Goal: Transaction & Acquisition: Purchase product/service

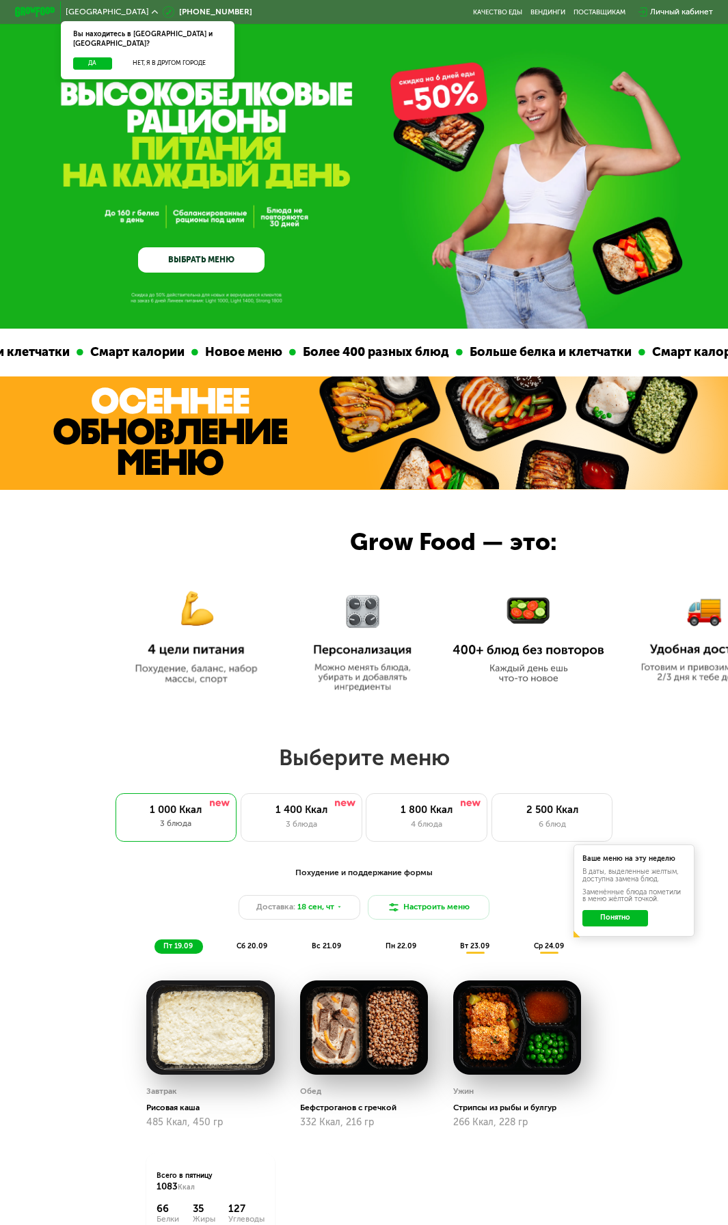
click at [90, 12] on span "[GEOGRAPHIC_DATA]" at bounding box center [107, 12] width 83 height 8
click at [103, 19] on div "[GEOGRAPHIC_DATA] Вы находитесь в [GEOGRAPHIC_DATA] и [GEOGRAPHIC_DATA]? Да Нет…" at bounding box center [112, 12] width 102 height 18
click at [97, 18] on div "[GEOGRAPHIC_DATA] Вы находитесь в [GEOGRAPHIC_DATA] и [GEOGRAPHIC_DATA]? Да Нет…" at bounding box center [112, 12] width 102 height 18
click at [137, 57] on button "Нет, я в другом городе" at bounding box center [168, 63] width 107 height 12
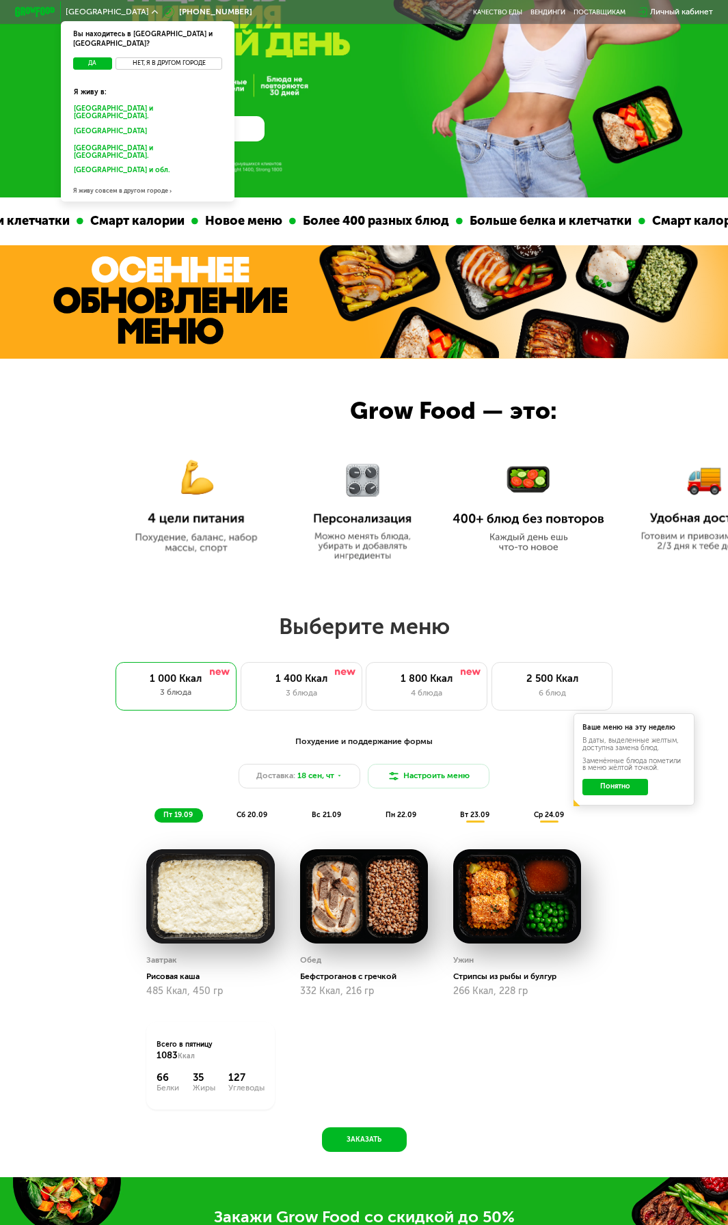
scroll to position [137, 0]
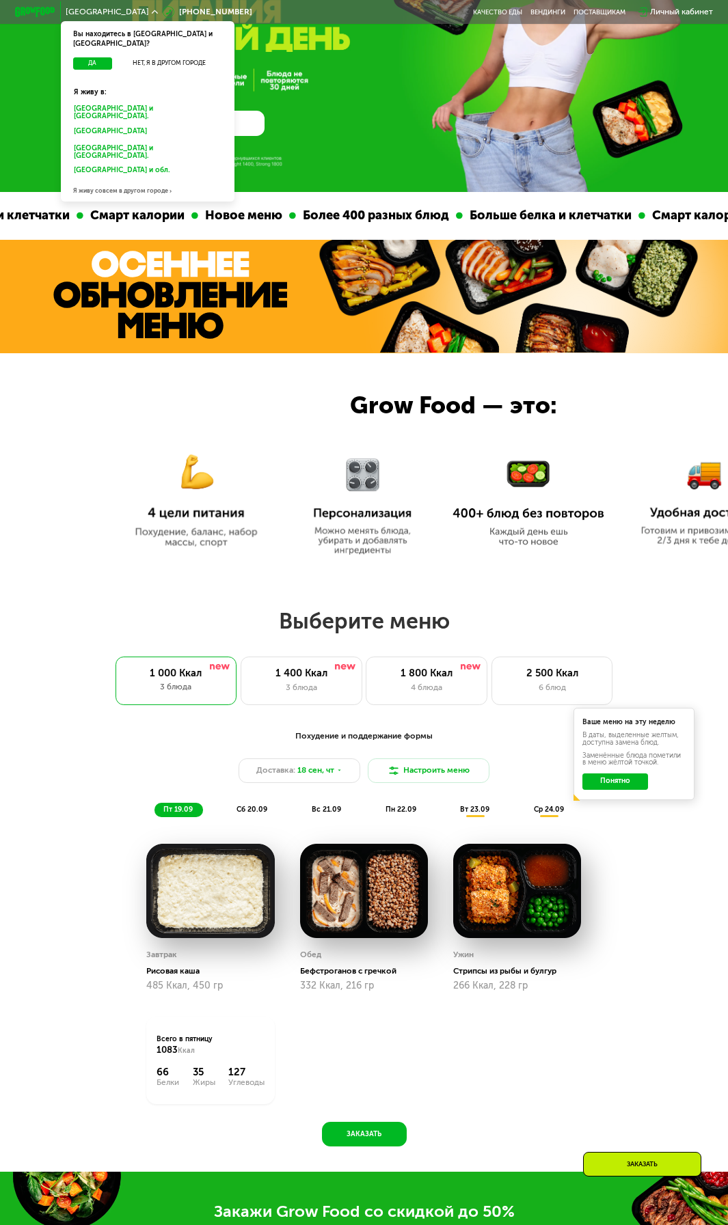
click at [135, 181] on div "Я живу совсем в другом городе" at bounding box center [148, 191] width 174 height 21
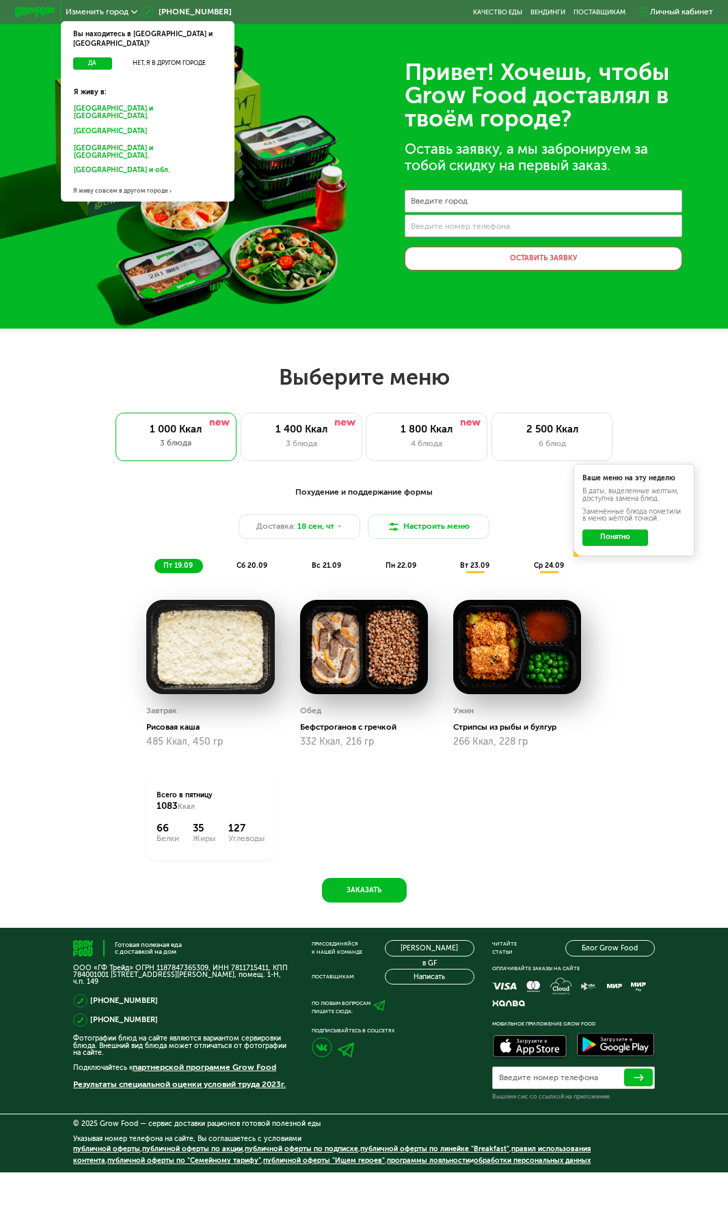
scroll to position [0, 0]
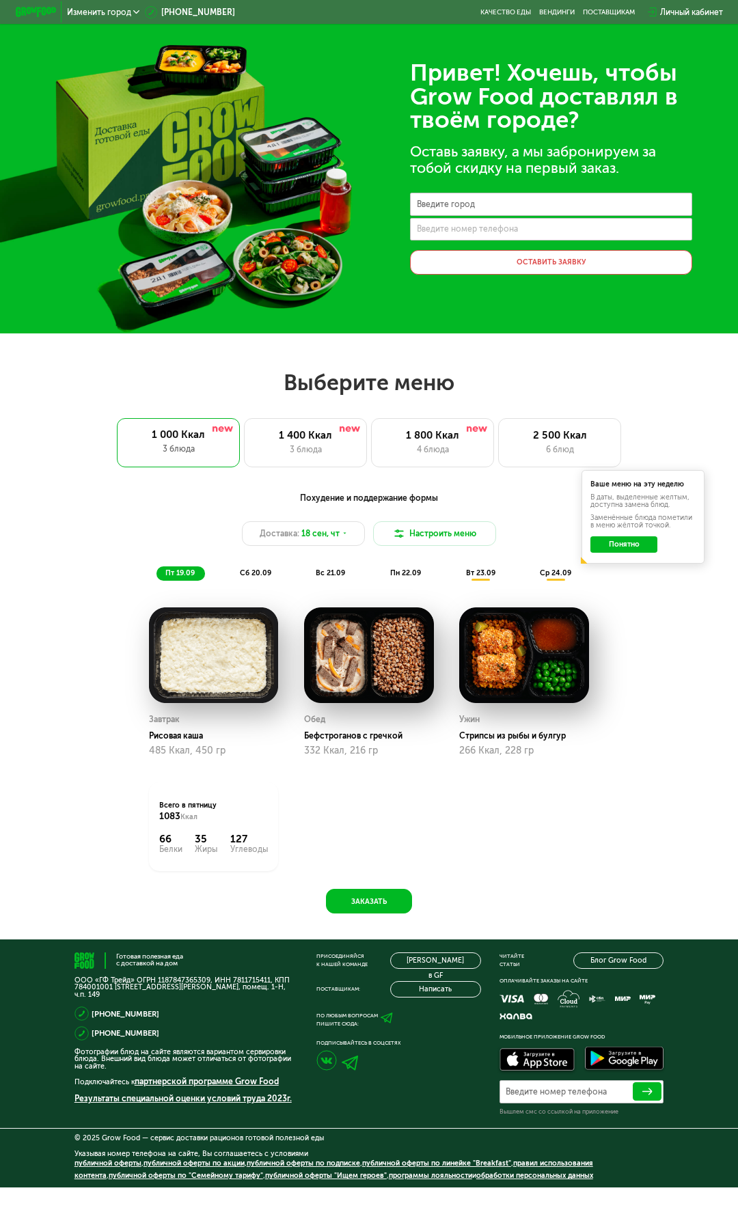
click at [459, 203] on label "Введите город" at bounding box center [446, 204] width 58 height 5
click at [459, 203] on input "Введите город" at bounding box center [551, 204] width 282 height 23
type input "*"
type input "*****"
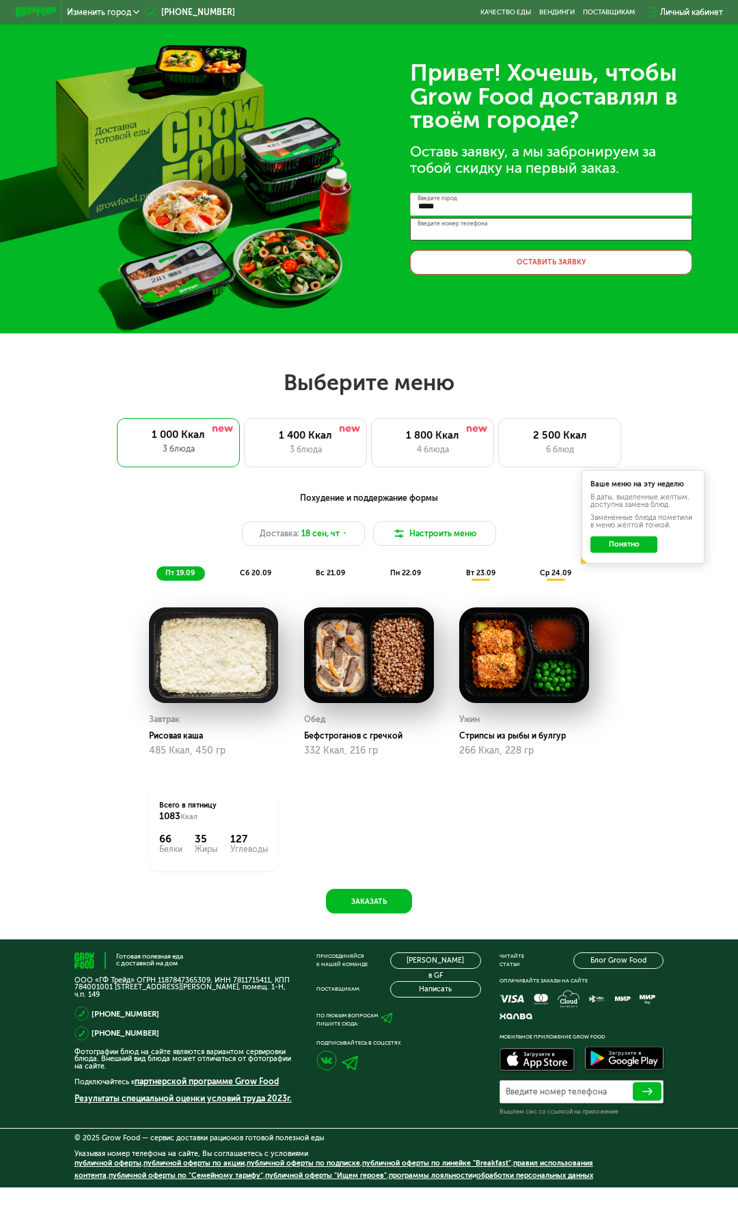
click at [465, 223] on div "Введите номер телефона" at bounding box center [551, 229] width 282 height 23
click at [524, 256] on button "Оставить заявку" at bounding box center [551, 262] width 282 height 25
click at [433, 232] on input "**********" at bounding box center [551, 229] width 282 height 23
type input "**********"
click at [526, 255] on button "Оставить заявку" at bounding box center [551, 262] width 282 height 25
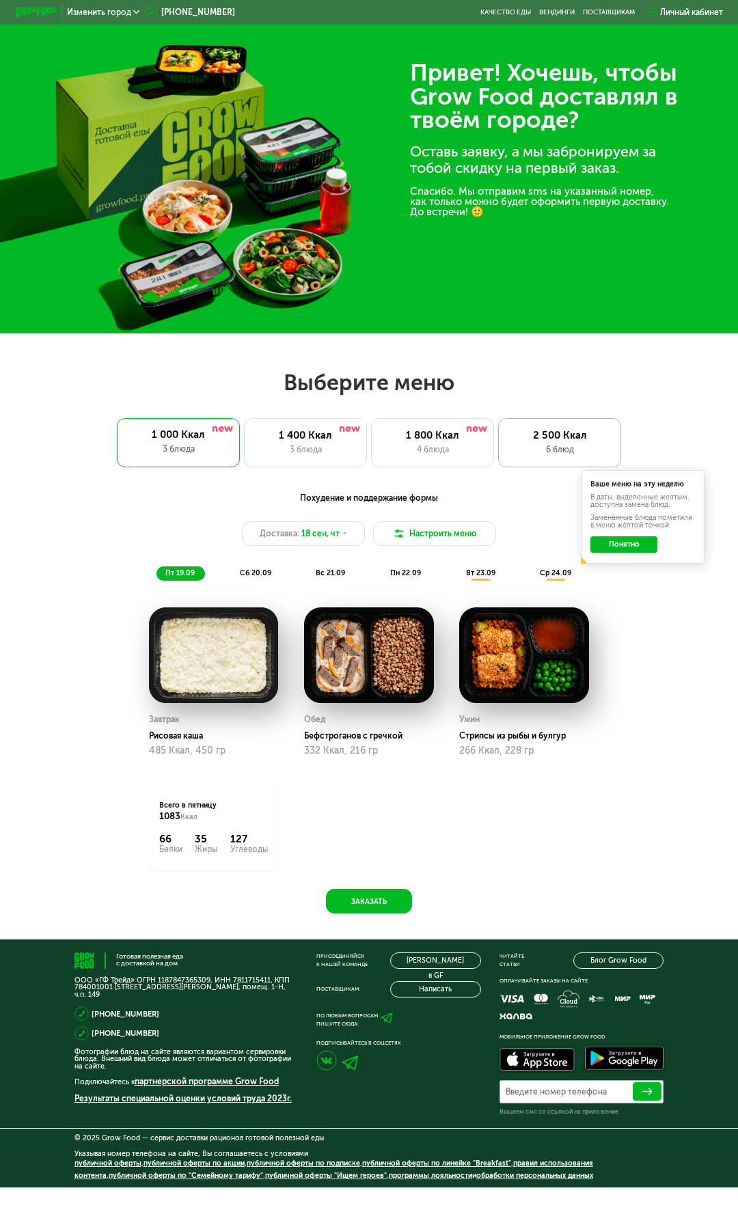
click at [549, 447] on div "6 блюд" at bounding box center [559, 450] width 101 height 12
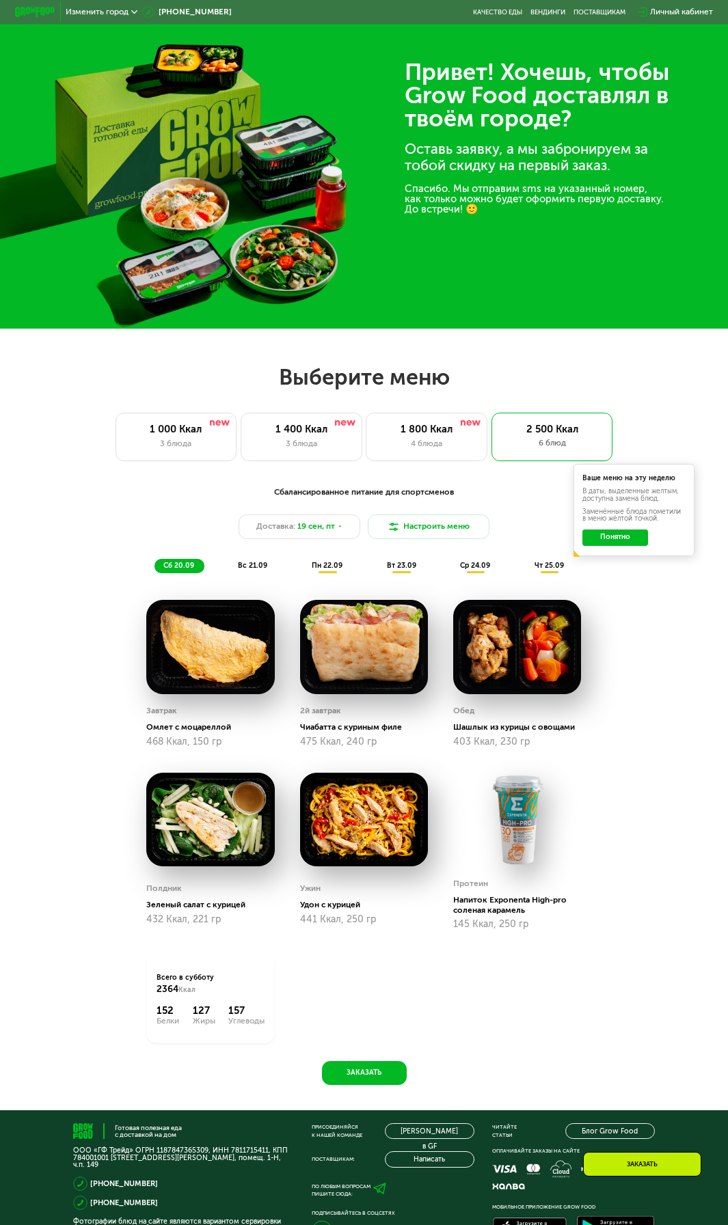
scroll to position [137, 0]
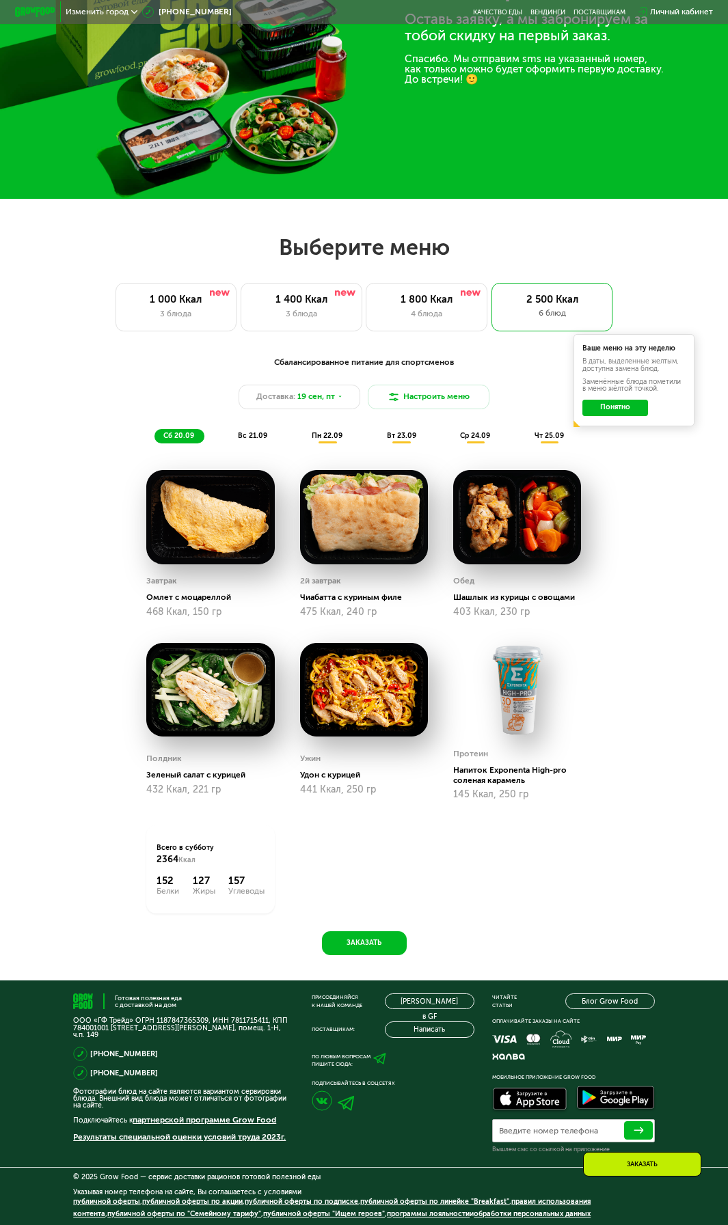
click at [257, 433] on span "вс 21.09" at bounding box center [252, 435] width 29 height 9
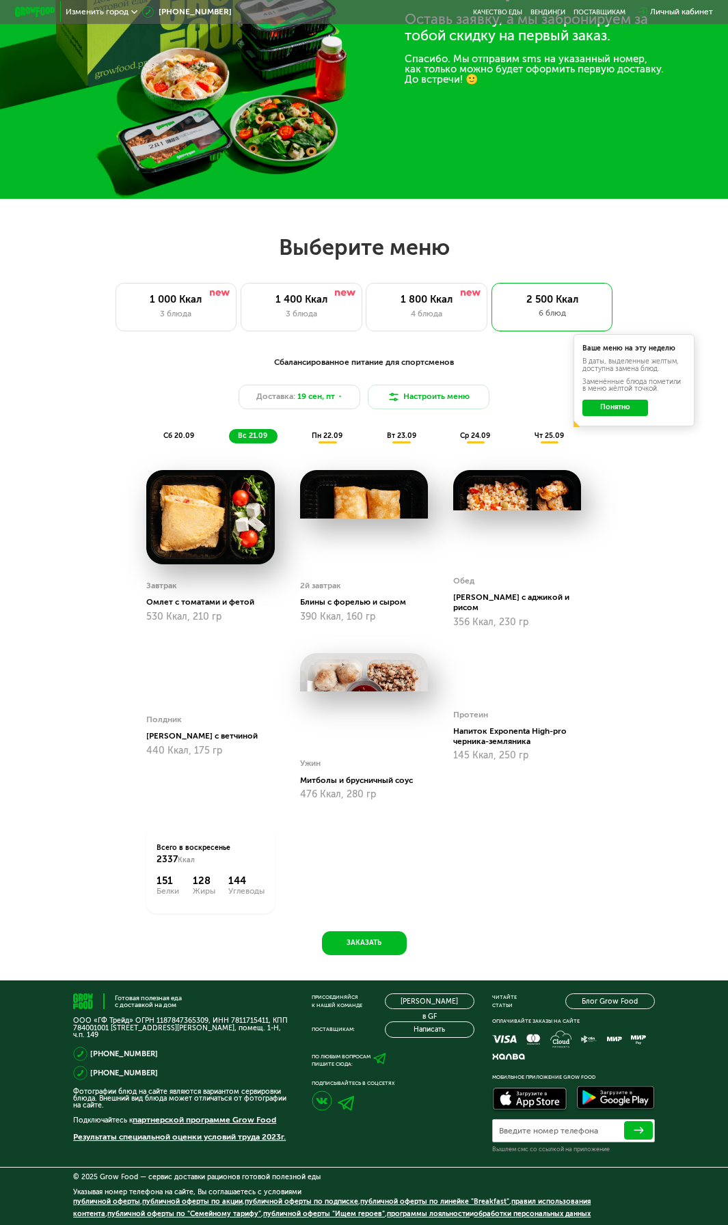
scroll to position [0, 0]
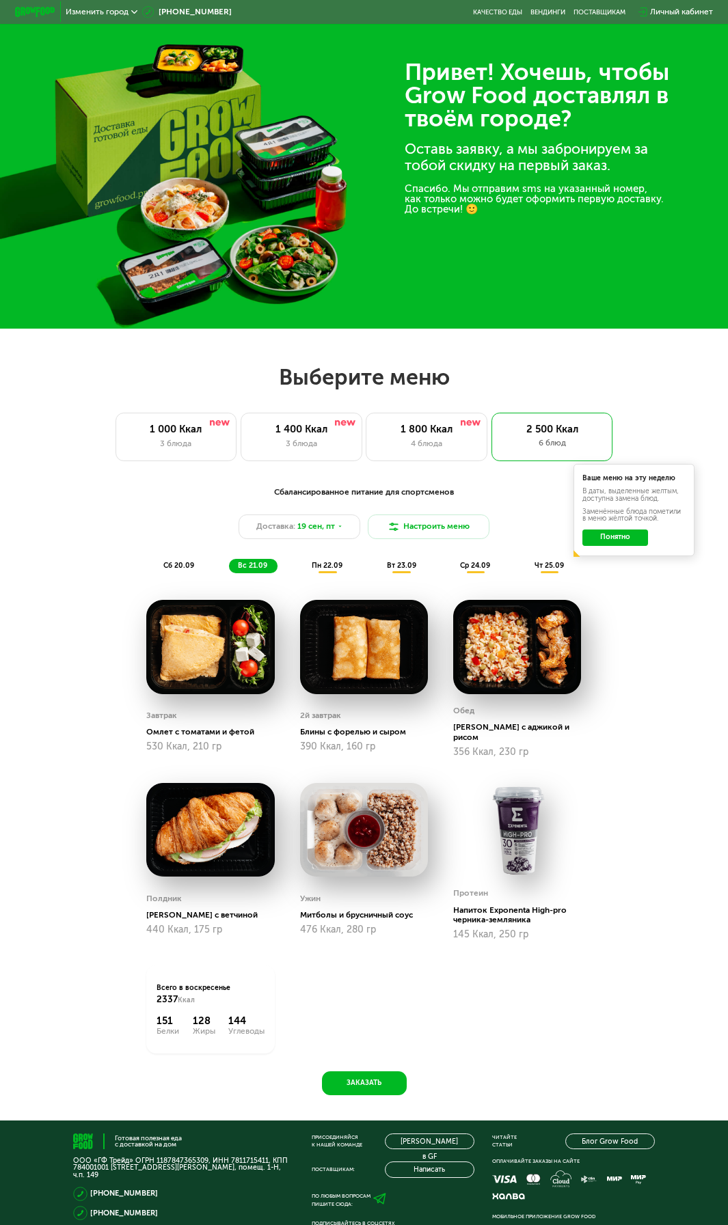
click at [332, 573] on div "пн 22.09" at bounding box center [328, 566] width 50 height 14
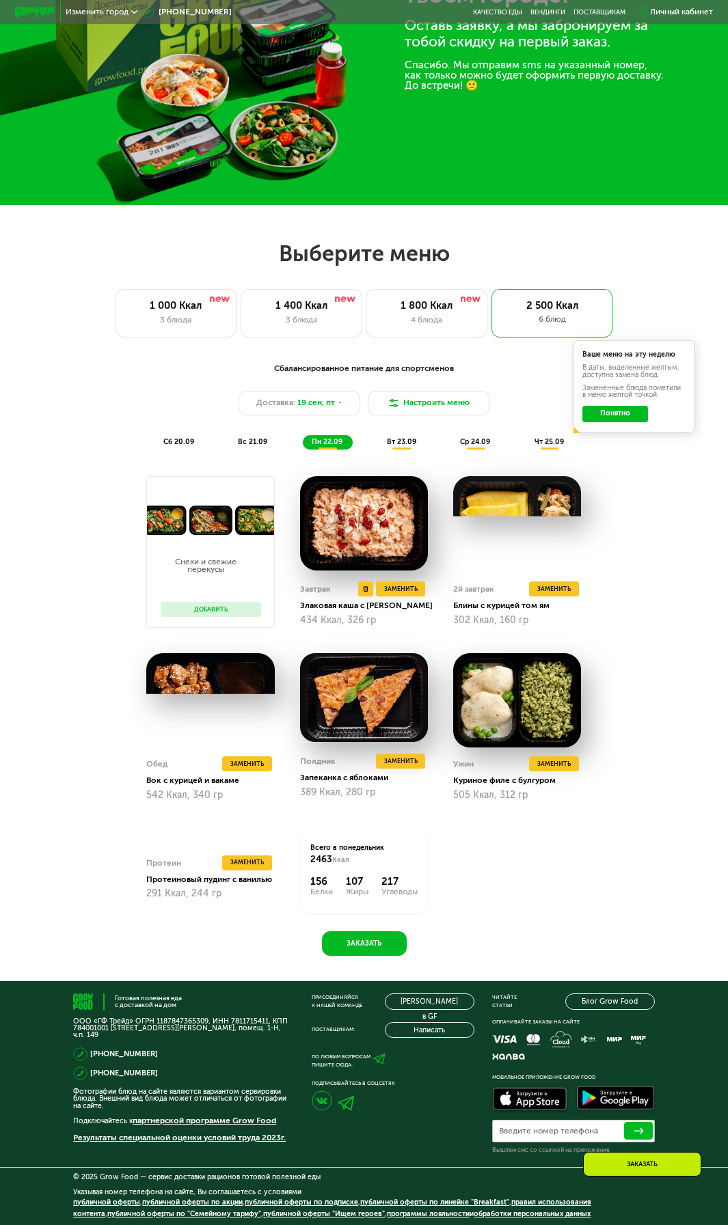
scroll to position [199, 0]
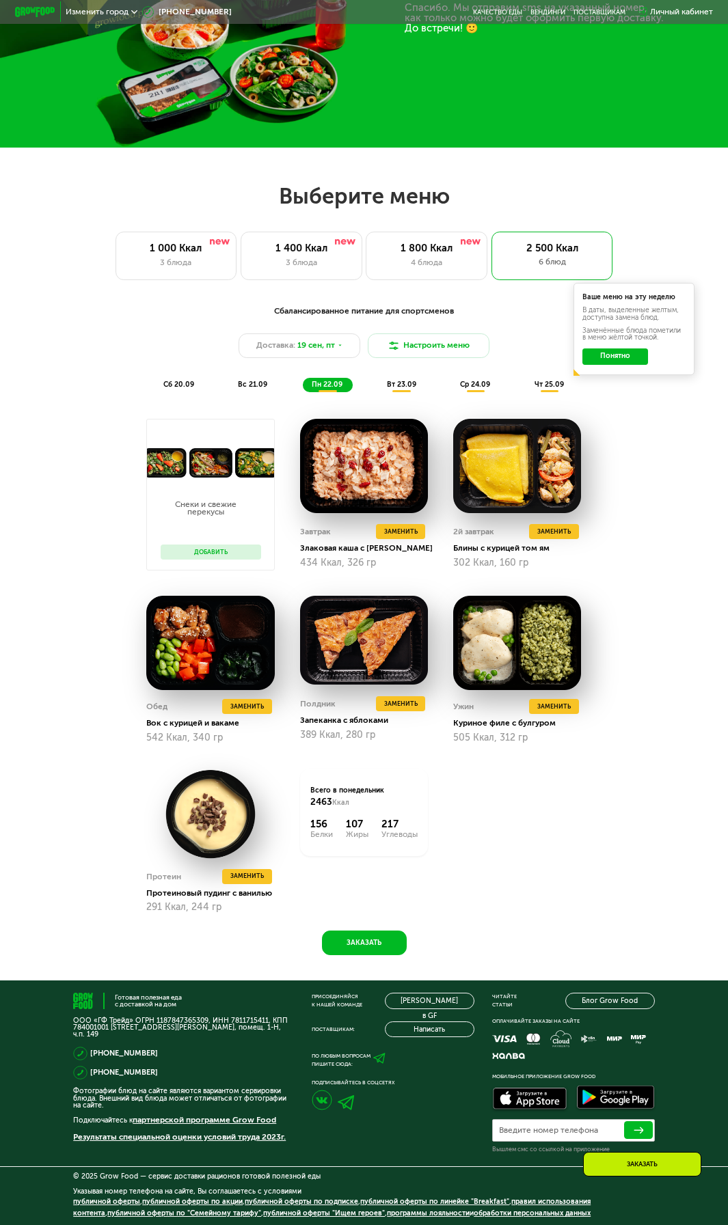
click at [392, 381] on div "вт 23.09" at bounding box center [401, 385] width 49 height 14
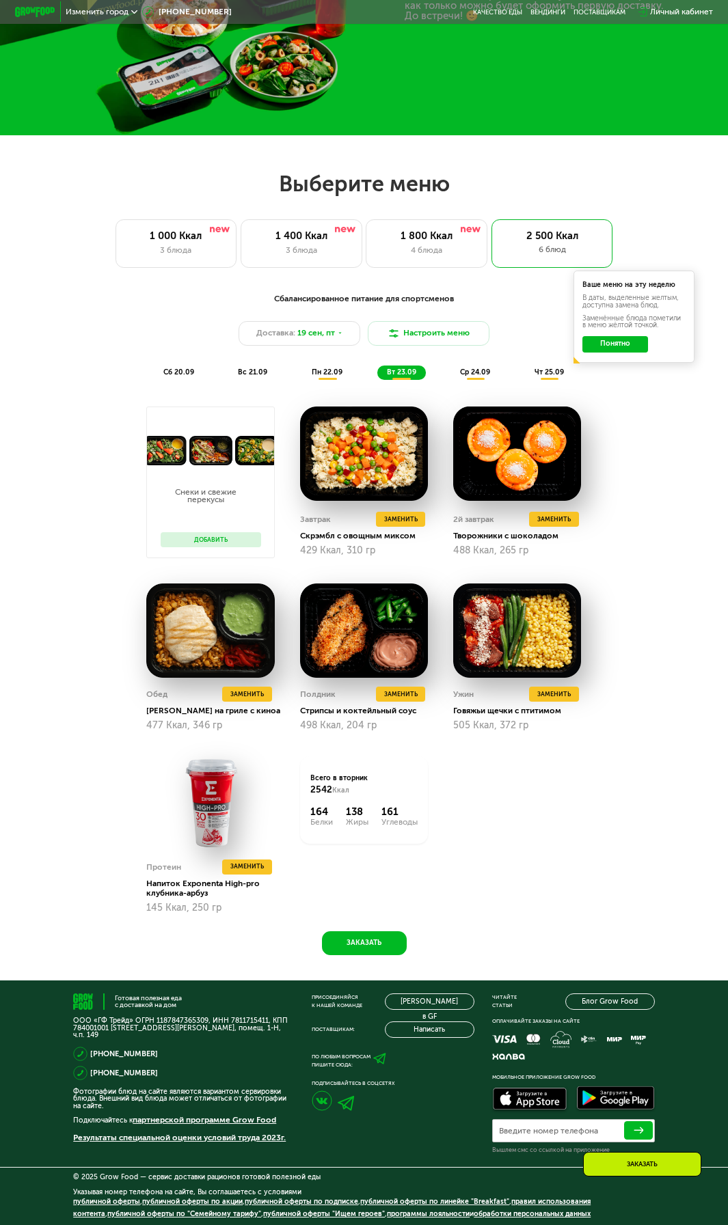
click at [479, 370] on span "ср 24.09" at bounding box center [475, 372] width 30 height 9
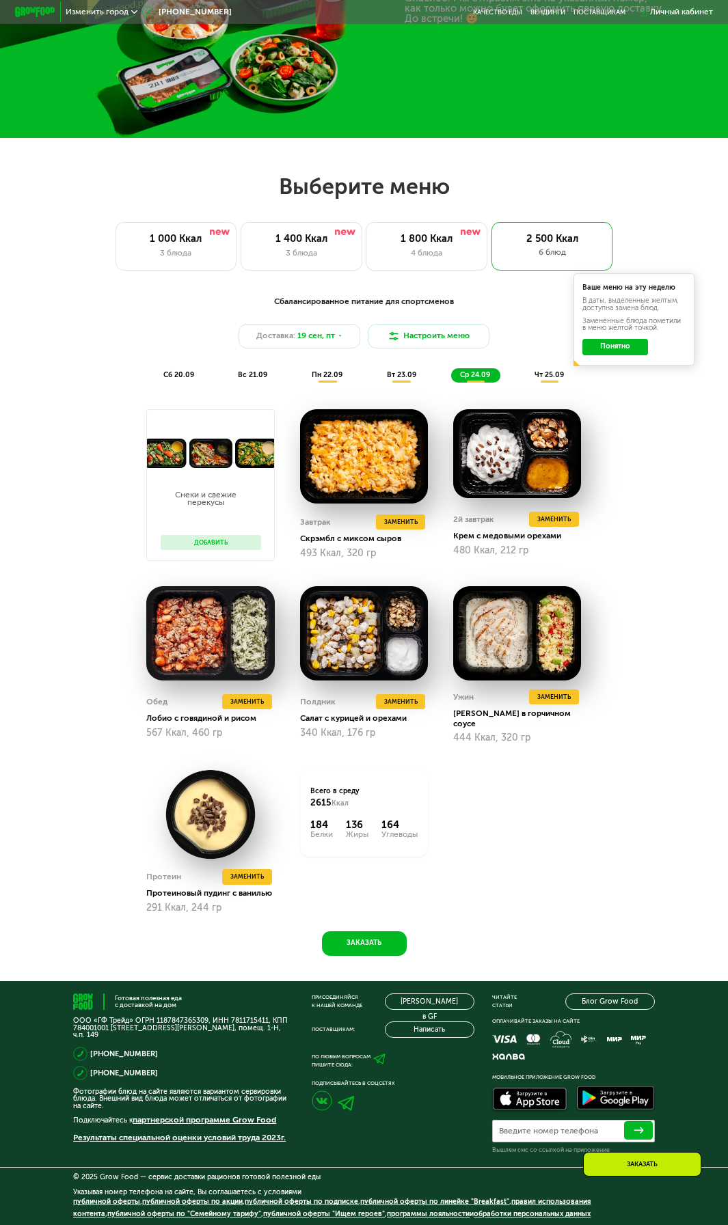
click at [532, 374] on div "чт 25.09" at bounding box center [549, 375] width 49 height 14
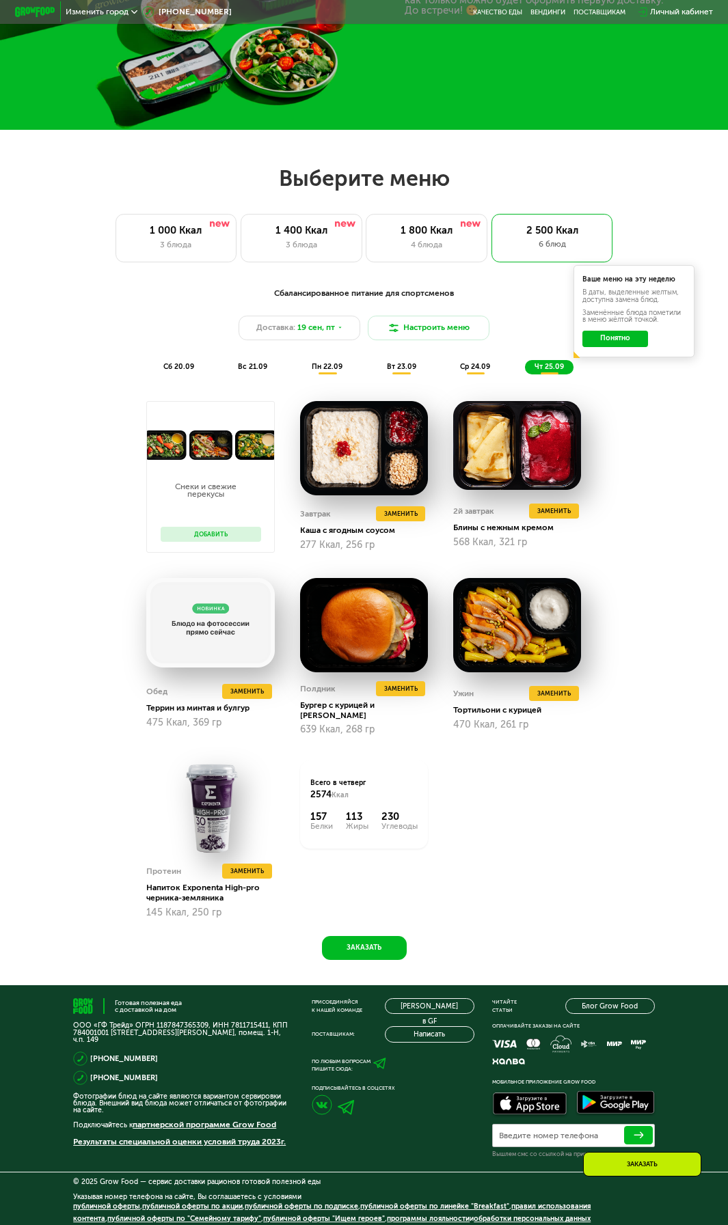
click at [470, 371] on span "ср 24.09" at bounding box center [475, 366] width 30 height 9
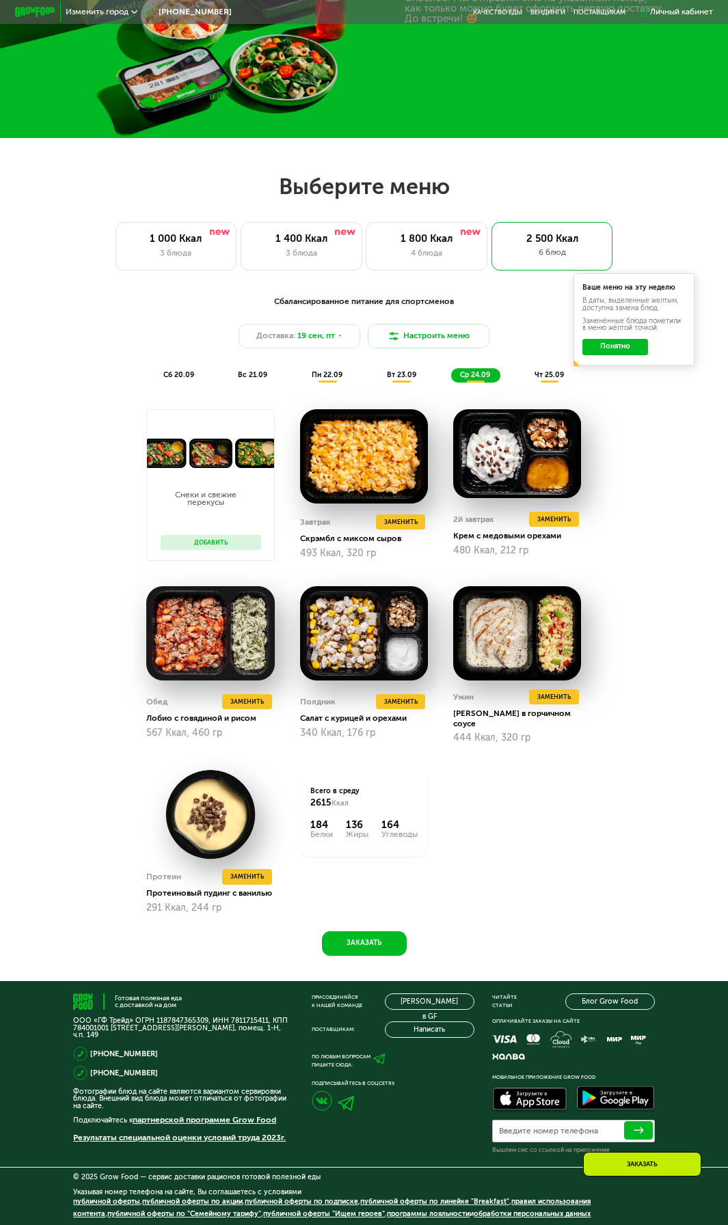
click at [404, 377] on span "вт 23.09" at bounding box center [401, 374] width 29 height 9
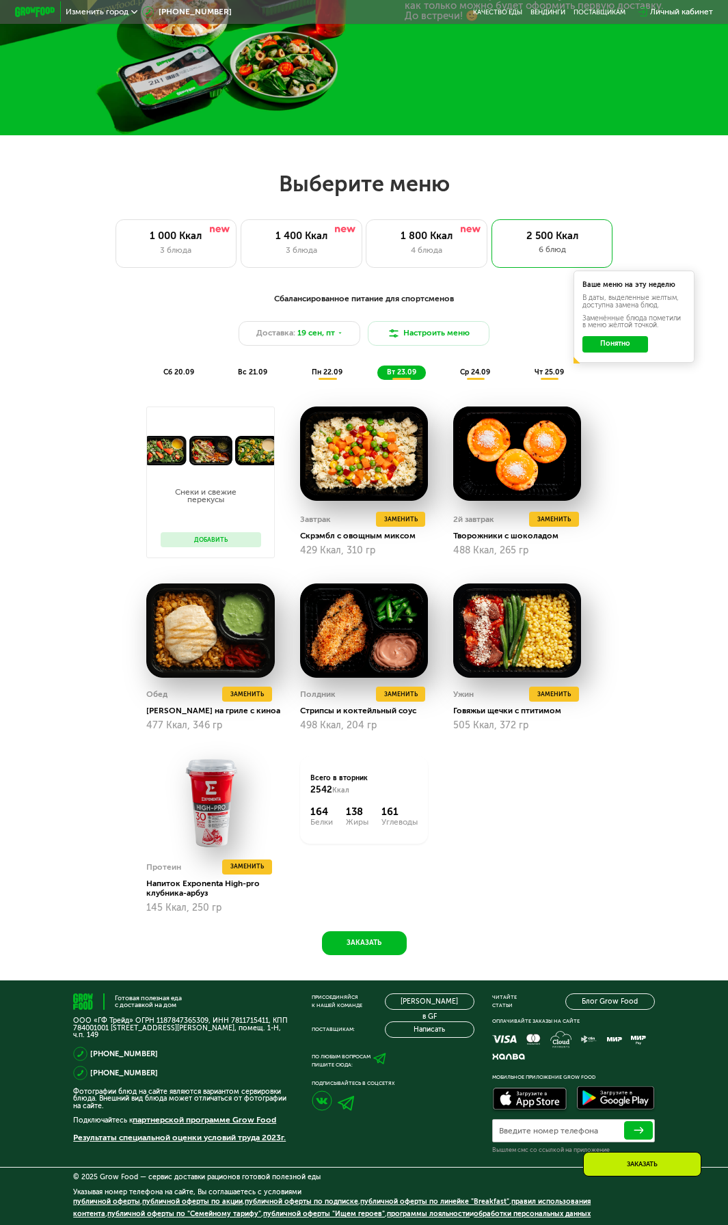
click at [314, 377] on span "пн 22.09" at bounding box center [327, 372] width 31 height 9
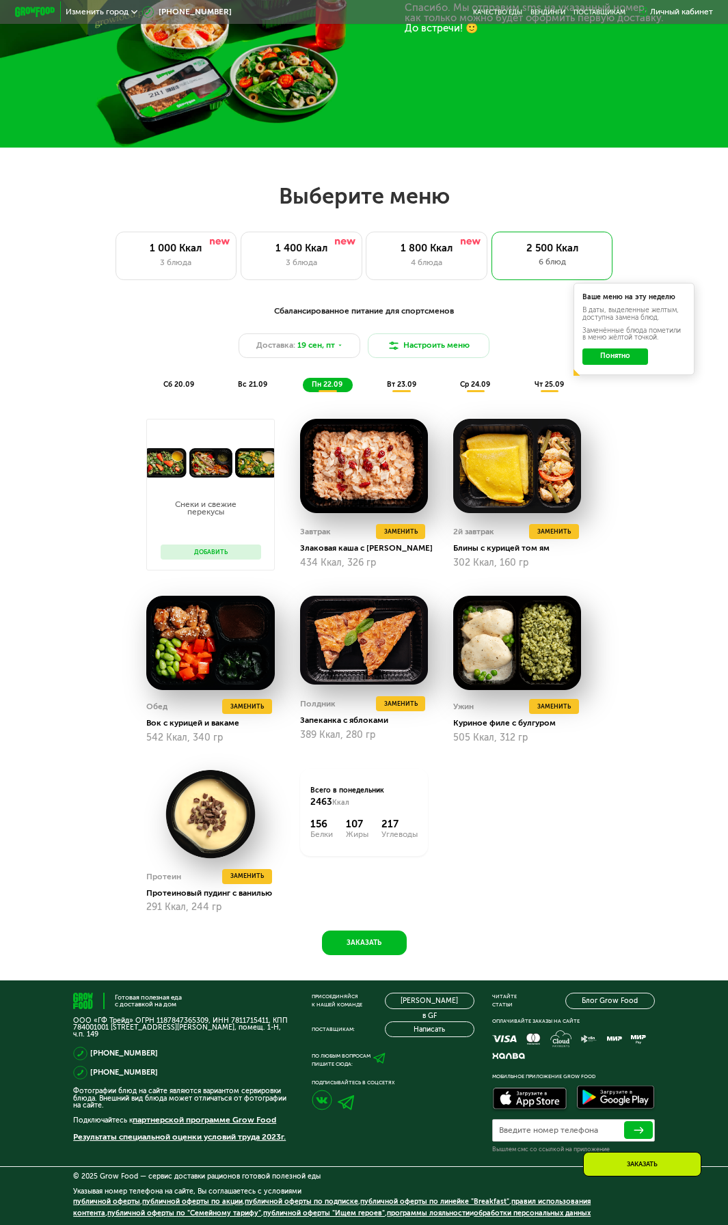
click at [258, 380] on span "вс 21.09" at bounding box center [252, 384] width 29 height 9
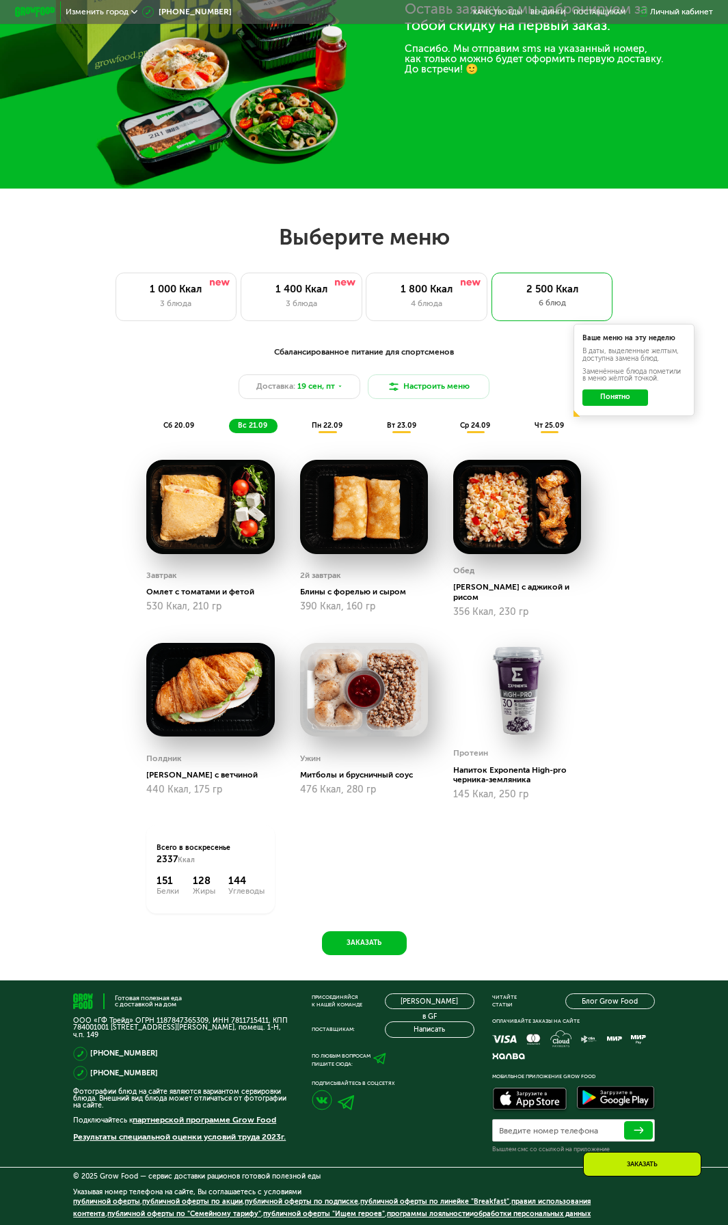
click at [178, 424] on span "сб 20.09" at bounding box center [178, 425] width 31 height 9
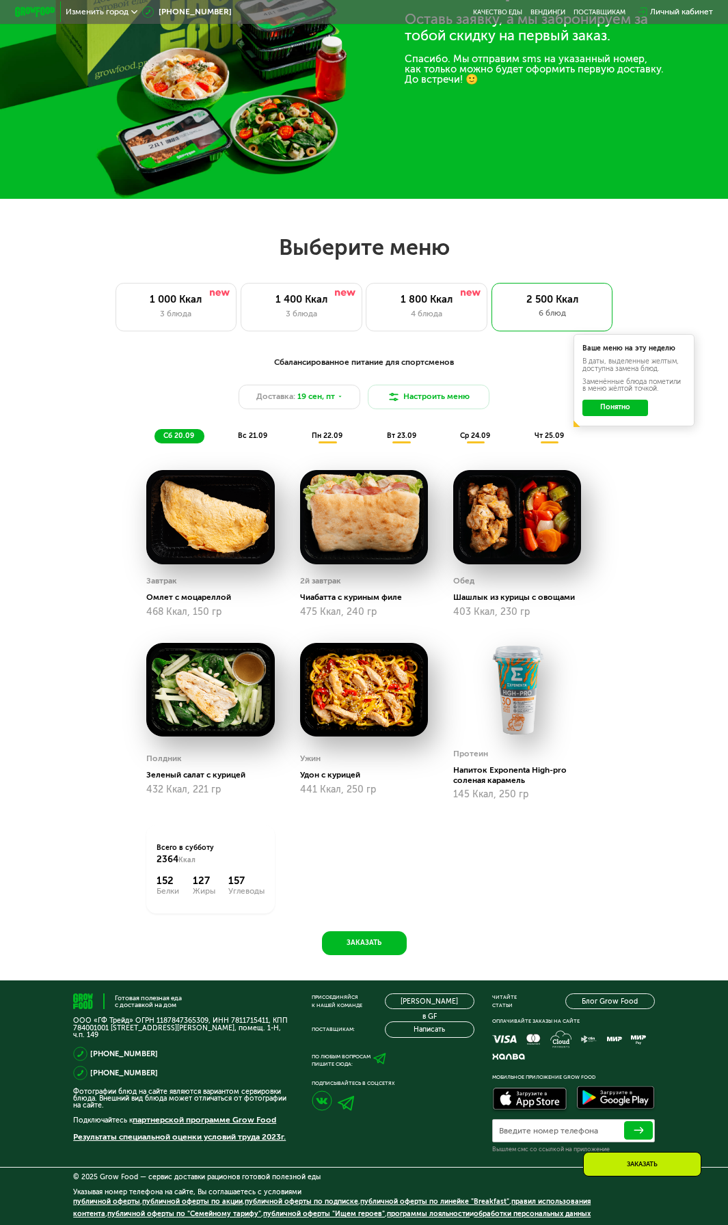
click at [290, 435] on div "Сбалансированное питание для спортсменов Доставка: [DATE] Настроить меню сб 20.…" at bounding box center [364, 400] width 610 height 100
click at [273, 431] on div "вс 21.09" at bounding box center [253, 436] width 49 height 14
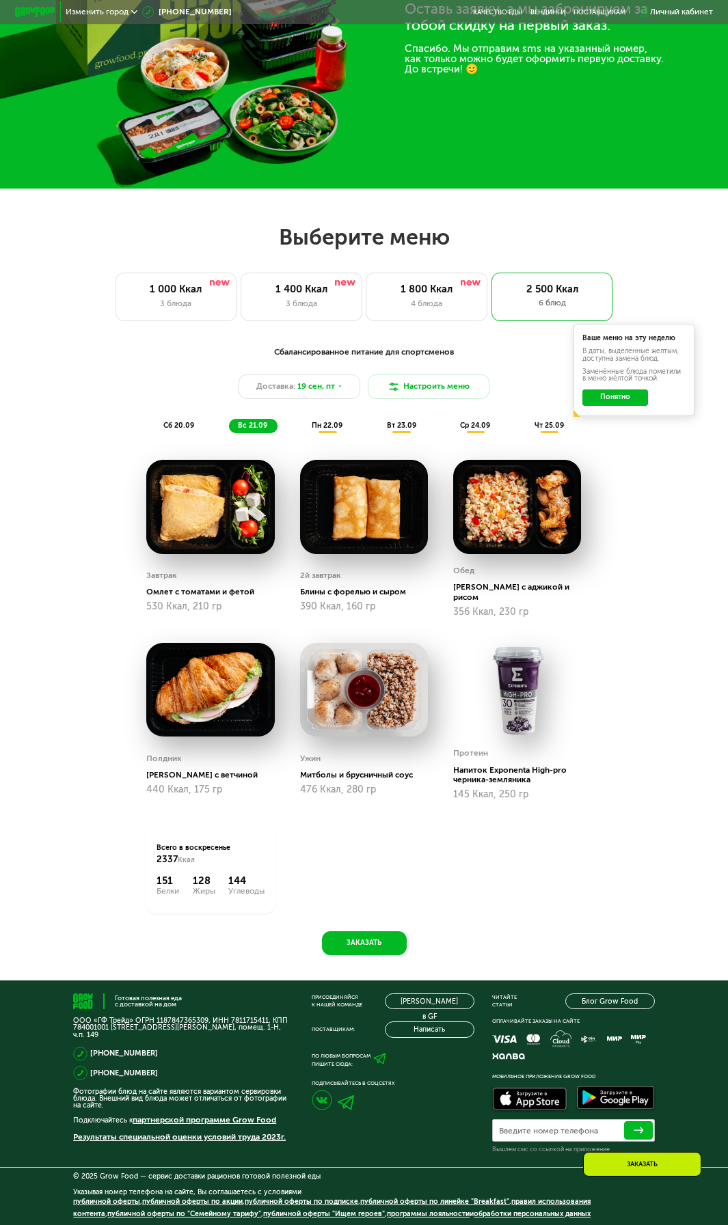
click at [348, 424] on div "пн 22.09" at bounding box center [328, 426] width 50 height 14
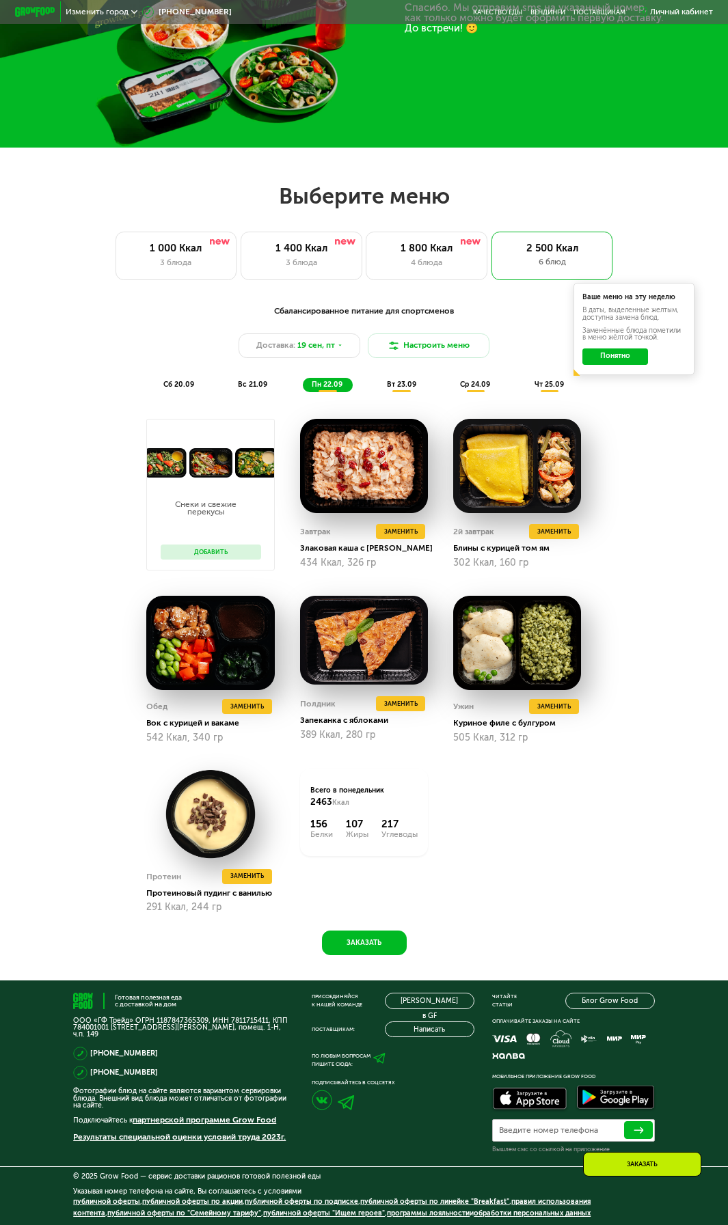
click at [399, 380] on span "вт 23.09" at bounding box center [401, 384] width 29 height 9
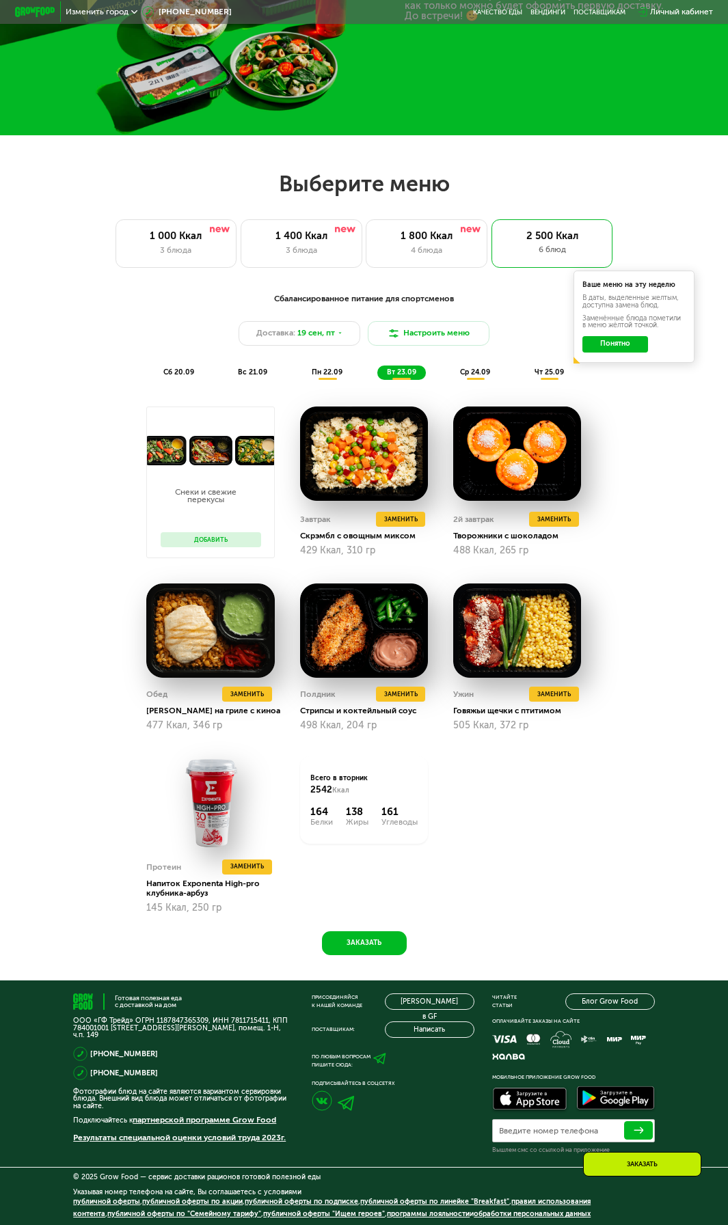
click at [477, 377] on span "ср 24.09" at bounding box center [475, 372] width 30 height 9
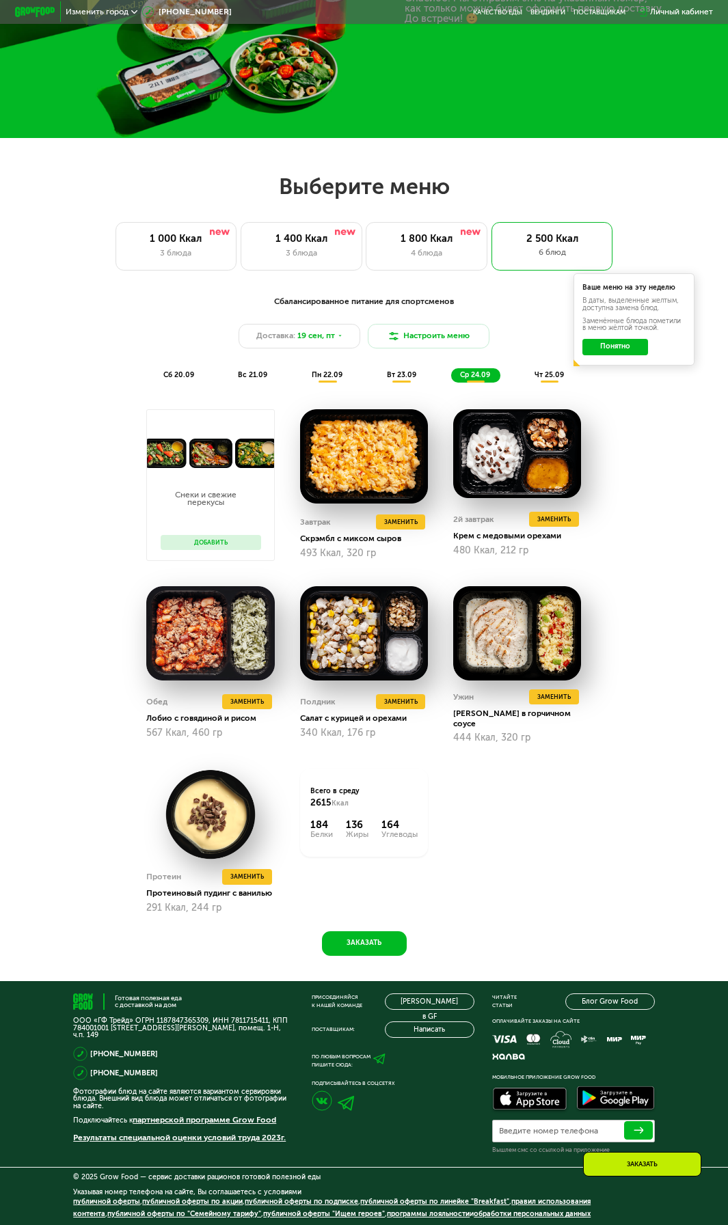
click at [549, 371] on span "чт 25.09" at bounding box center [548, 374] width 29 height 9
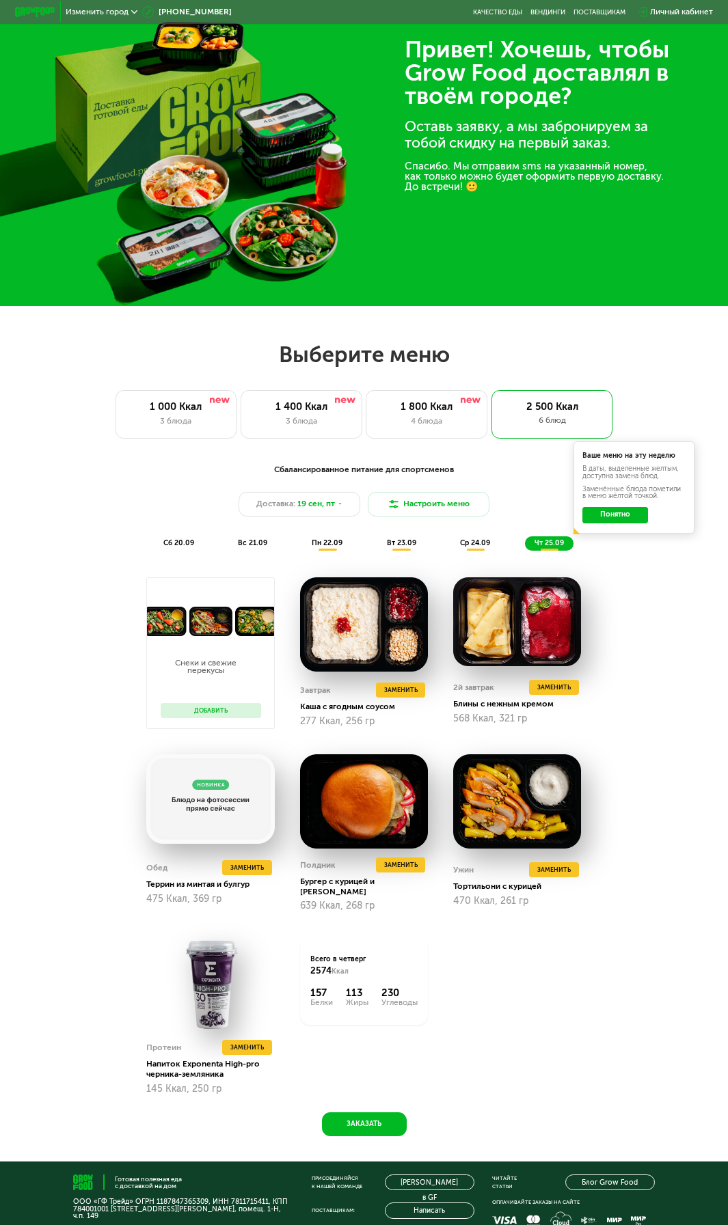
scroll to position [0, 0]
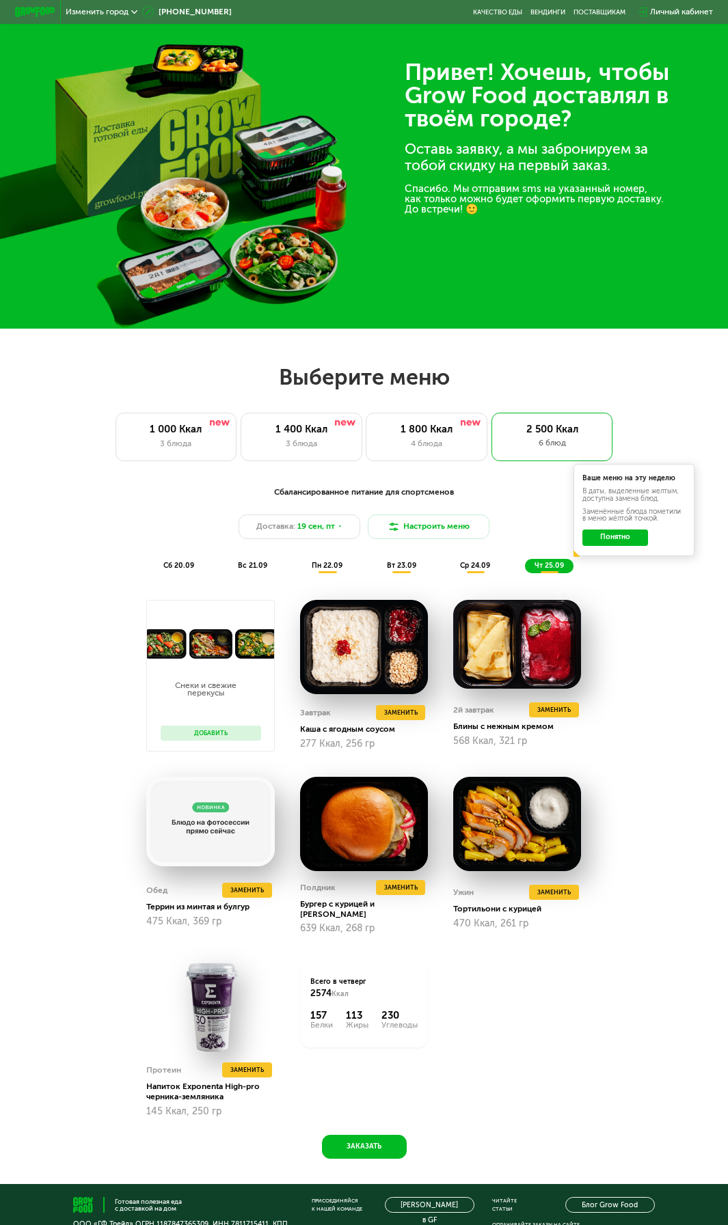
click at [114, 6] on div "Изменить город" at bounding box center [101, 12] width 81 height 18
click at [124, 10] on span "Изменить город" at bounding box center [97, 12] width 63 height 8
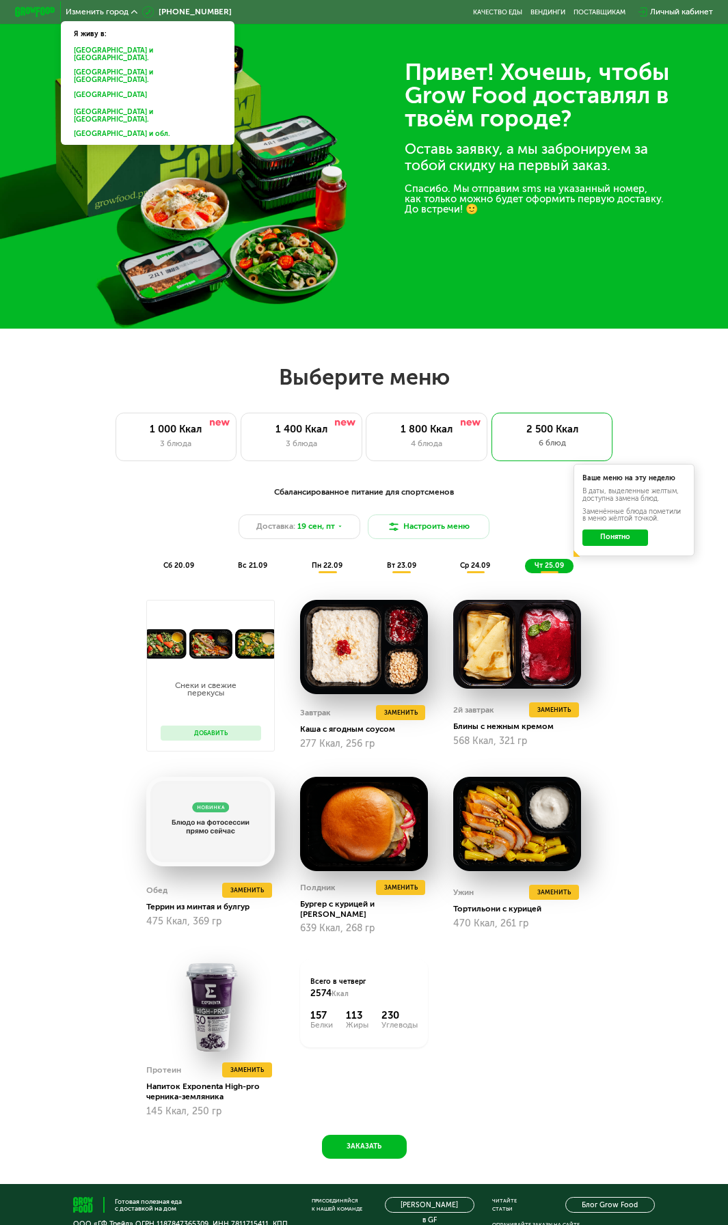
click at [104, 66] on div "[GEOGRAPHIC_DATA] и [GEOGRAPHIC_DATA]." at bounding box center [146, 76] width 158 height 21
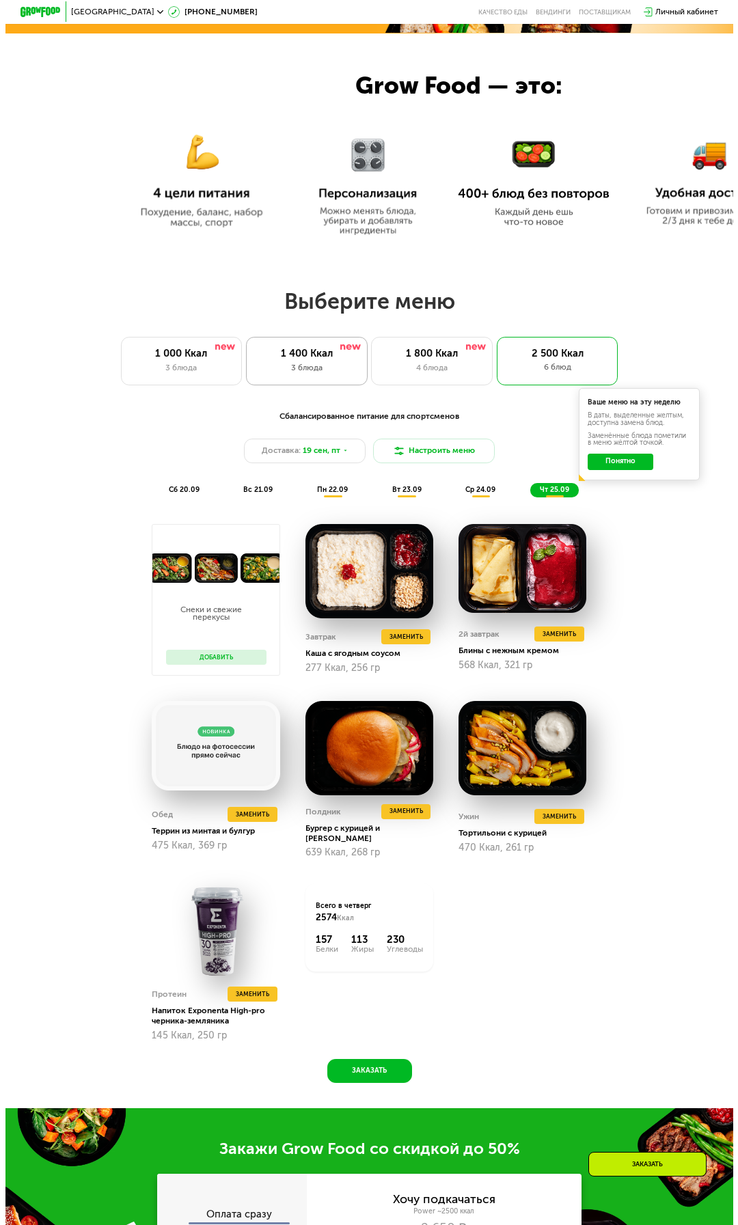
scroll to position [478, 0]
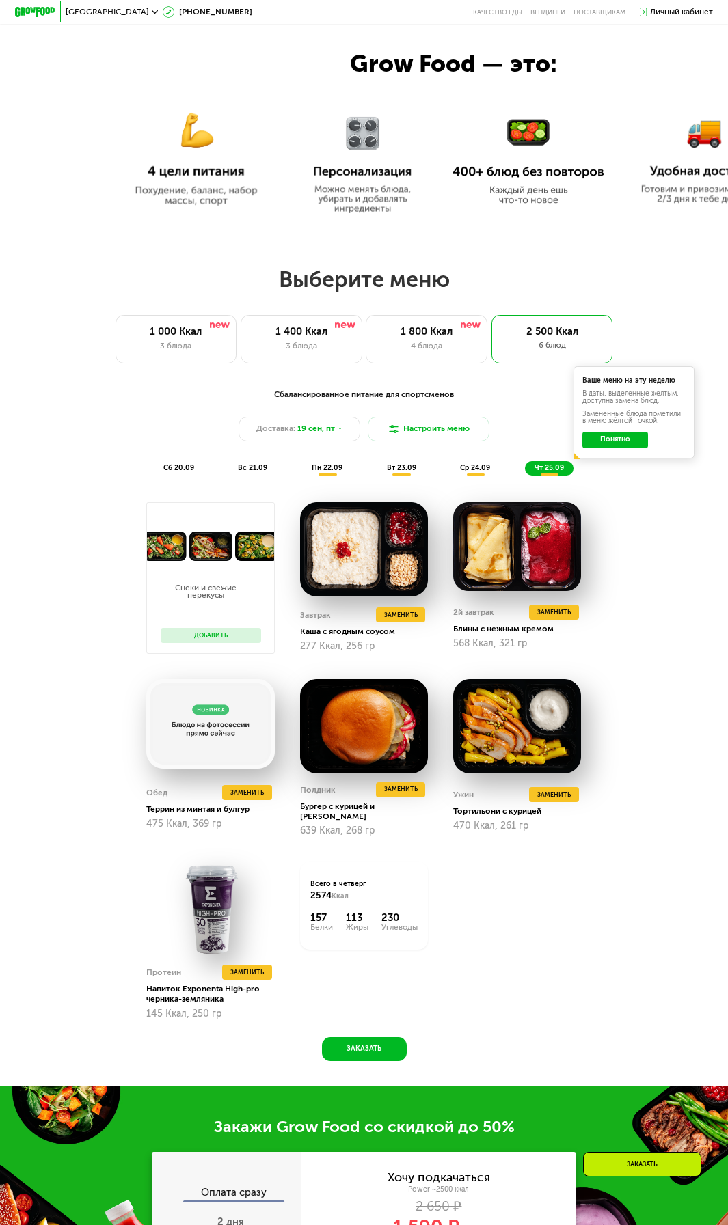
click at [202, 469] on div "сб 20.09 вс 21.09 пн 22.09 вт 23.09 ср 24.09 чт 25.09" at bounding box center [364, 468] width 420 height 14
click at [180, 476] on div "сб 20.09" at bounding box center [179, 468] width 50 height 14
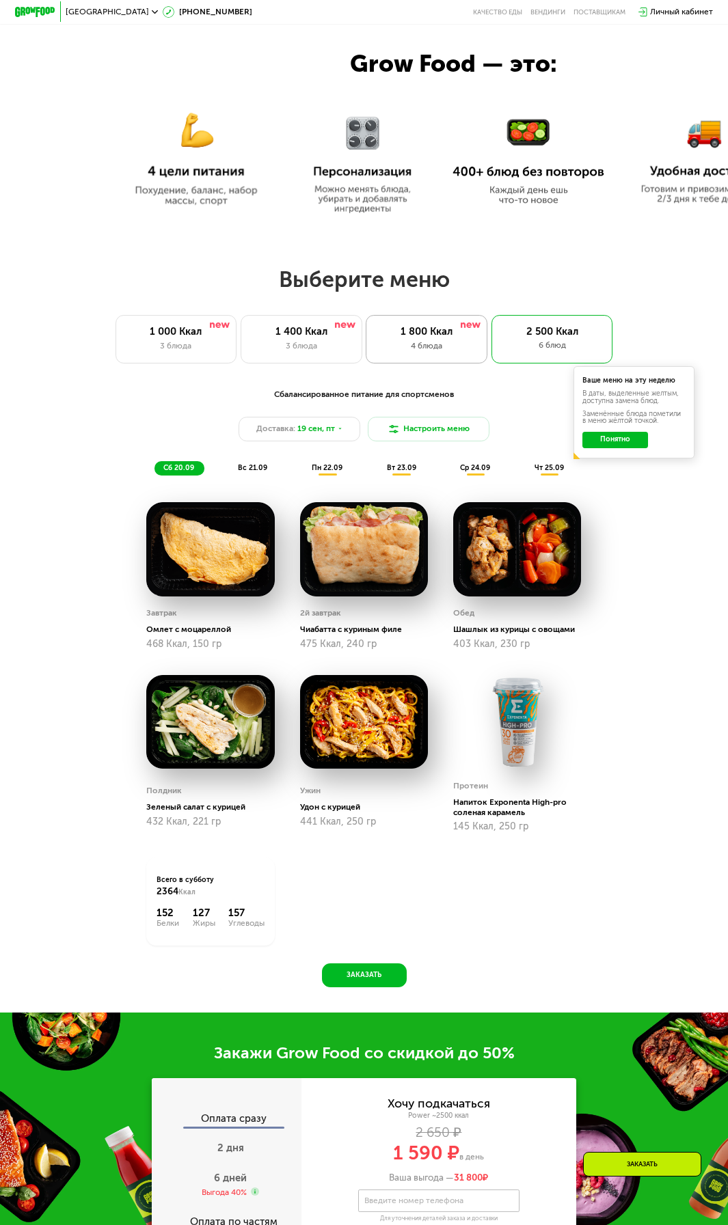
click at [428, 358] on div "1 800 Ккал 4 блюда" at bounding box center [427, 339] width 122 height 49
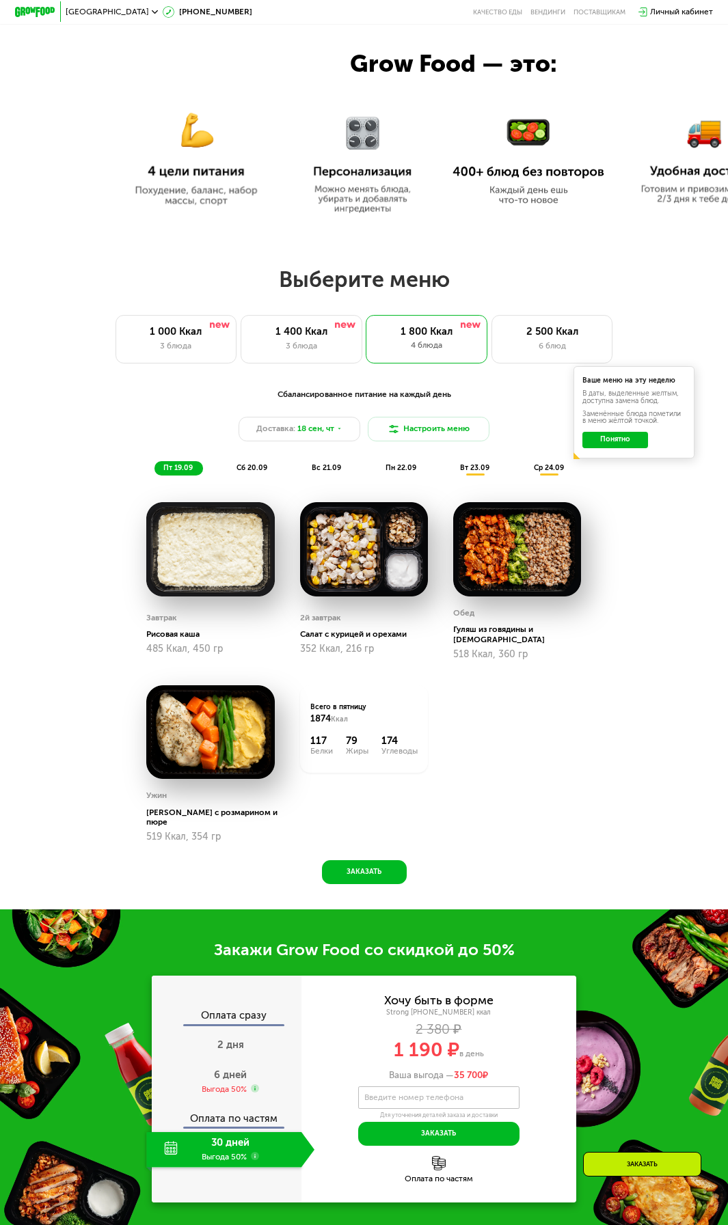
click at [234, 474] on div "сб 20.09" at bounding box center [253, 468] width 50 height 14
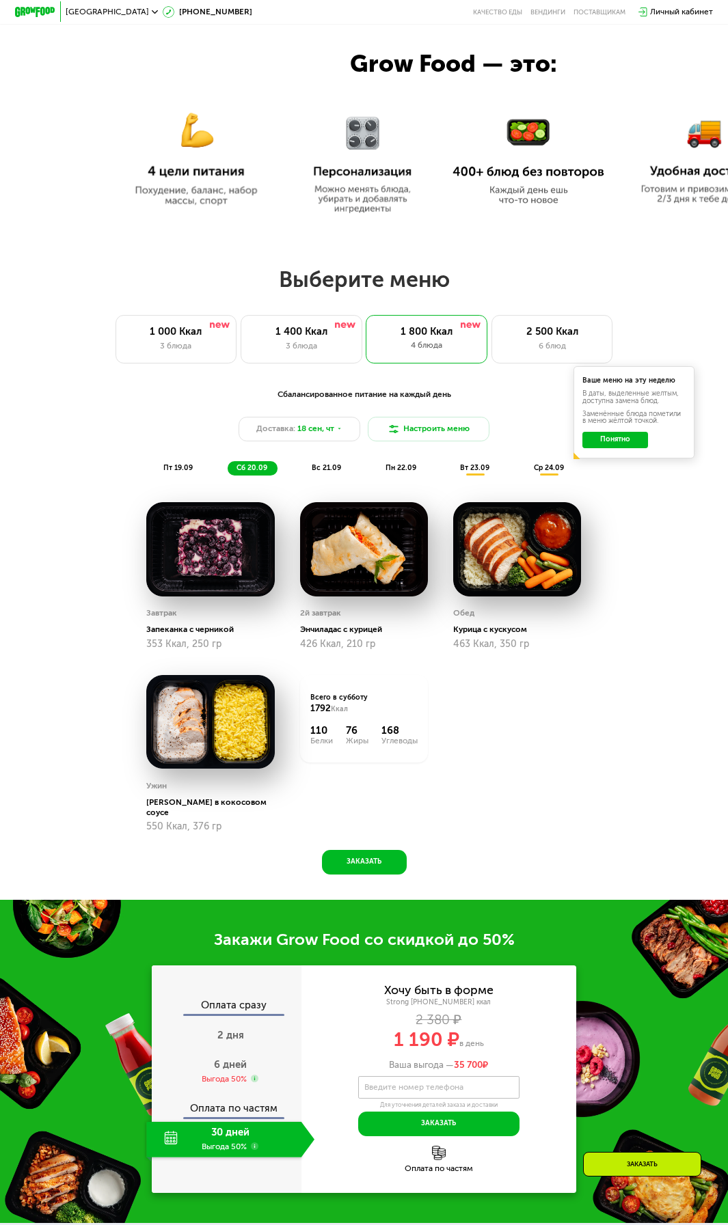
click at [184, 468] on div "пт 19.09" at bounding box center [178, 468] width 49 height 14
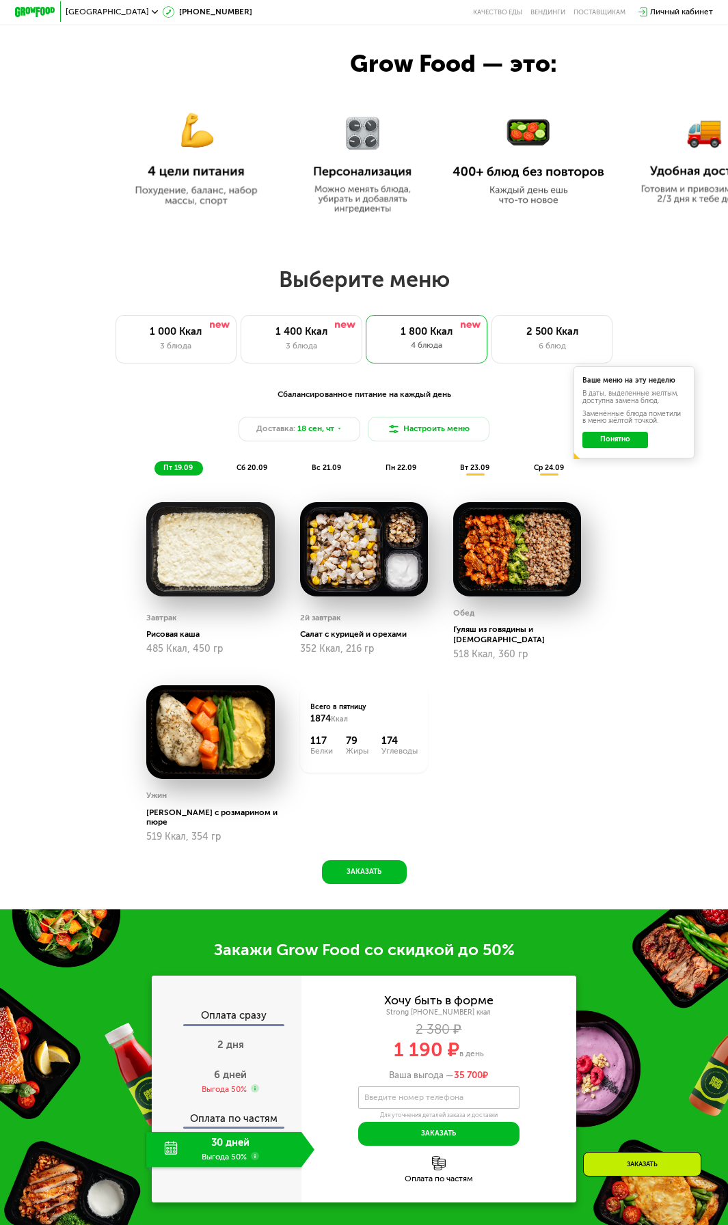
click at [254, 472] on span "сб 20.09" at bounding box center [251, 467] width 31 height 9
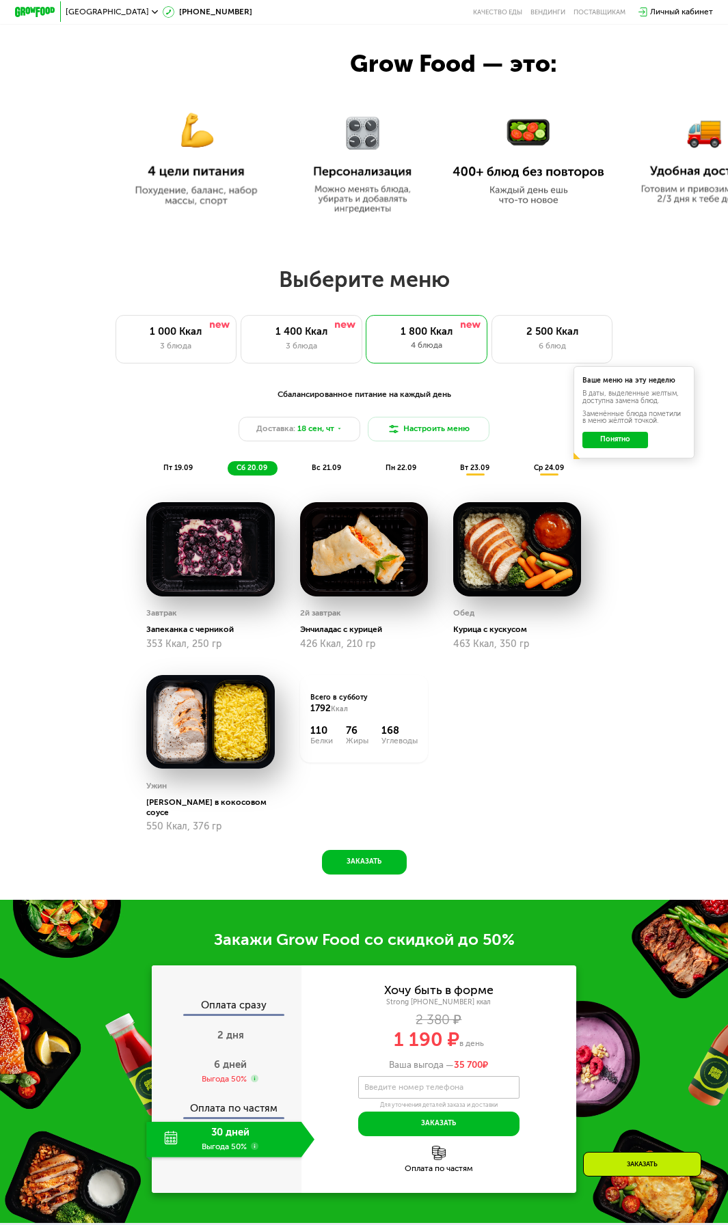
click at [322, 471] on span "вс 21.09" at bounding box center [326, 467] width 29 height 9
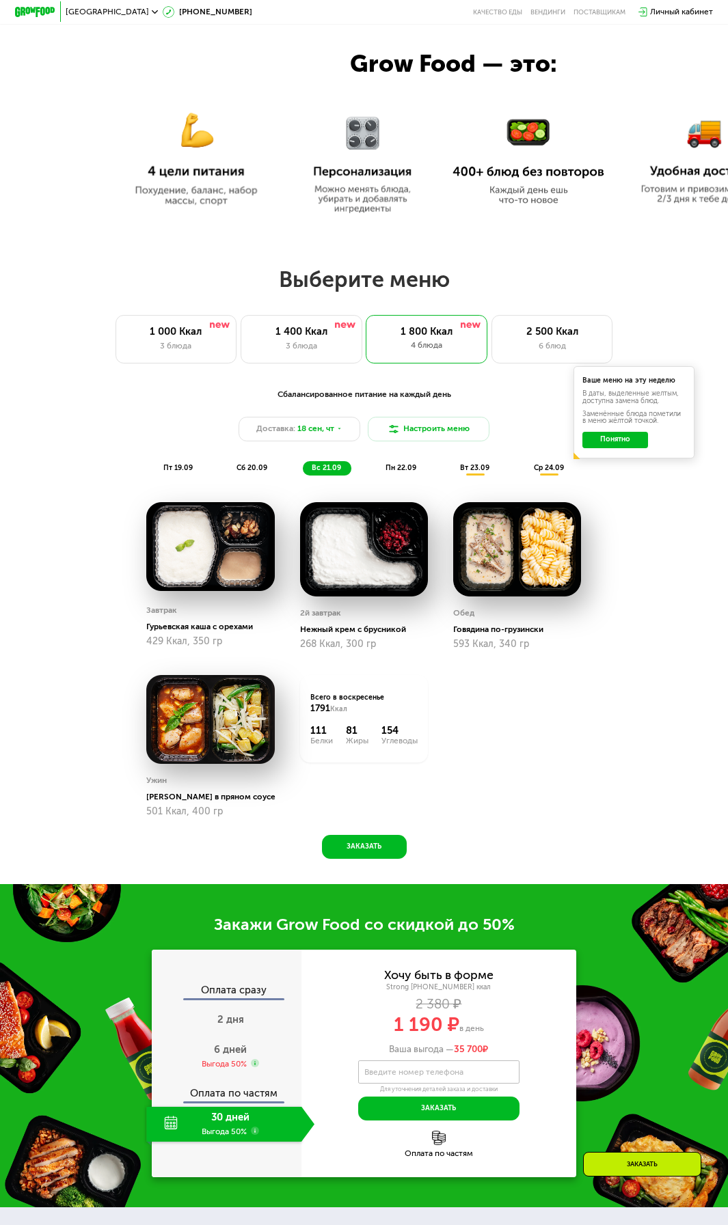
click at [393, 476] on div "пн 22.09" at bounding box center [401, 468] width 50 height 14
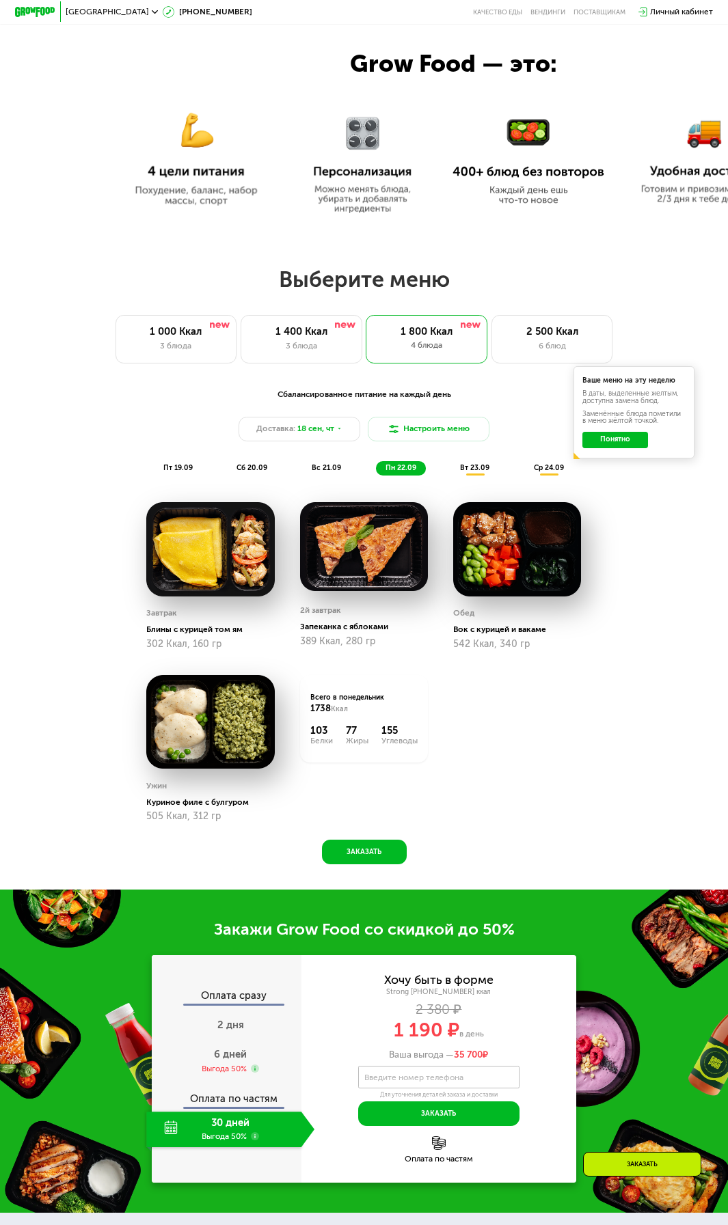
click at [475, 472] on span "вт 23.09" at bounding box center [474, 467] width 29 height 9
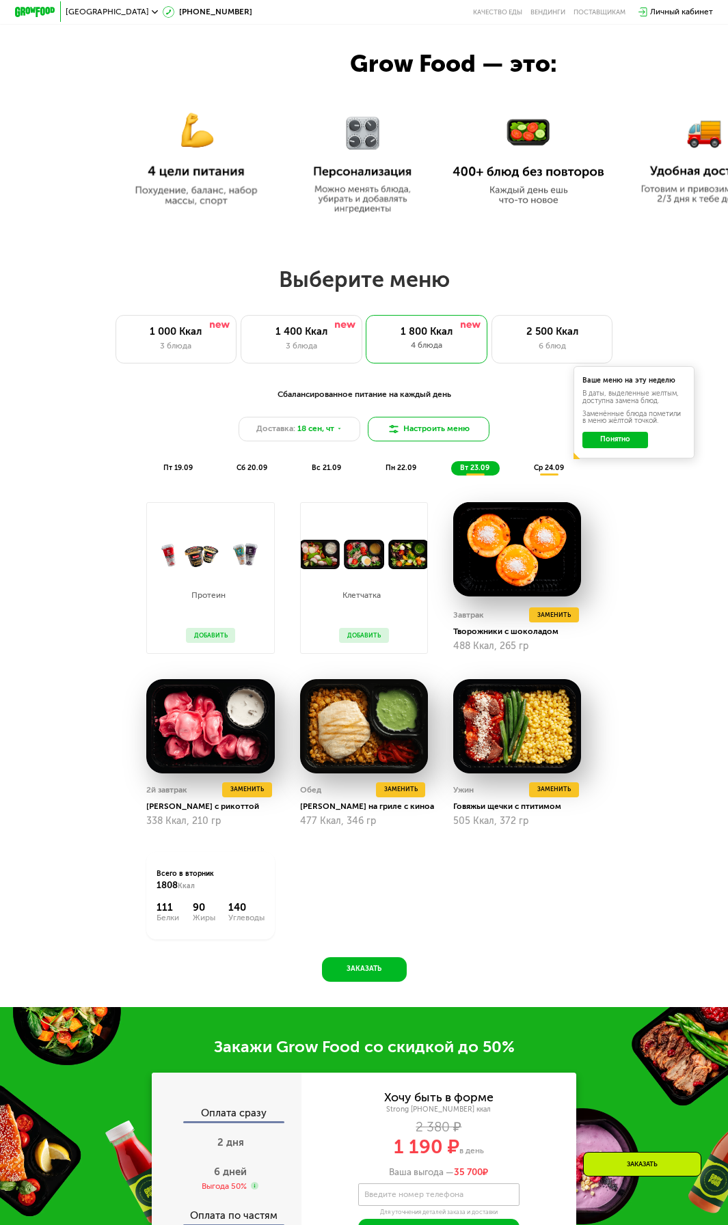
click at [437, 441] on button "Настроить меню" at bounding box center [429, 429] width 122 height 25
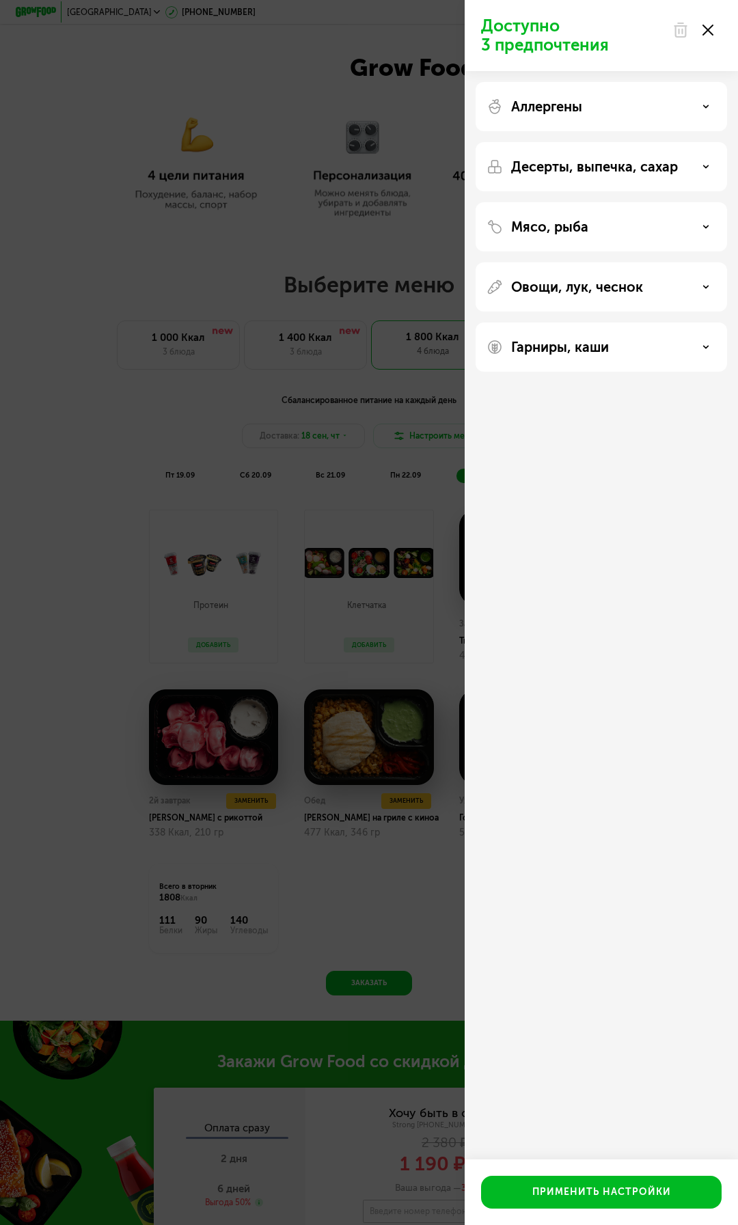
click at [706, 102] on div "Аллергены" at bounding box center [602, 106] width 230 height 16
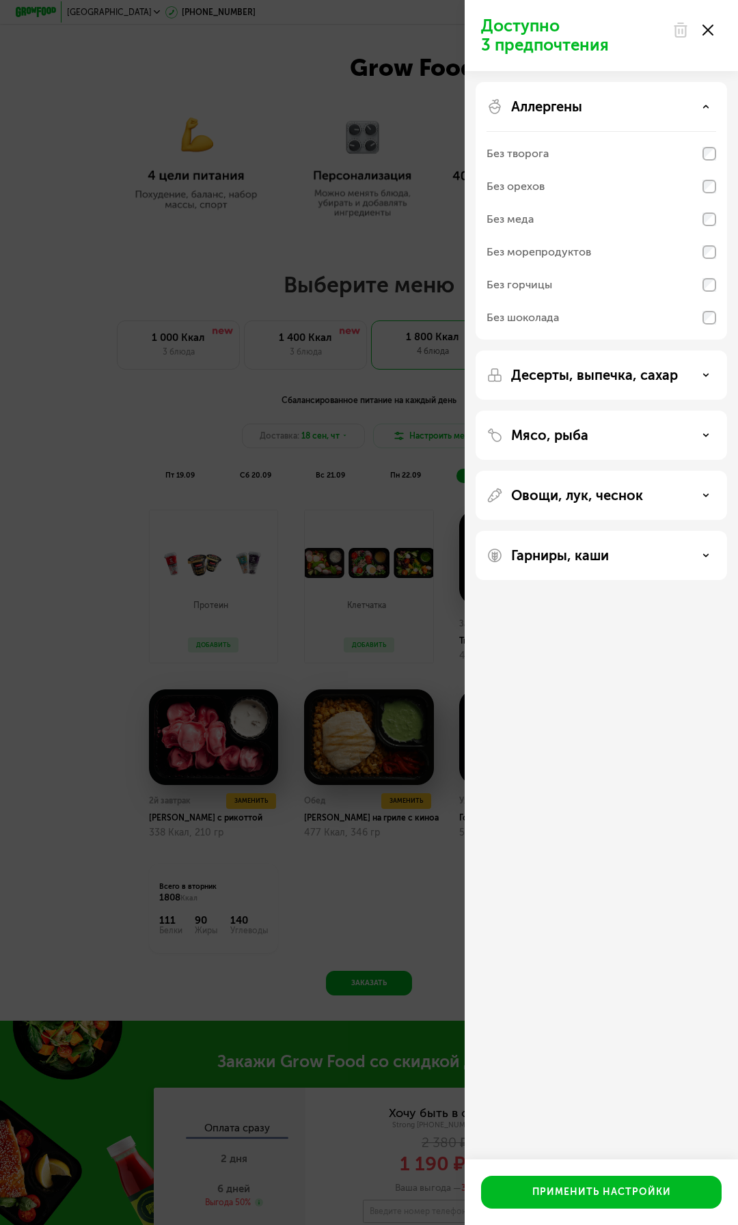
click at [685, 374] on div "Десерты, выпечка, сахар" at bounding box center [602, 375] width 230 height 16
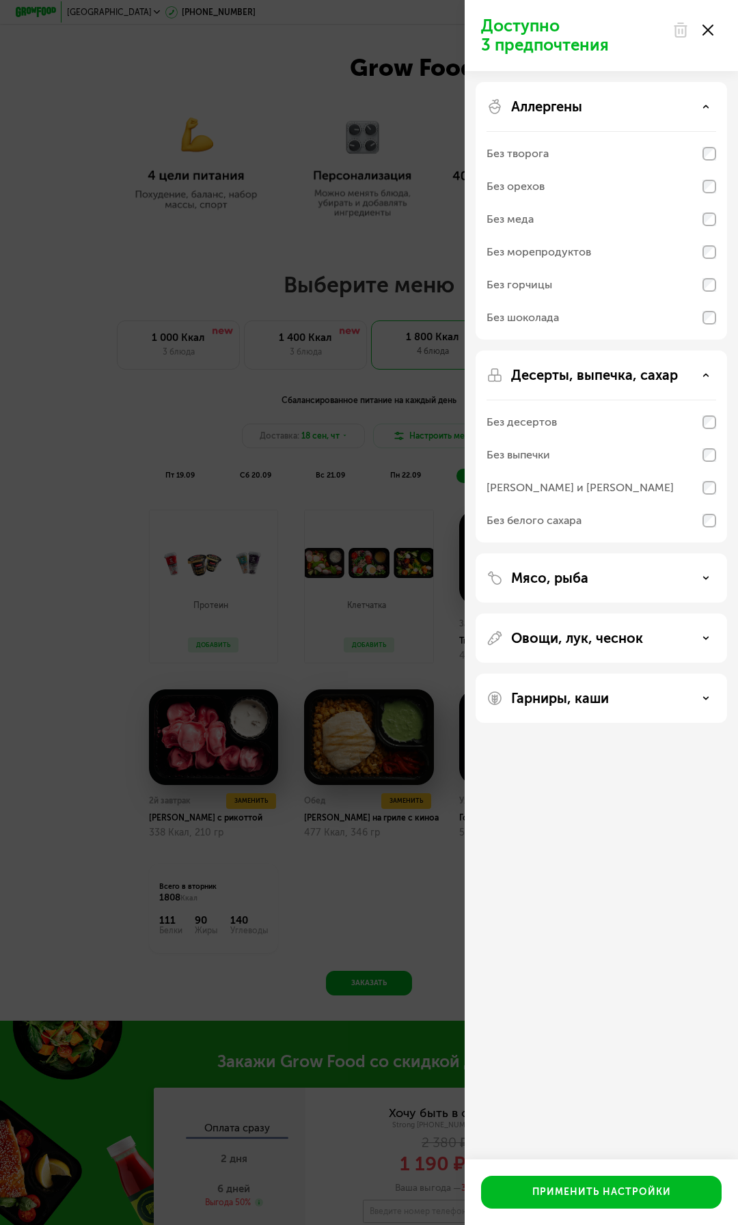
click at [703, 577] on icon at bounding box center [706, 578] width 7 height 7
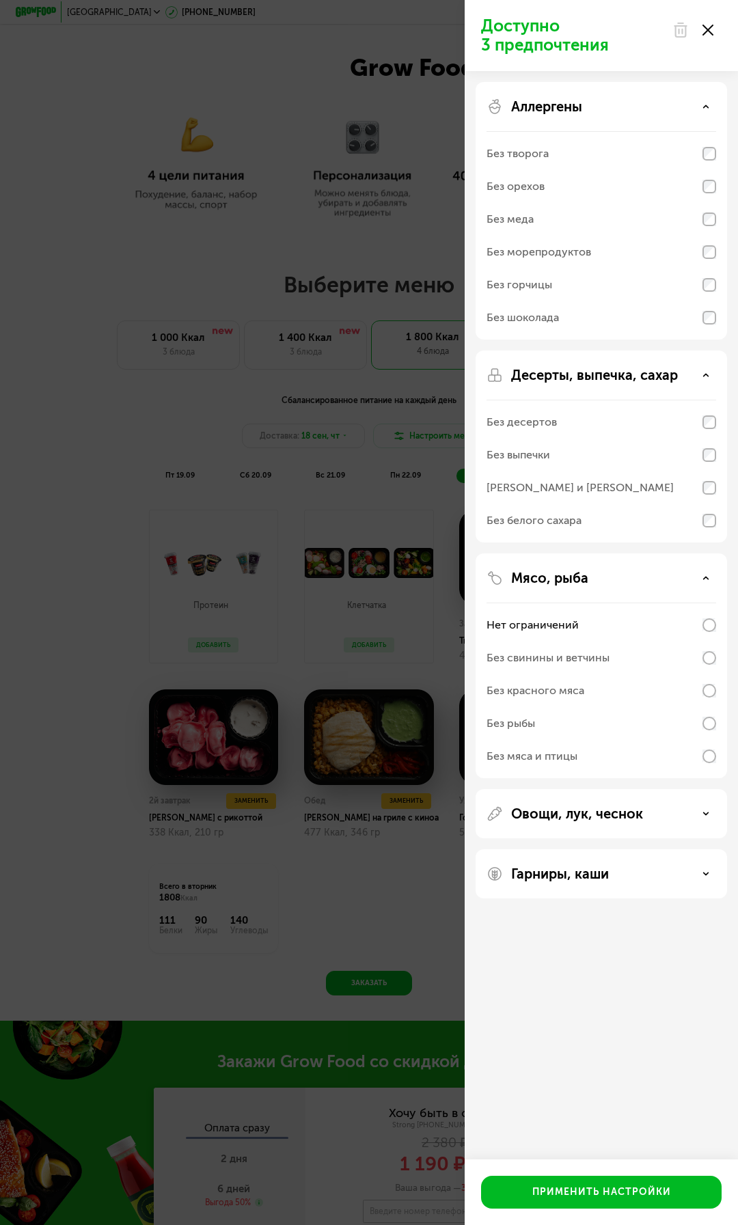
click at [703, 817] on div "Овощи, лук, чеснок" at bounding box center [602, 814] width 230 height 16
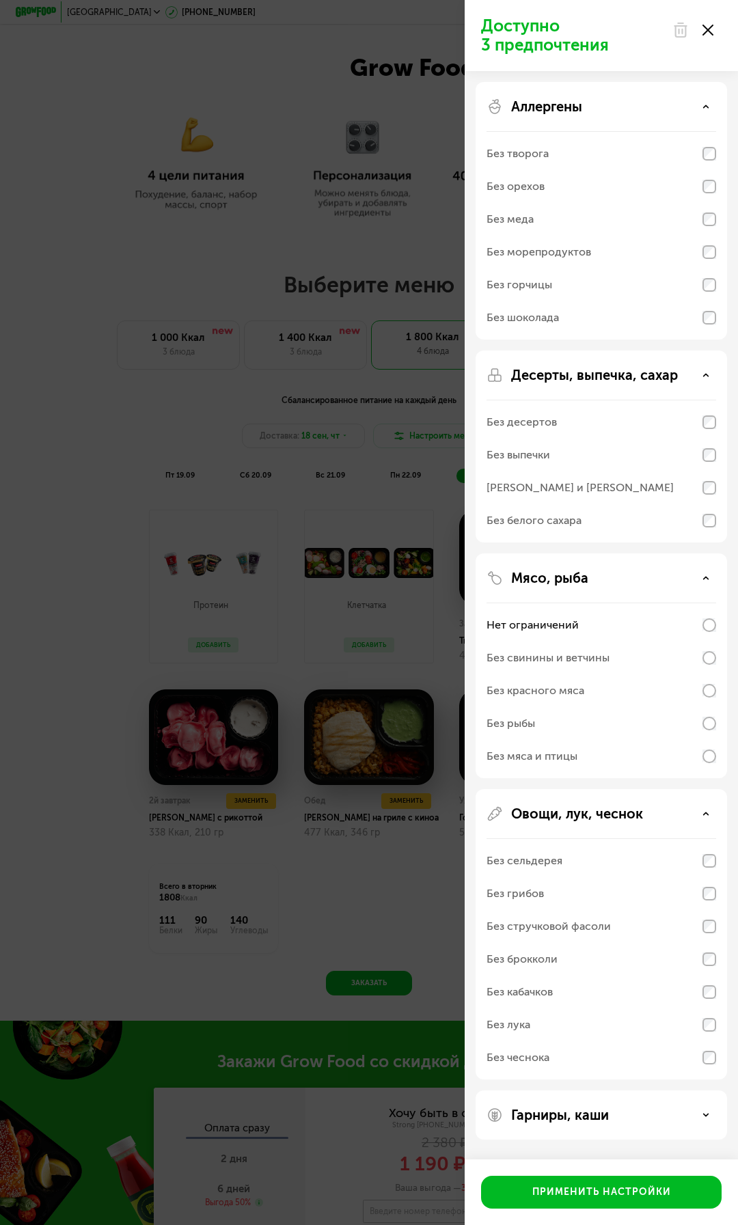
click at [692, 1109] on div "Гарниры, каши" at bounding box center [602, 1115] width 230 height 16
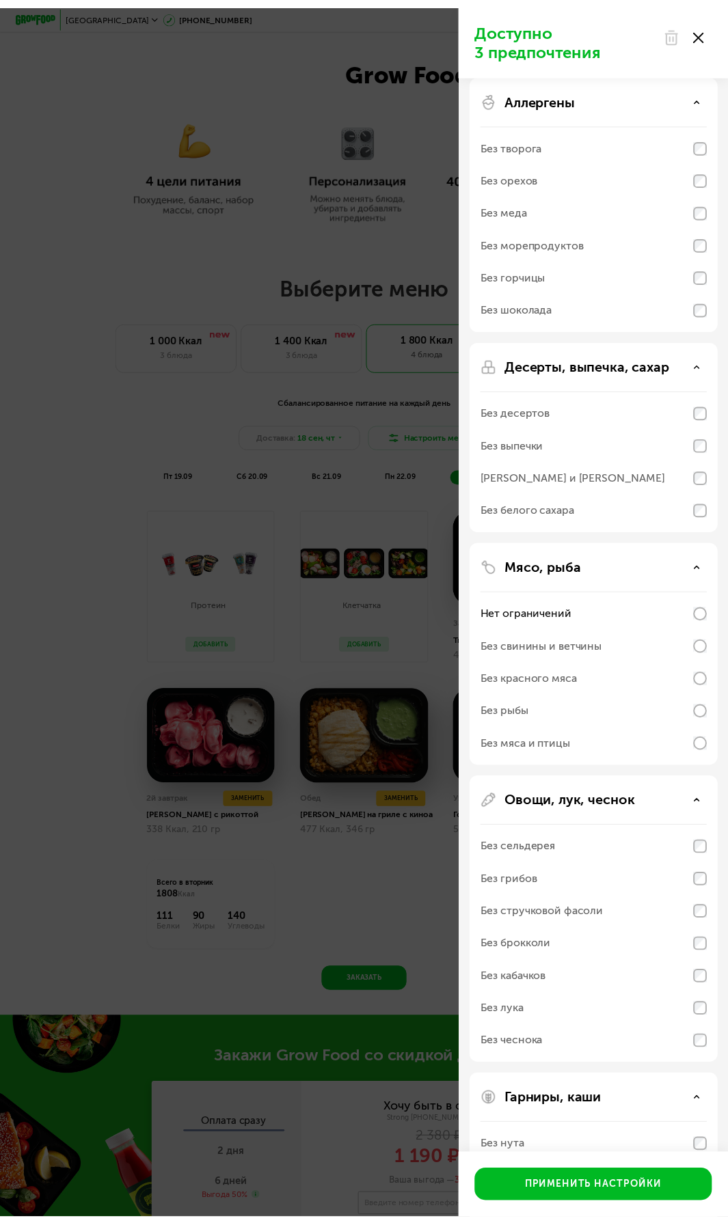
scroll to position [0, 0]
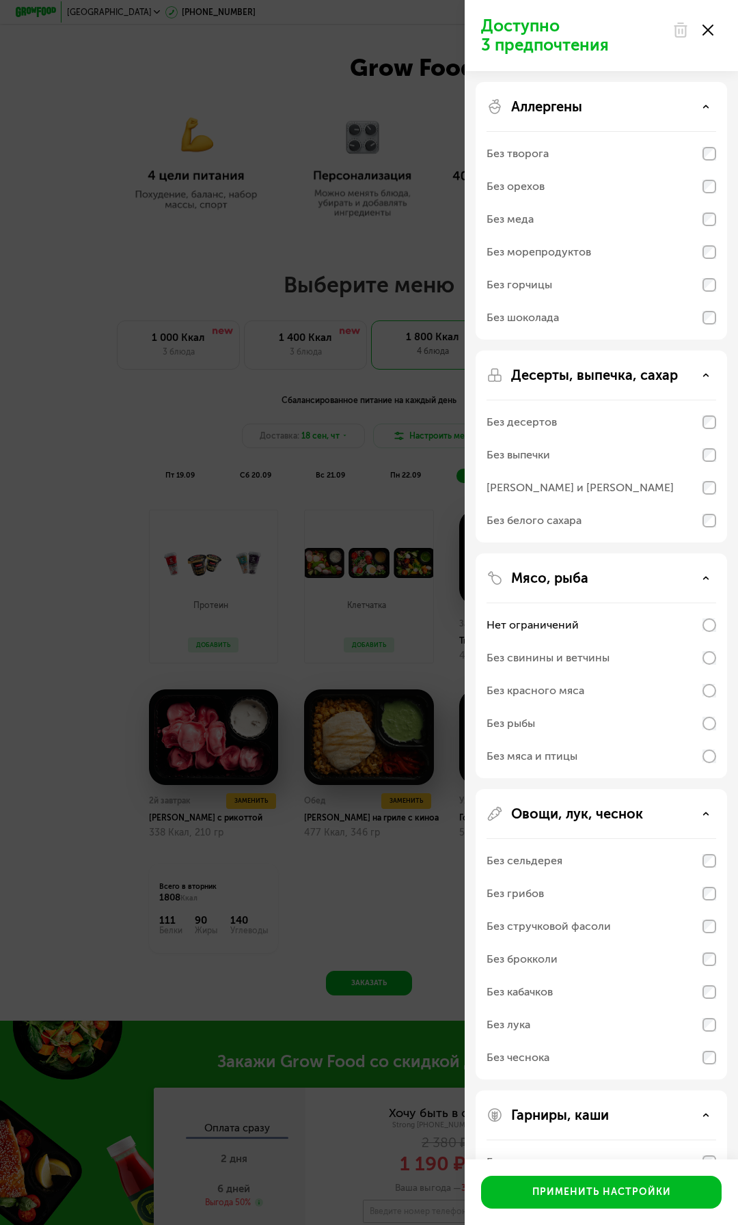
click at [706, 29] on icon at bounding box center [708, 30] width 11 height 11
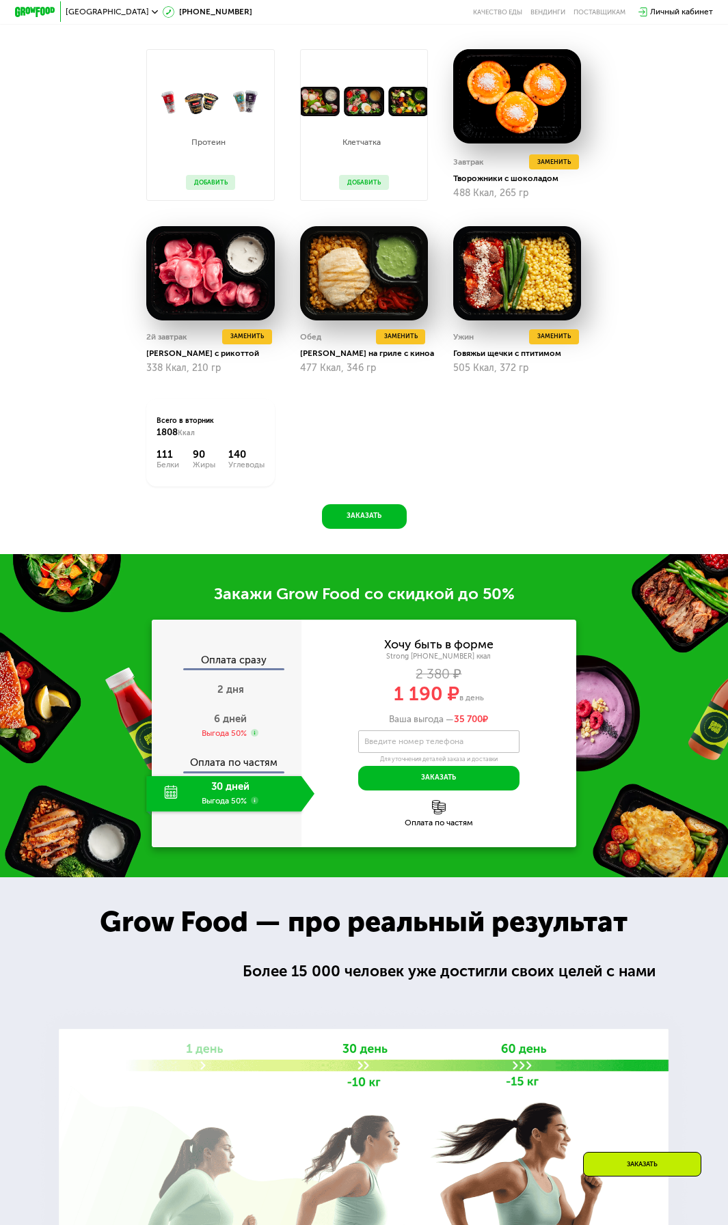
scroll to position [1093, 0]
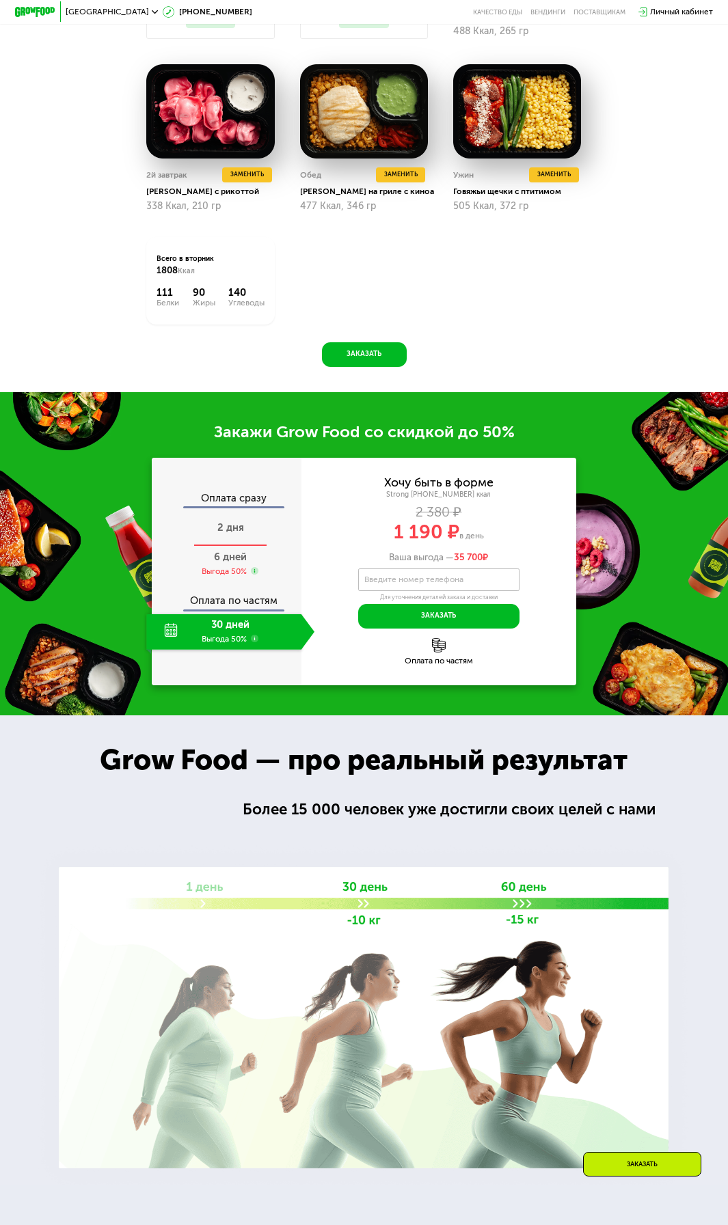
click at [234, 534] on span "2 дня" at bounding box center [230, 527] width 27 height 12
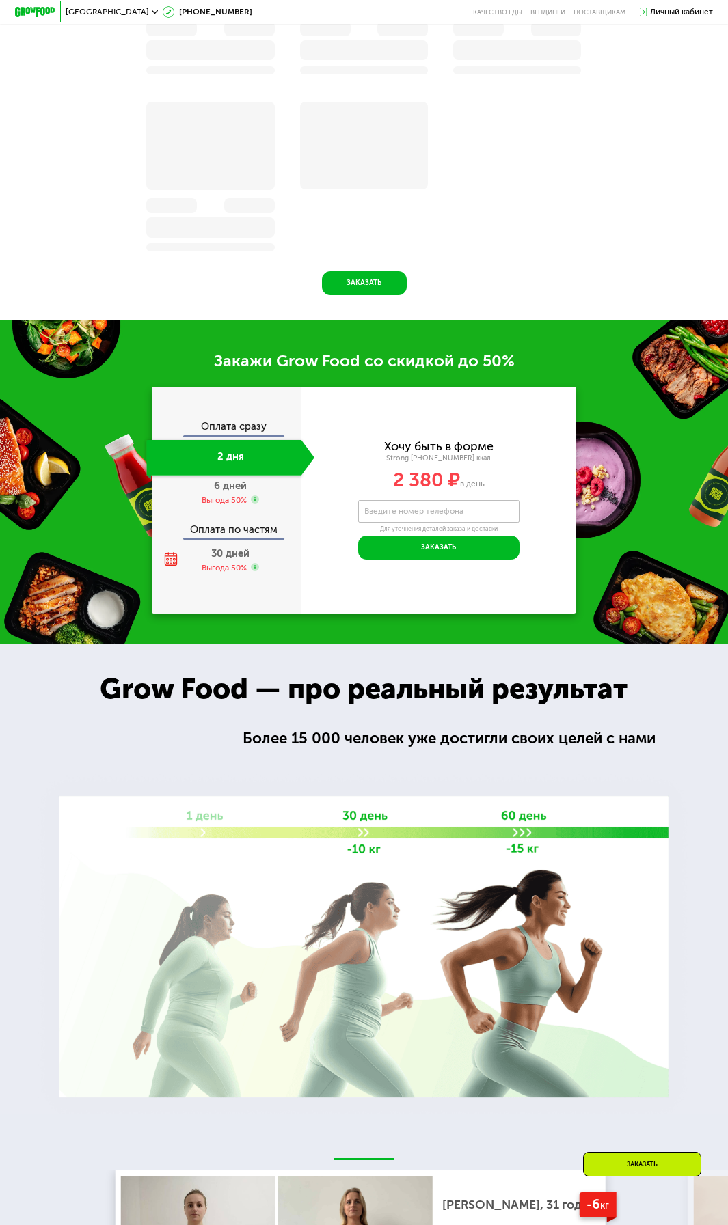
scroll to position [1018, 0]
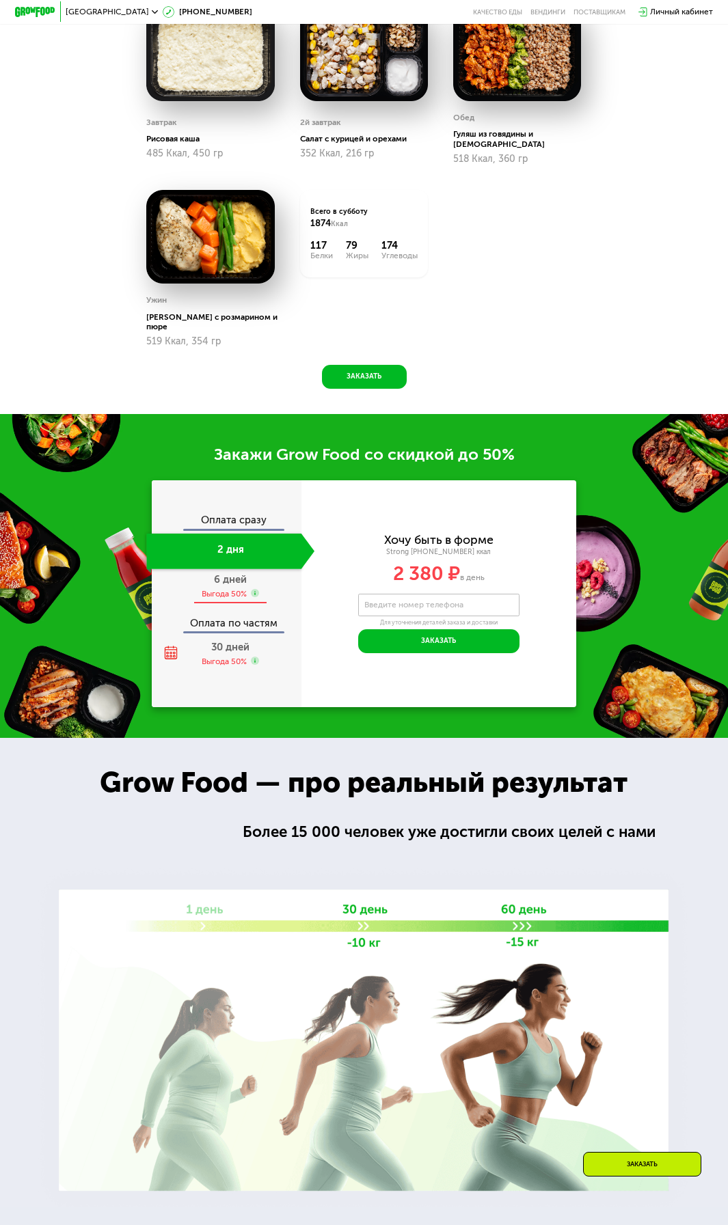
click at [232, 580] on span "6 дней" at bounding box center [230, 579] width 33 height 12
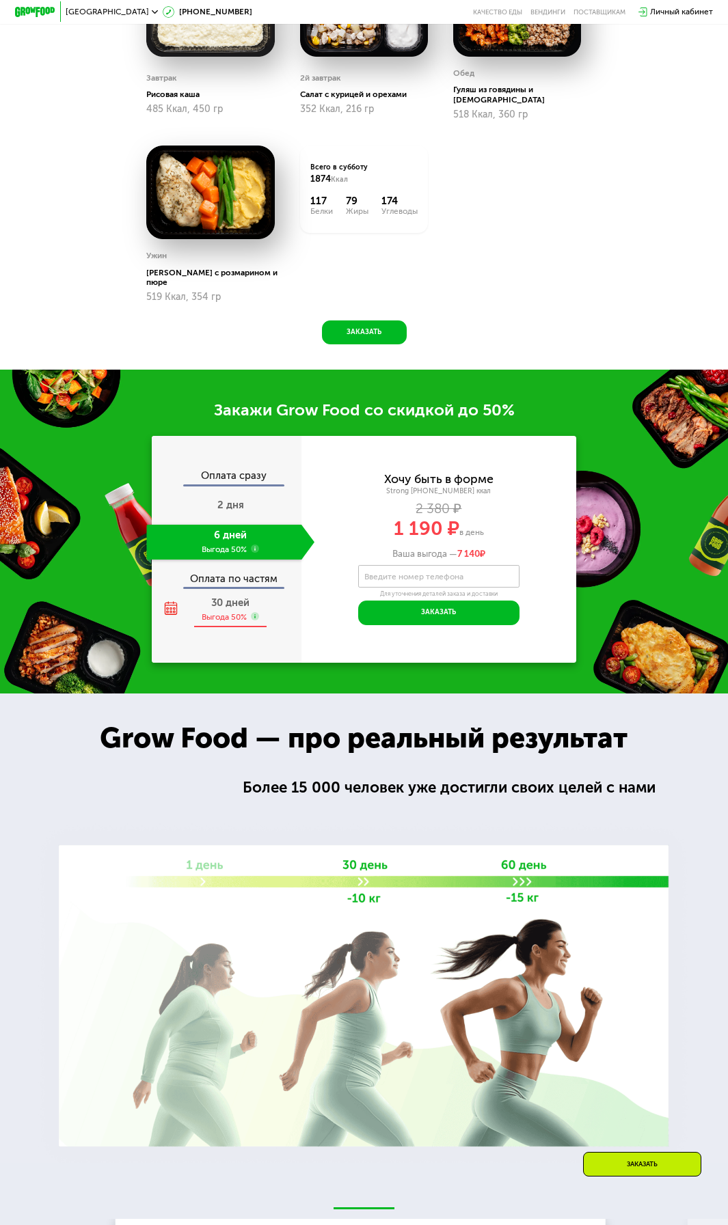
scroll to position [974, 0]
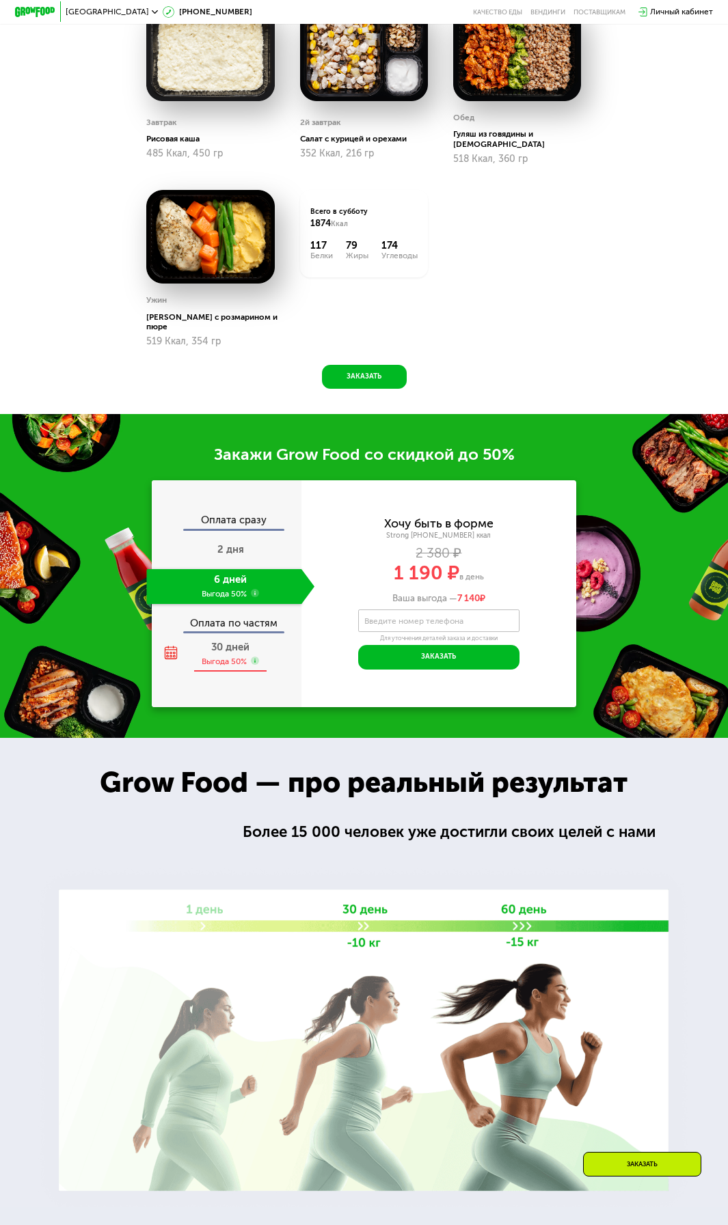
click at [230, 644] on span "30 дней" at bounding box center [230, 647] width 38 height 12
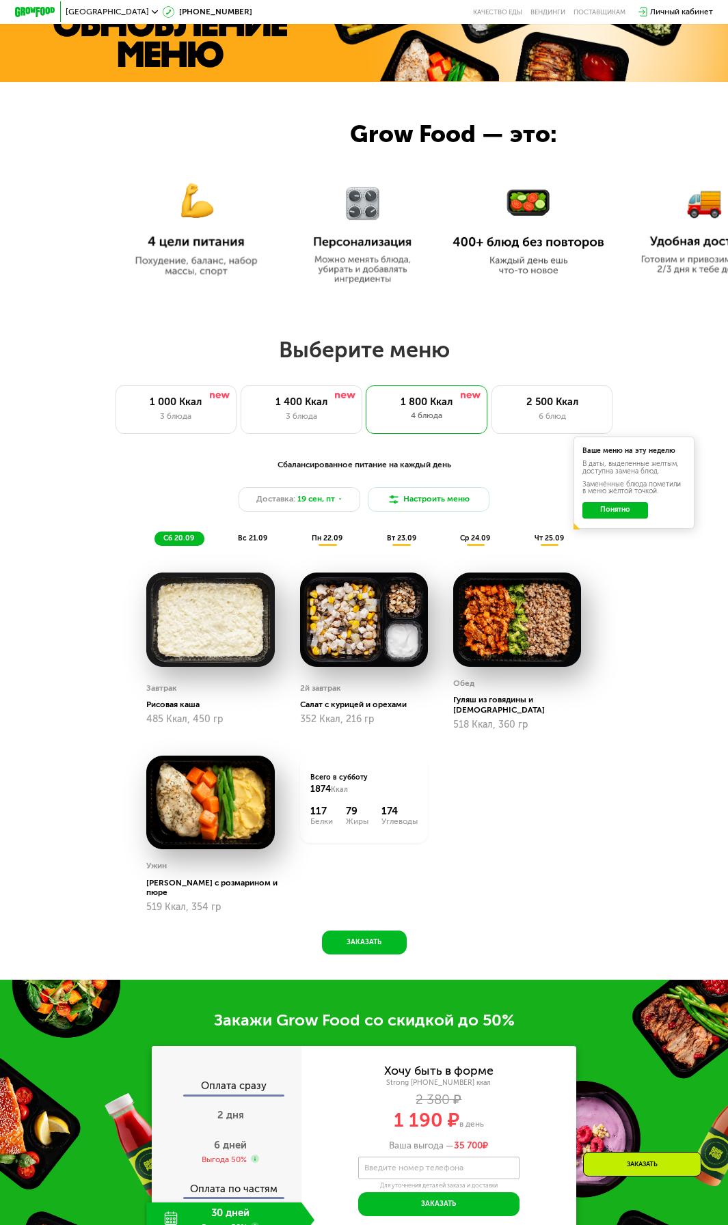
scroll to position [359, 0]
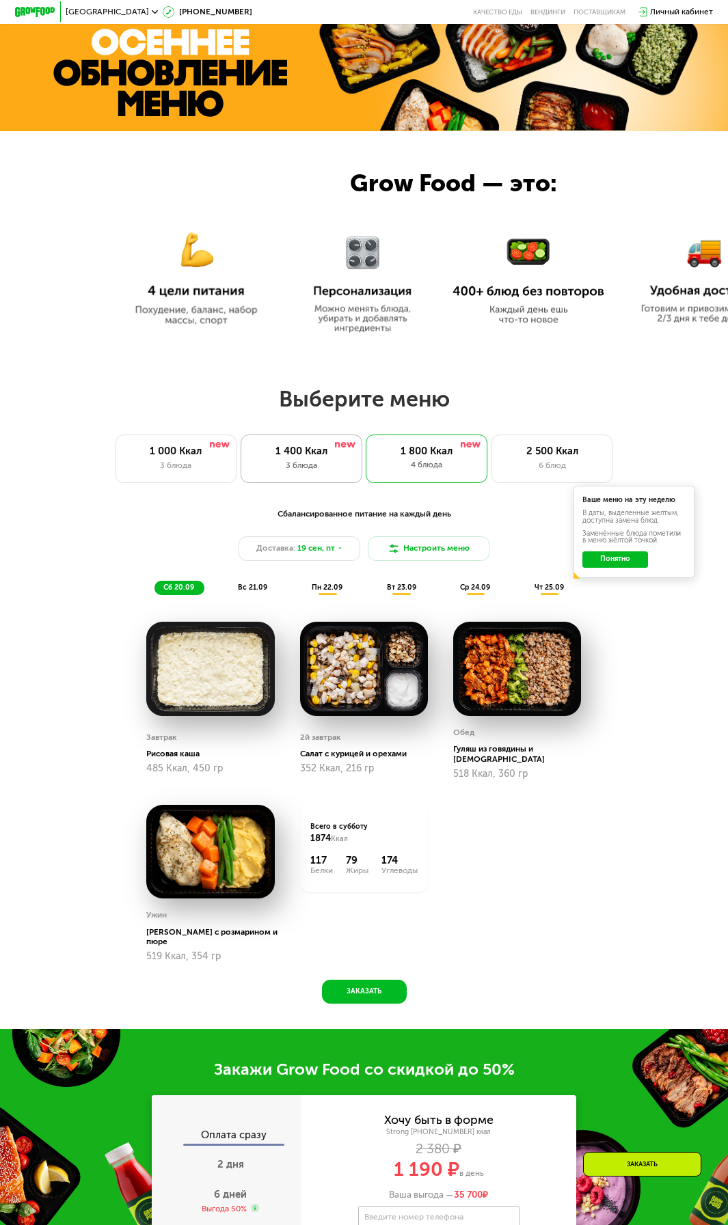
click at [266, 467] on div "3 блюда" at bounding box center [301, 466] width 100 height 12
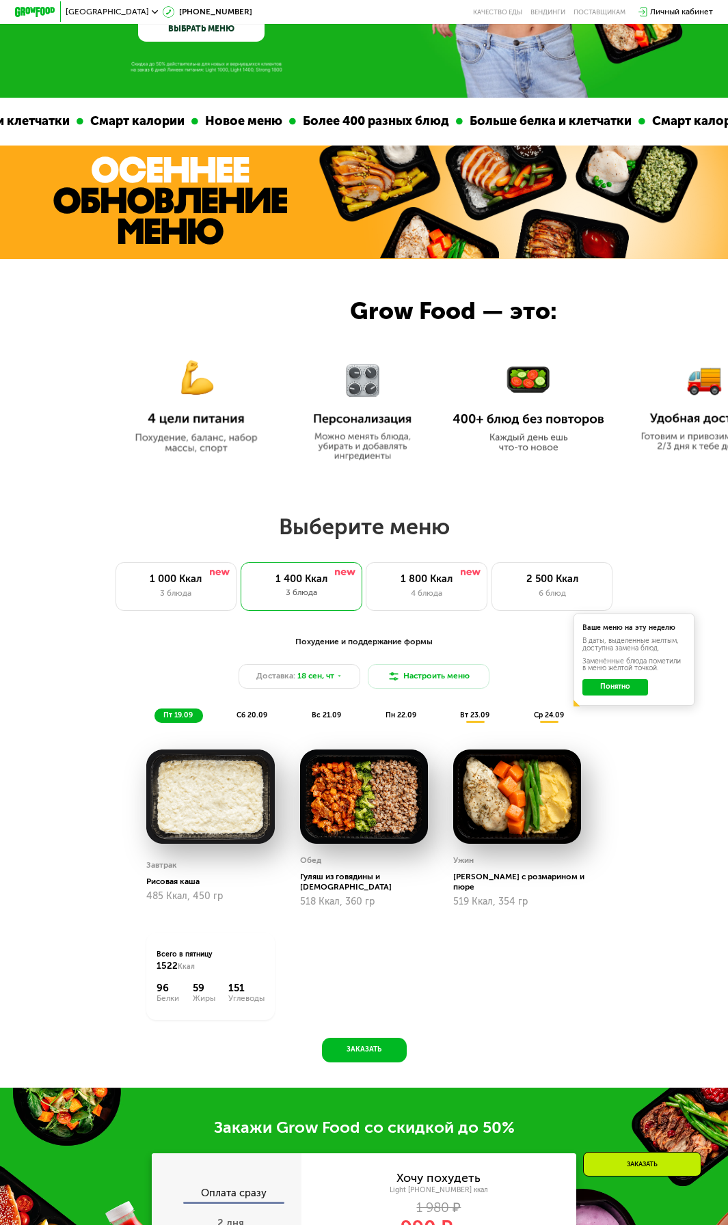
scroll to position [222, 0]
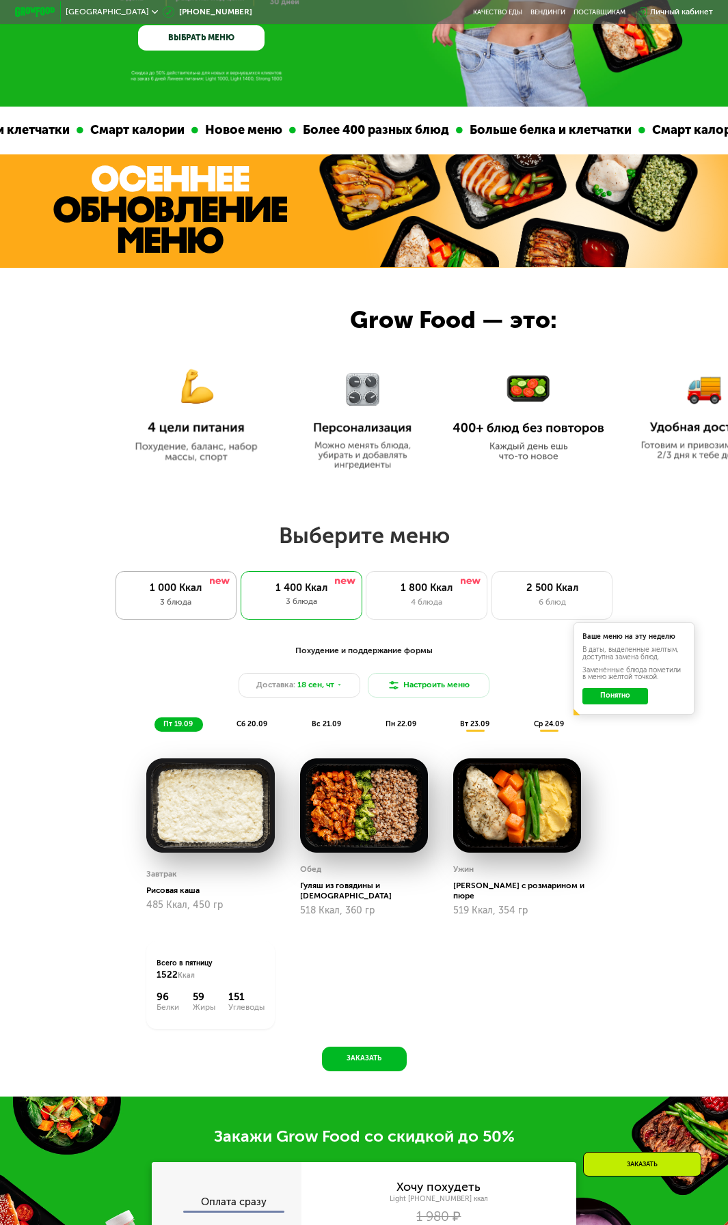
click at [214, 595] on div "1 000 Ккал" at bounding box center [176, 588] width 100 height 12
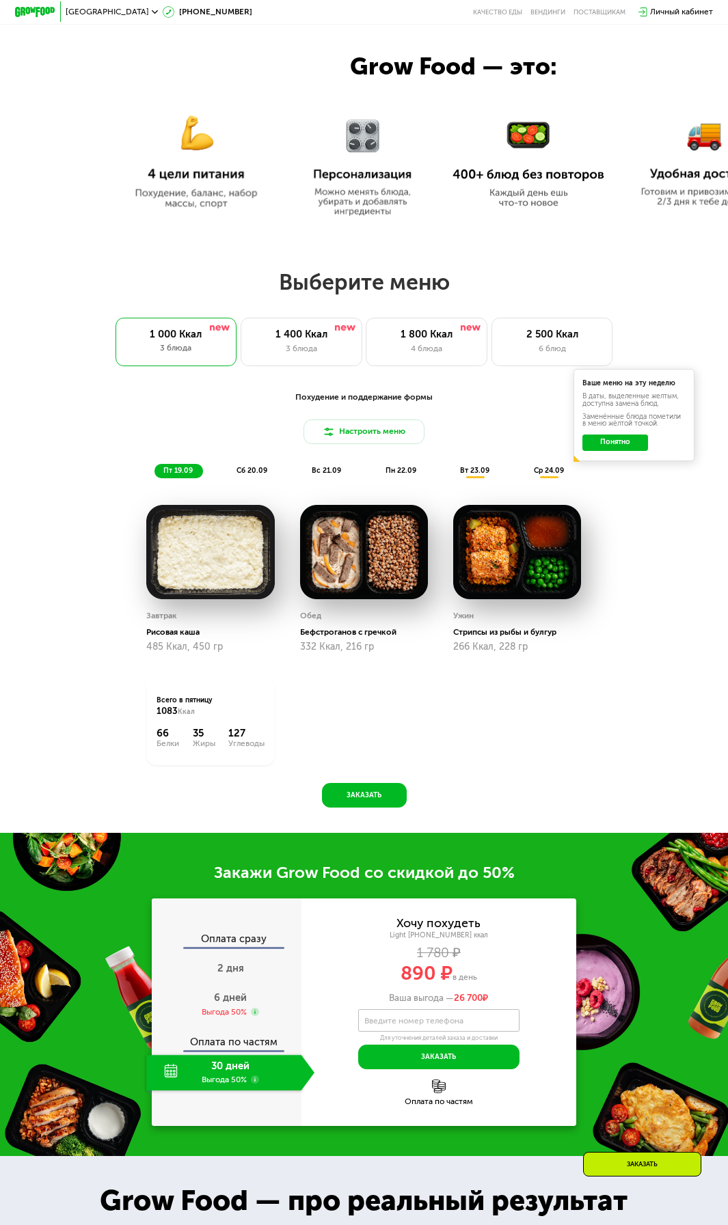
scroll to position [495, 0]
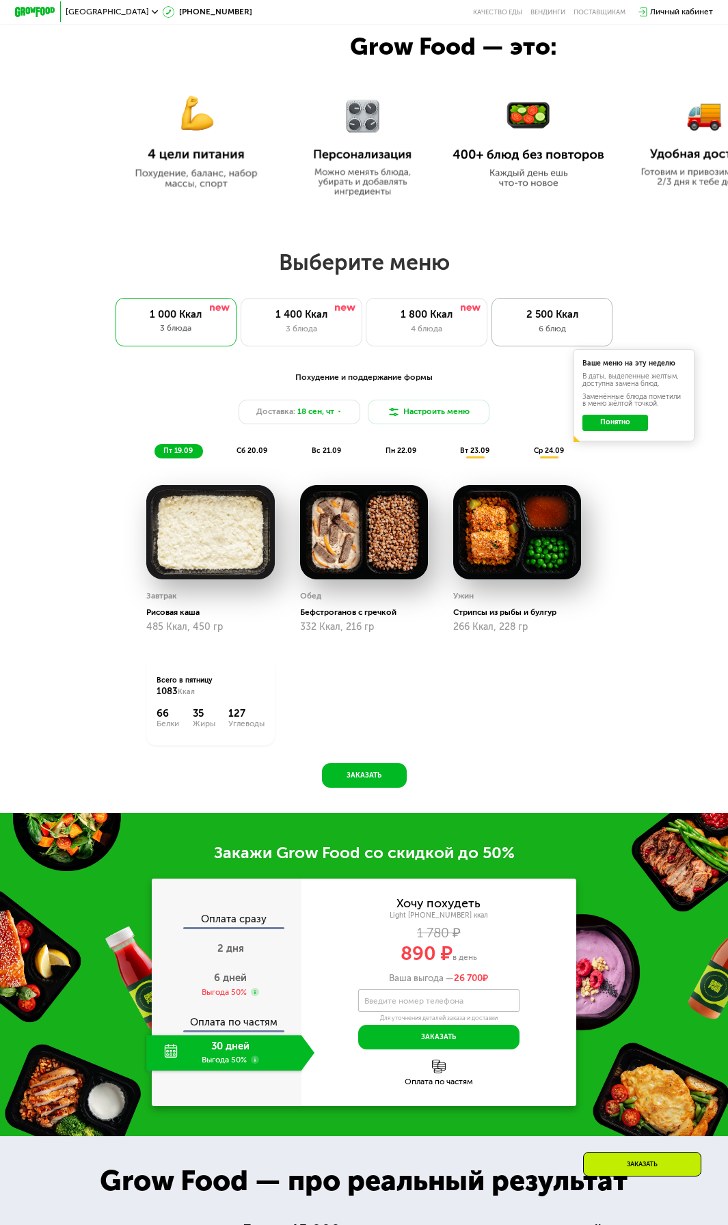
click at [525, 331] on div "6 блюд" at bounding box center [552, 329] width 100 height 12
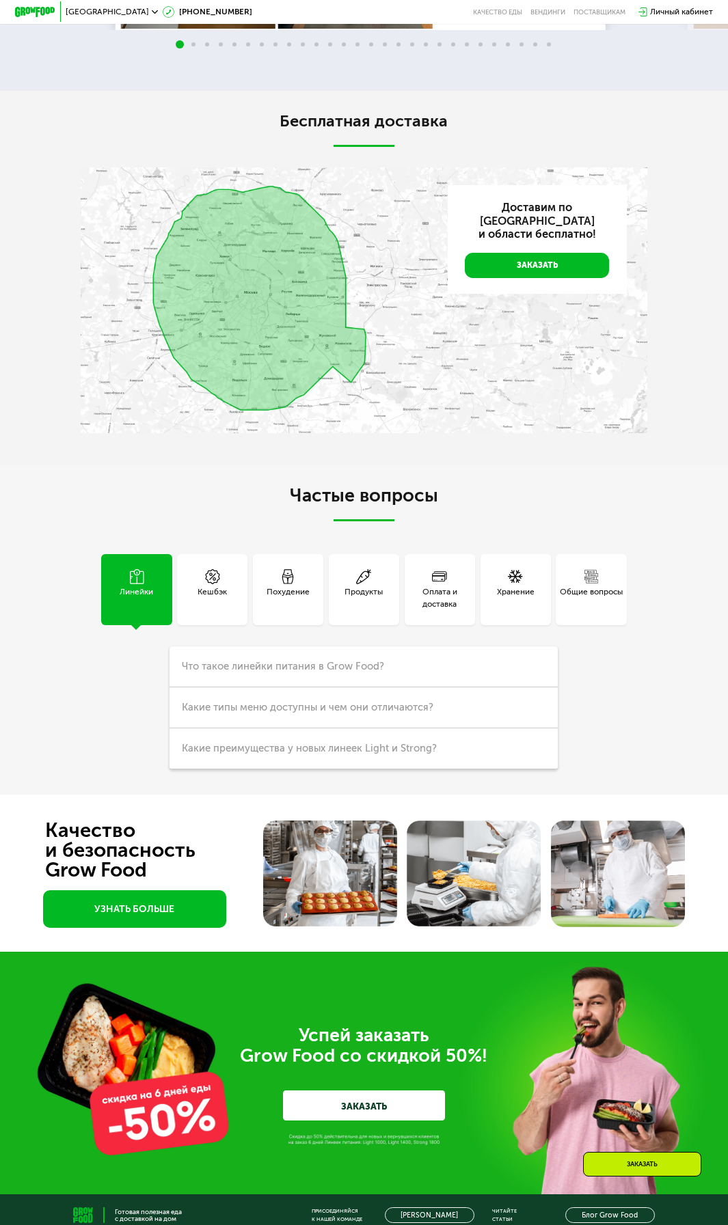
scroll to position [2546, 0]
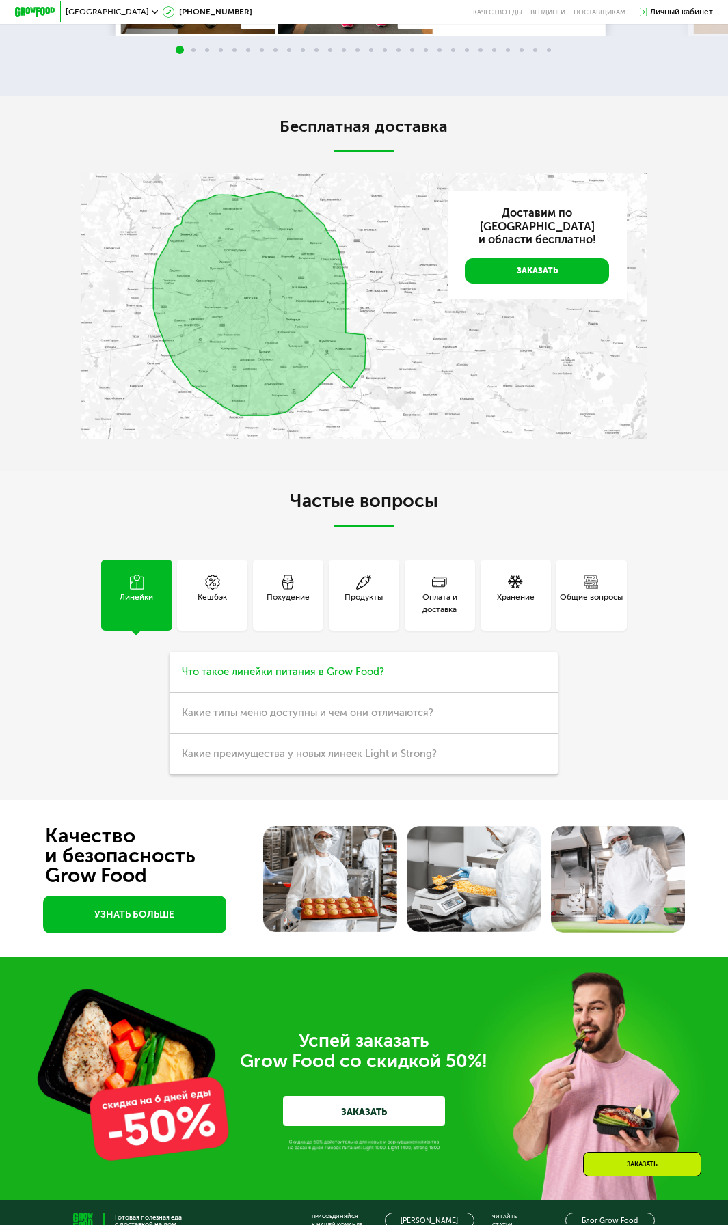
click at [198, 678] on span "Что такое линейки питания в Grow Food?" at bounding box center [283, 672] width 202 height 12
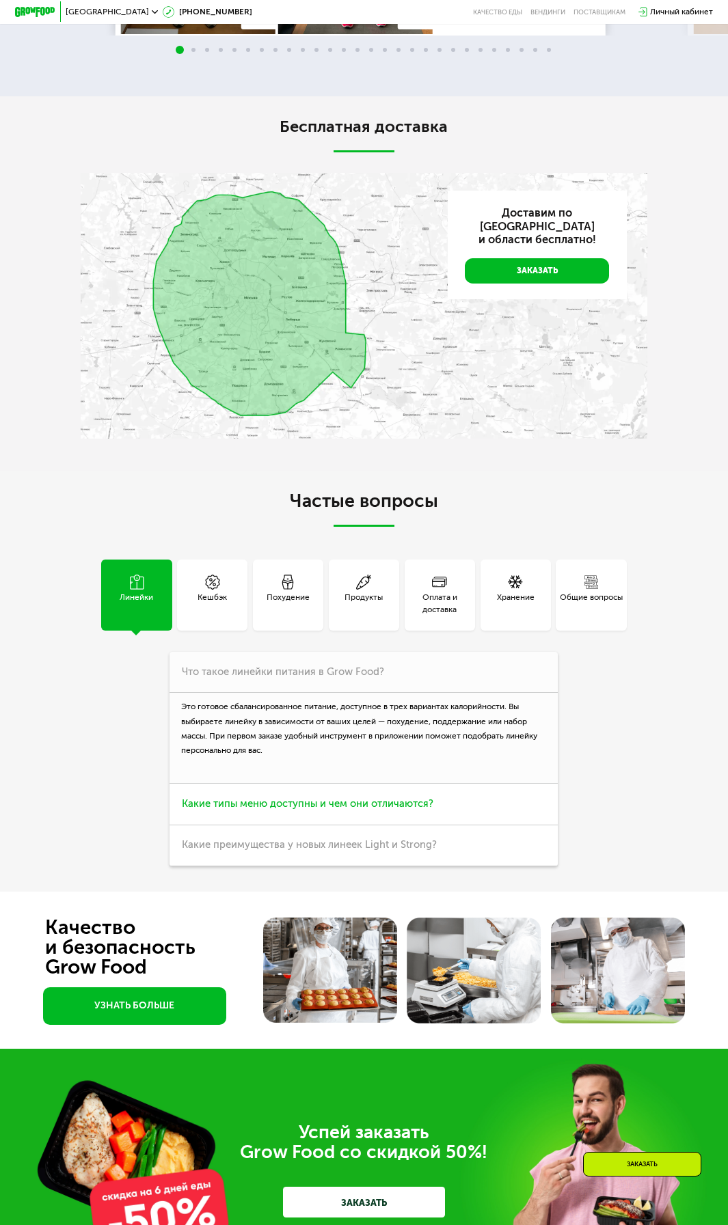
click at [471, 825] on h3 "Какие типы меню доступны и чем они отличаются?" at bounding box center [363, 804] width 388 height 41
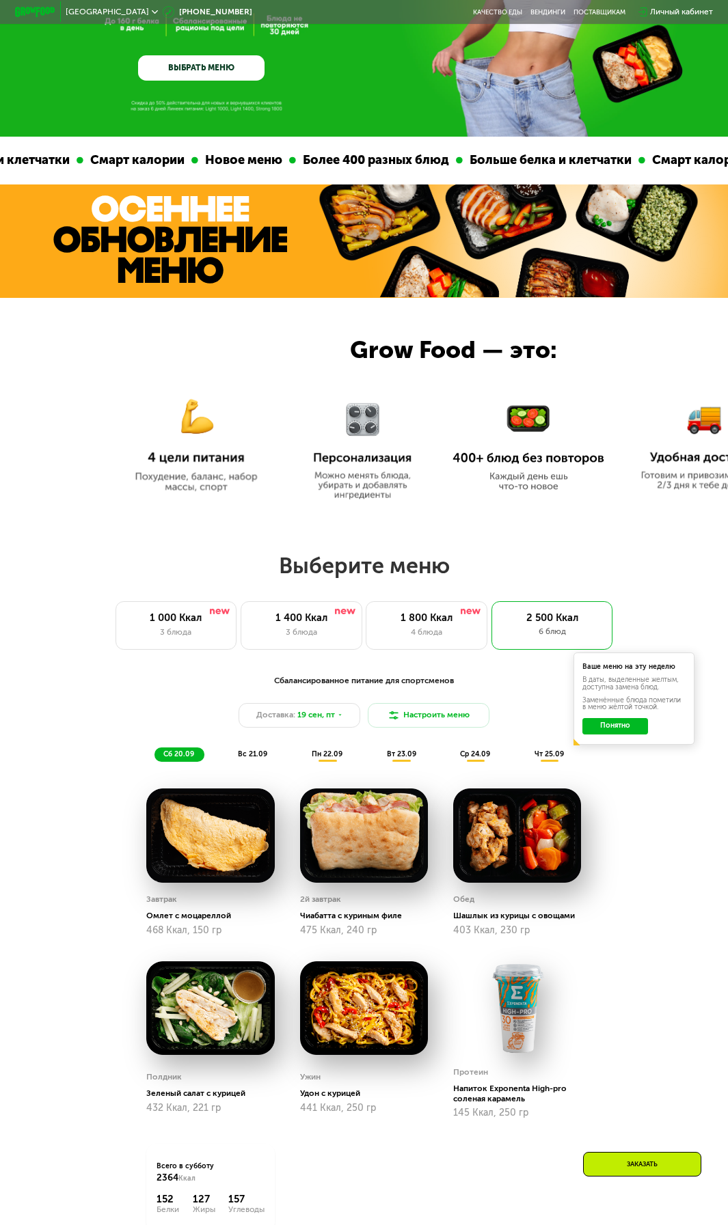
scroll to position [205, 0]
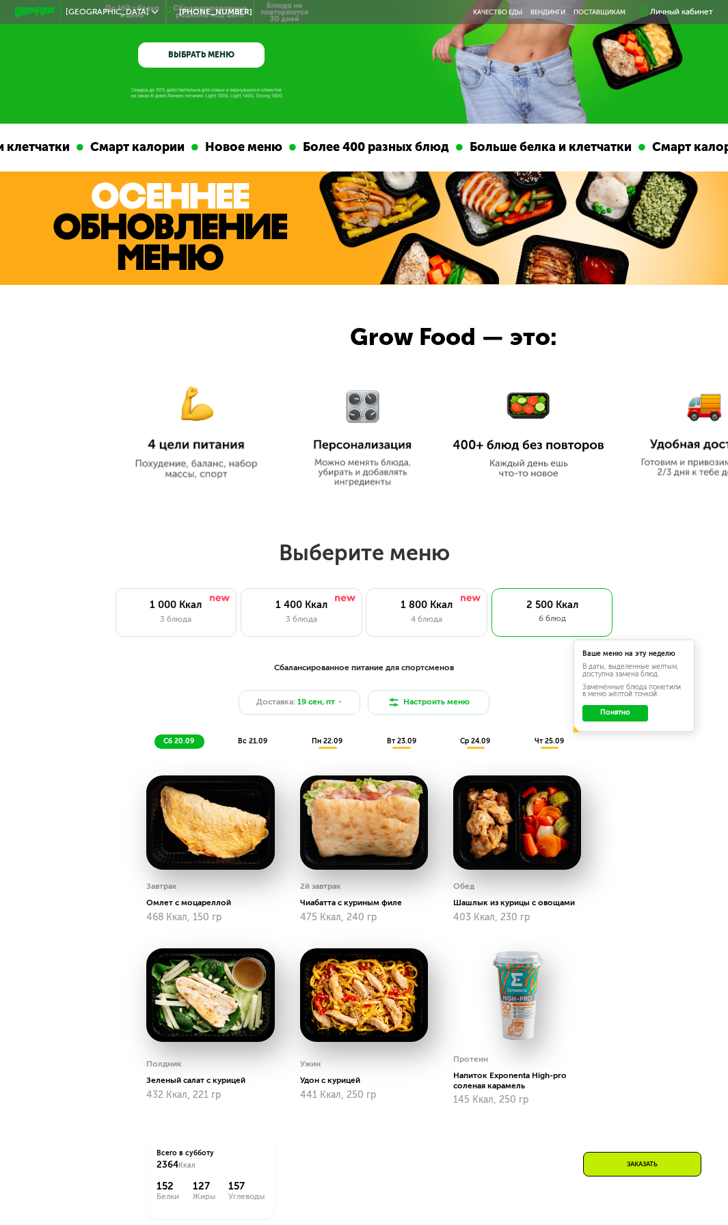
click at [687, 927] on div "Сбалансированное питание для спортсменов Доставка: [DATE] Настроить меню сб 20.…" at bounding box center [364, 966] width 728 height 639
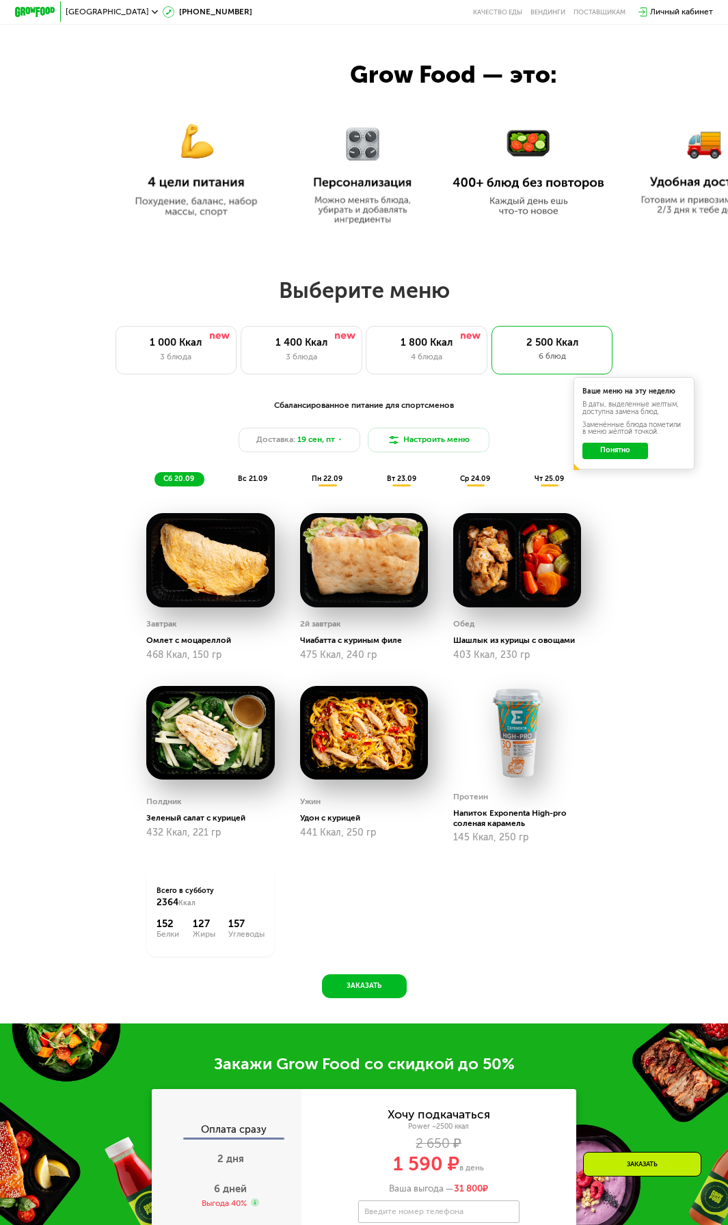
scroll to position [478, 0]
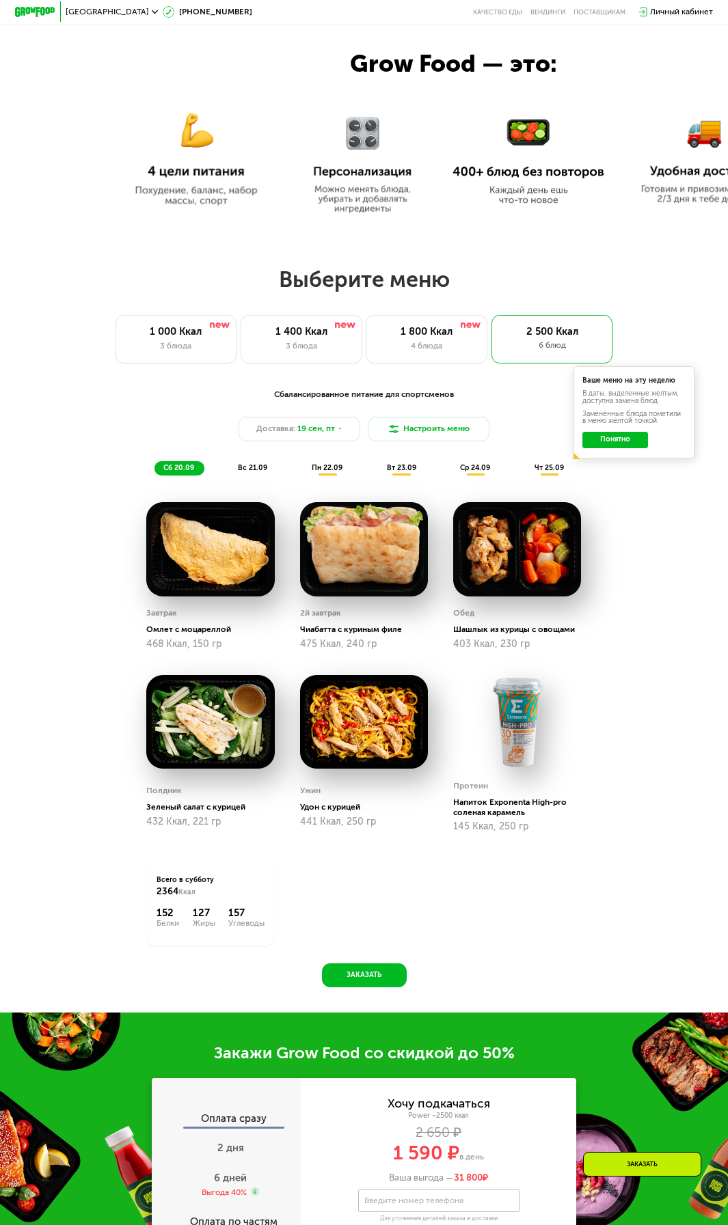
click at [254, 476] on div "вс 21.09" at bounding box center [253, 468] width 49 height 14
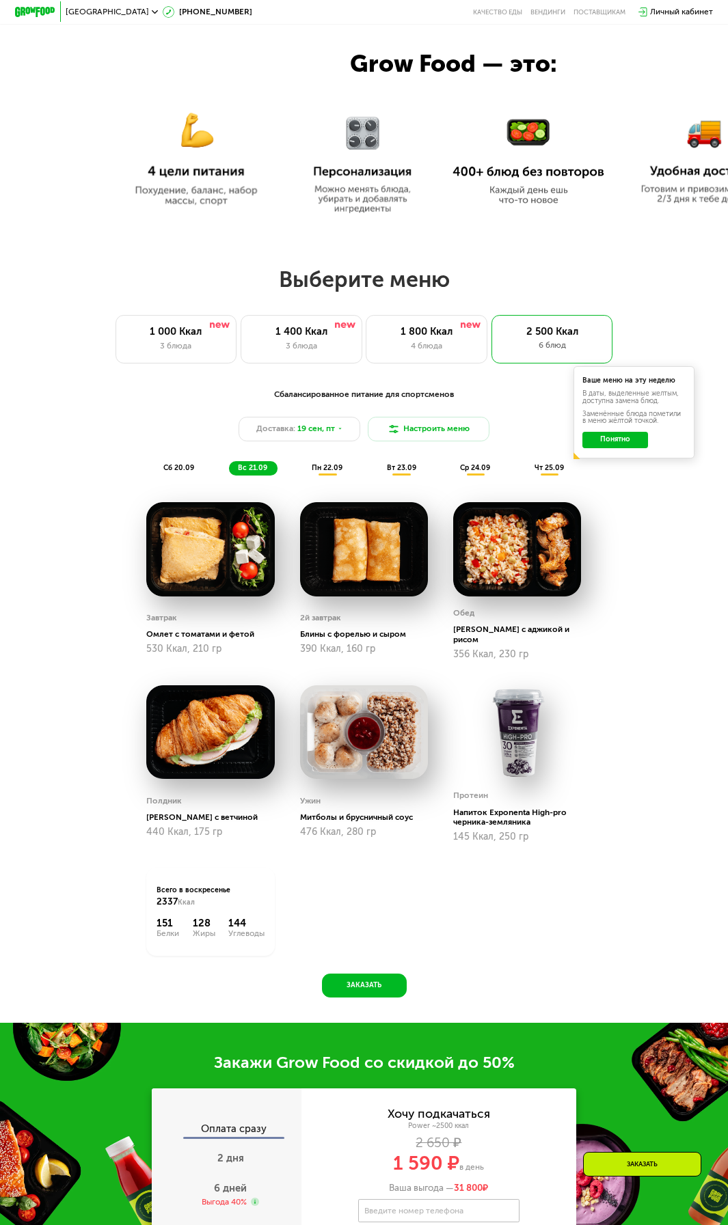
click at [308, 476] on div "пн 22.09" at bounding box center [328, 468] width 50 height 14
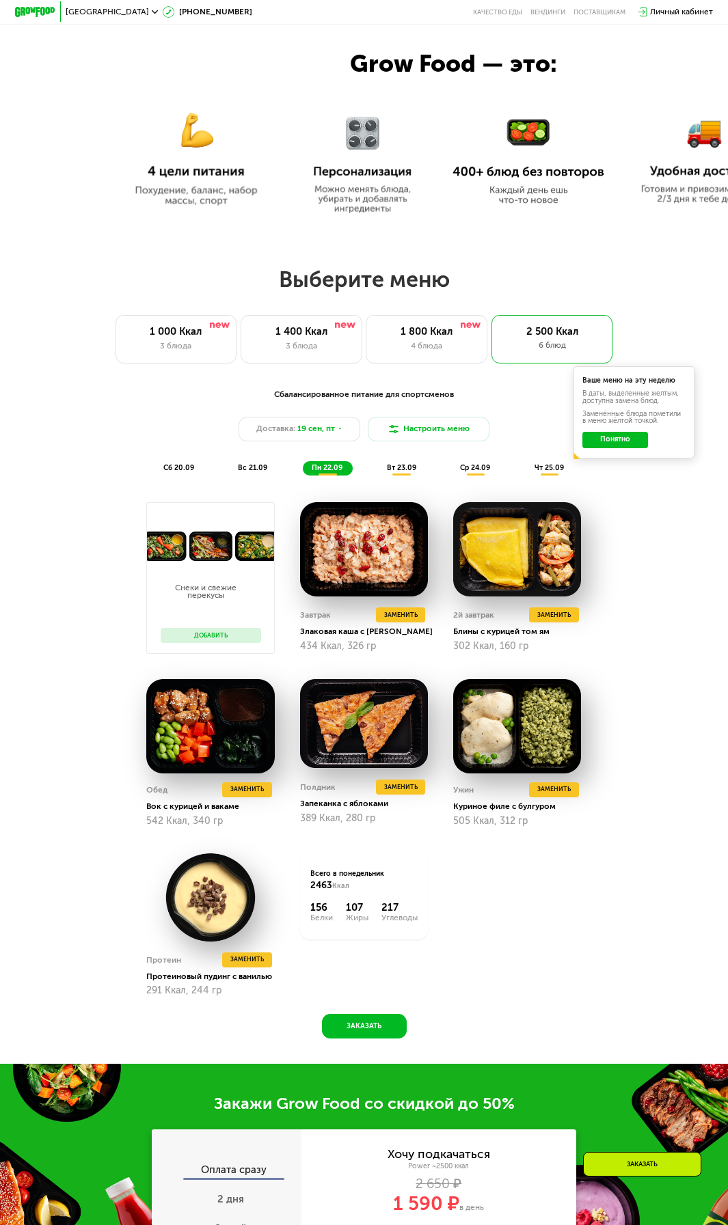
click at [392, 472] on span "вт 23.09" at bounding box center [401, 467] width 29 height 9
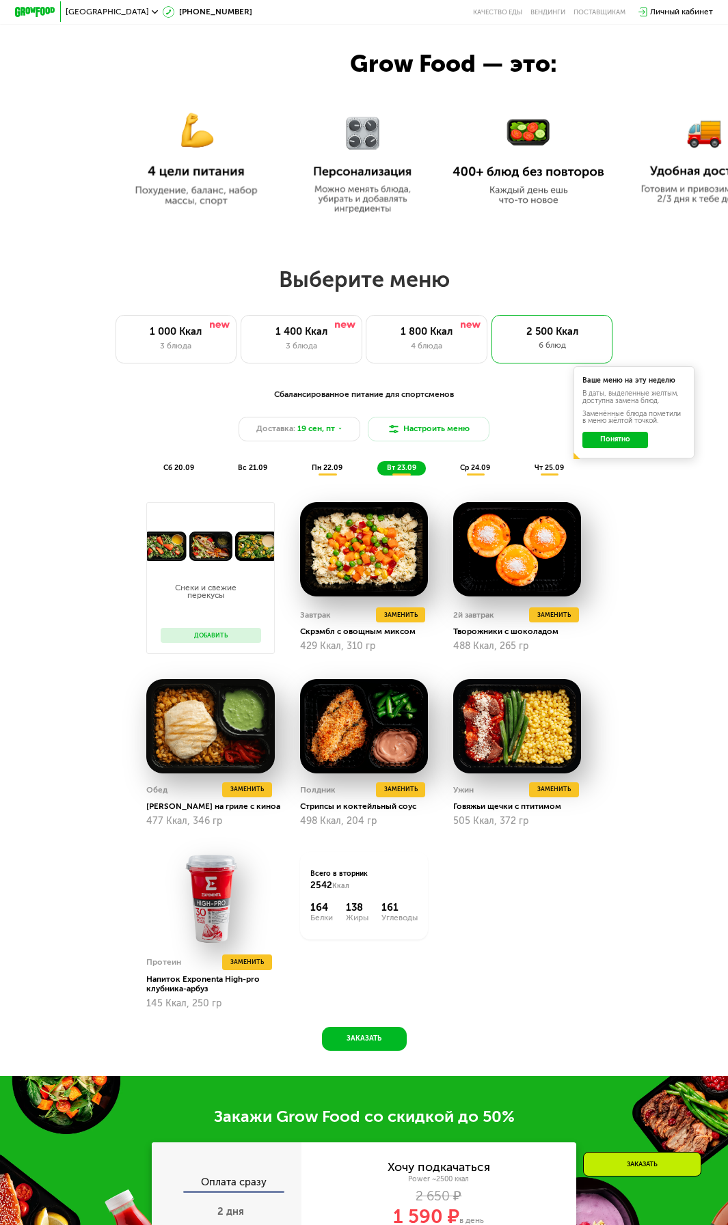
click at [455, 474] on div "ср 24.09" at bounding box center [475, 468] width 49 height 14
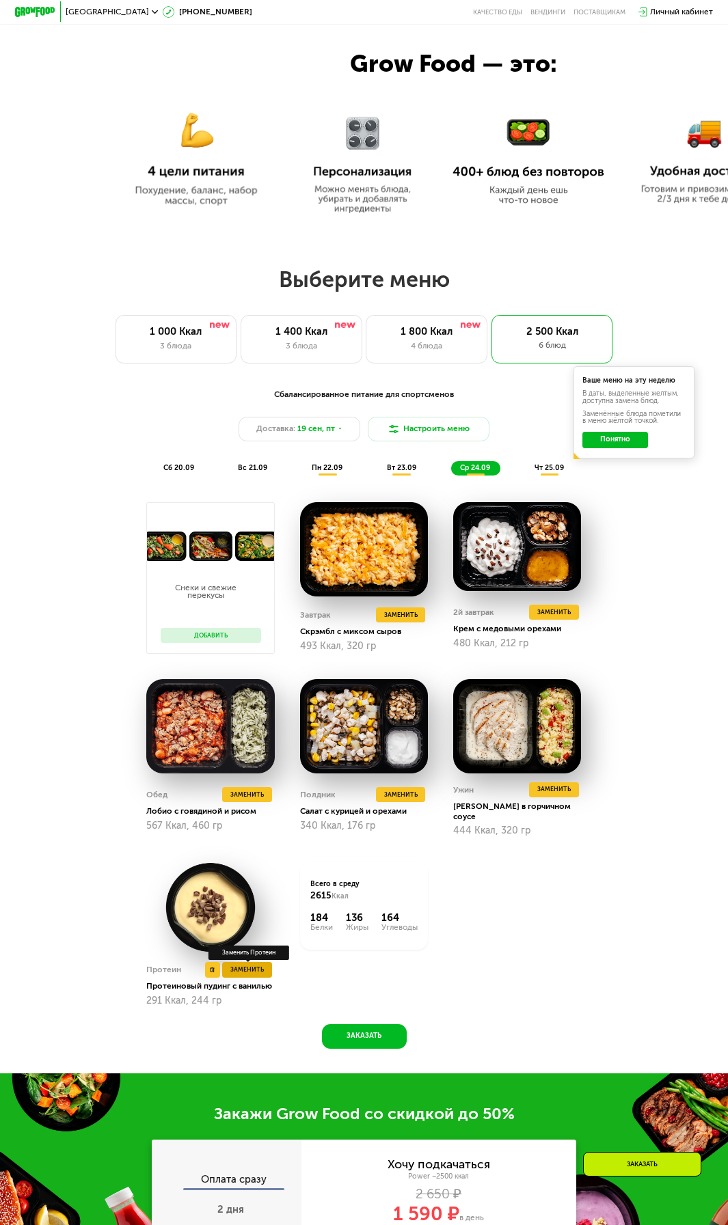
click at [248, 970] on span "Заменить" at bounding box center [246, 970] width 33 height 10
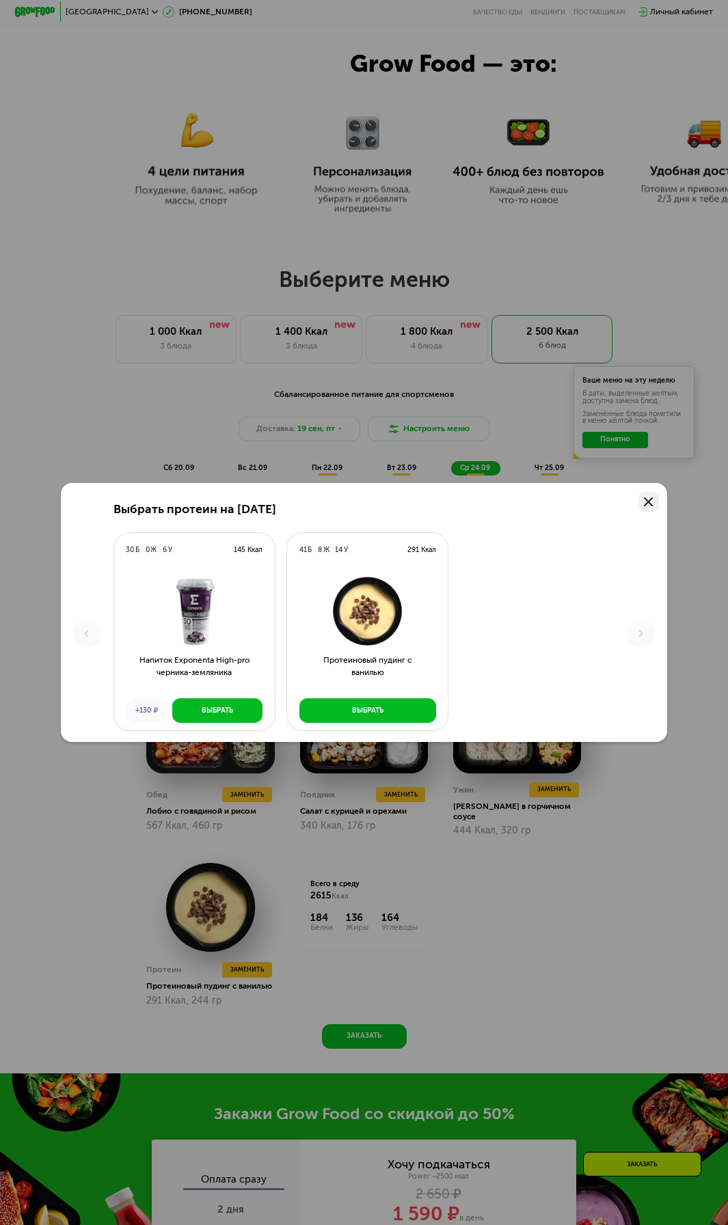
click at [653, 504] on icon at bounding box center [648, 502] width 9 height 9
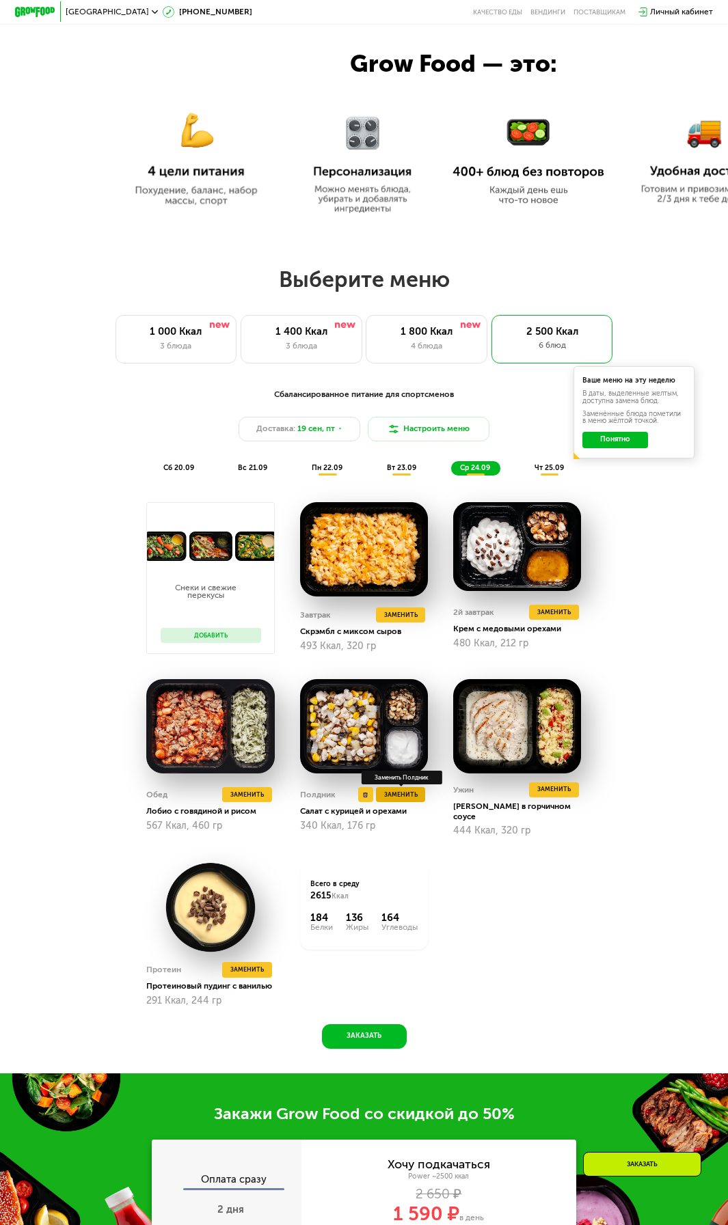
click at [422, 802] on button "Заменить" at bounding box center [401, 794] width 50 height 15
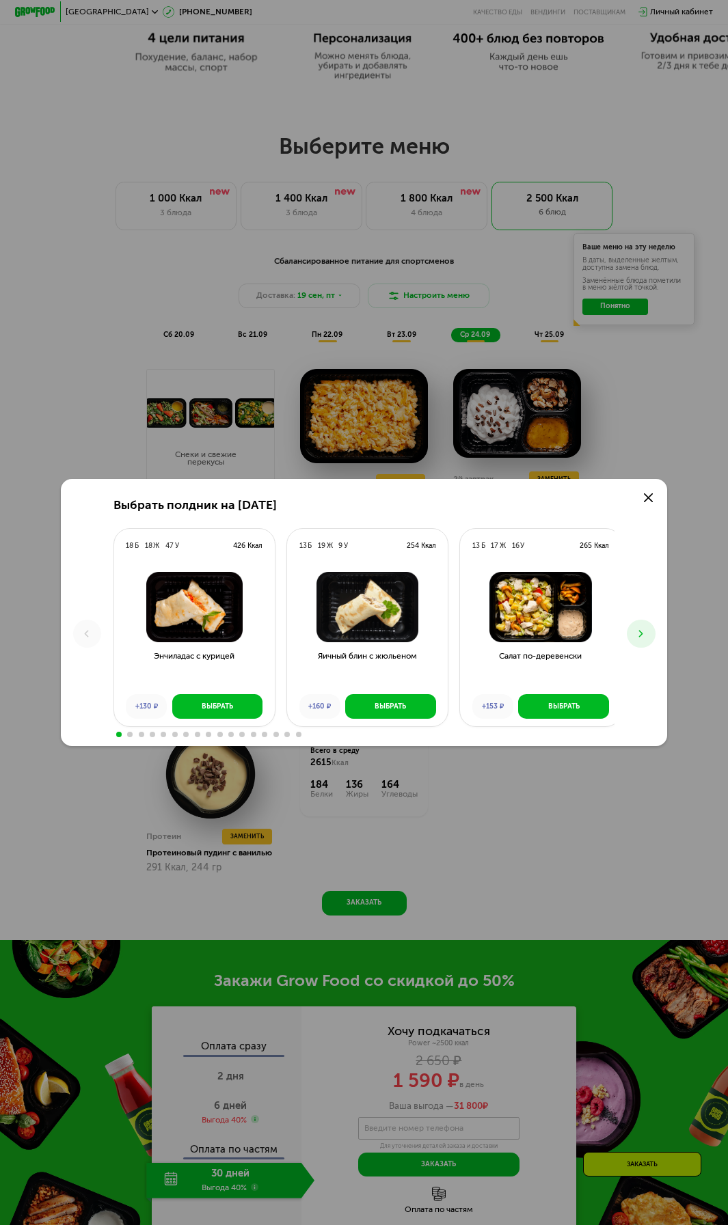
scroll to position [615, 0]
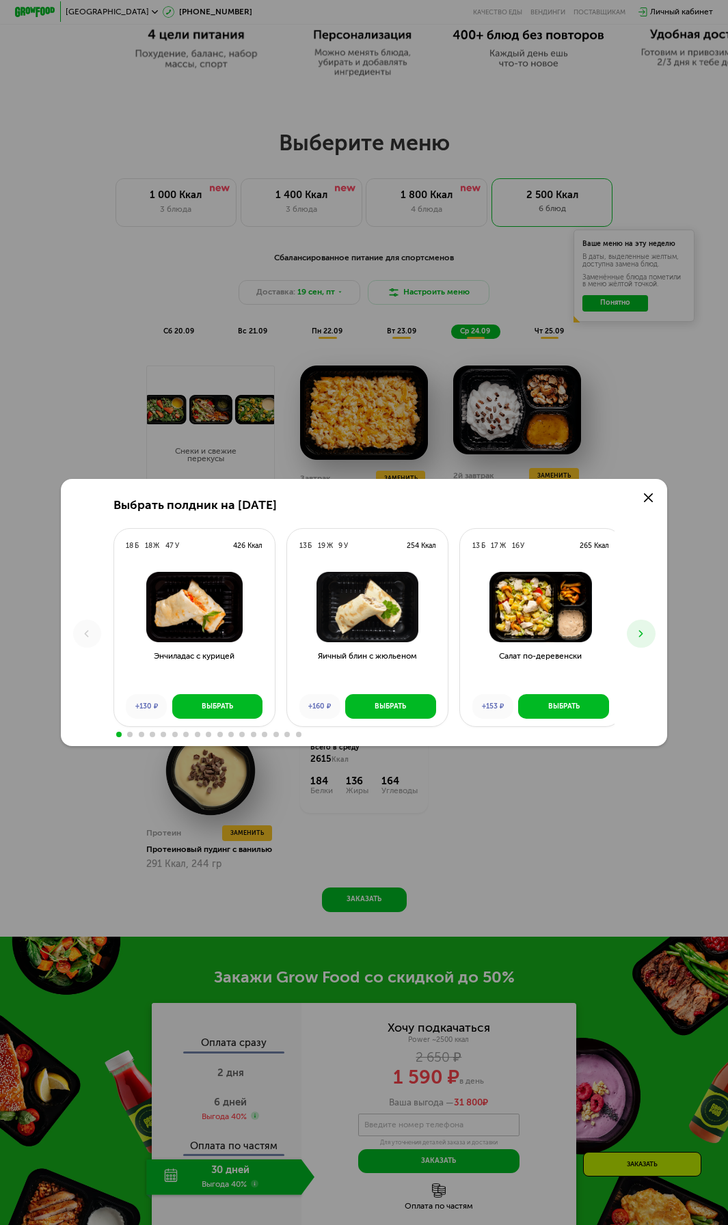
click at [652, 628] on button at bounding box center [641, 634] width 28 height 28
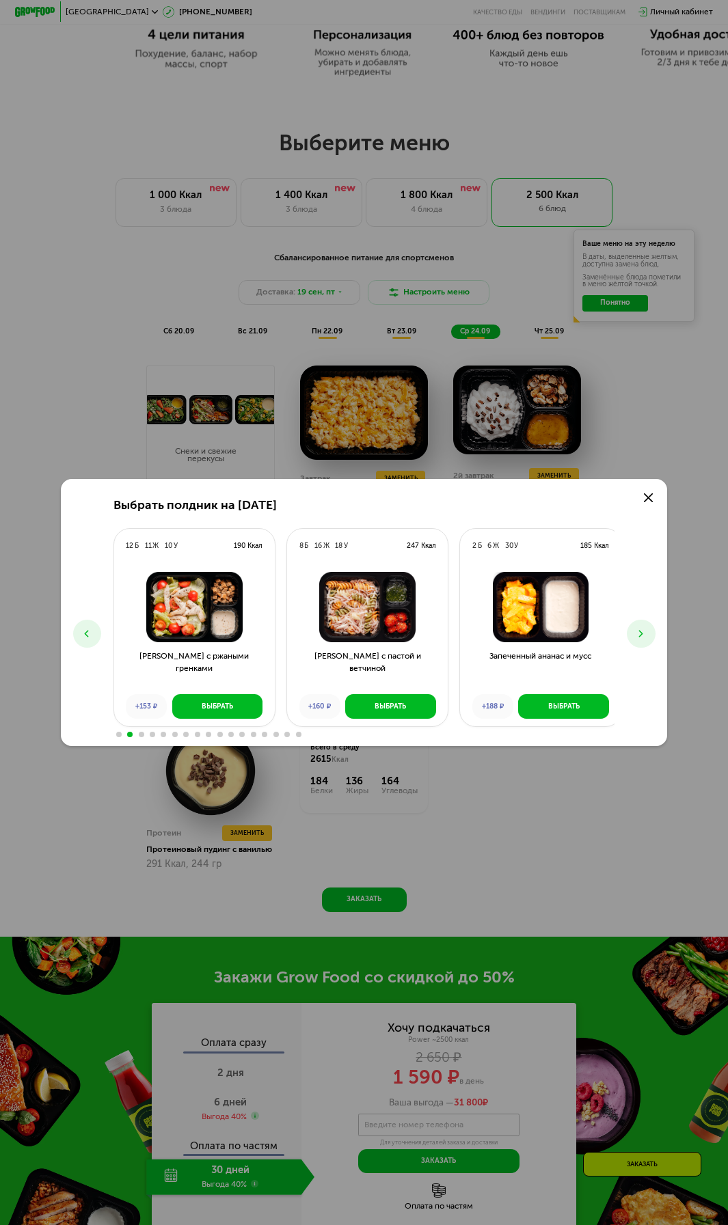
click at [652, 628] on button at bounding box center [641, 634] width 28 height 28
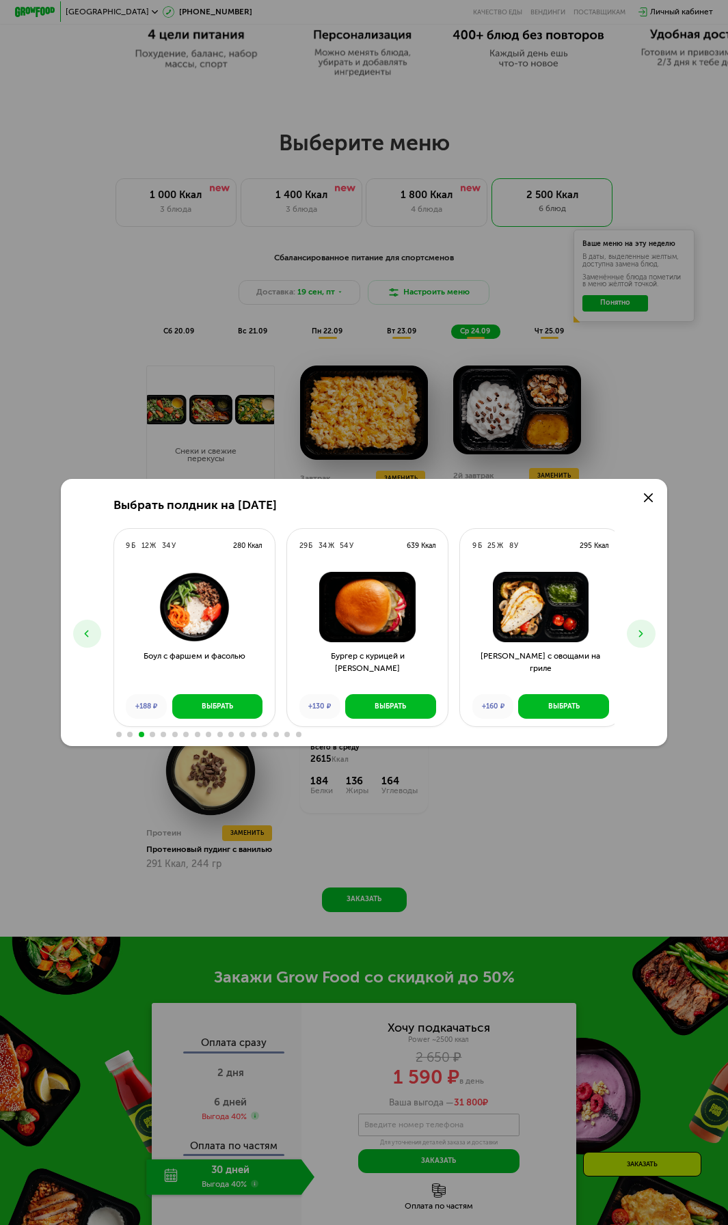
click at [652, 628] on button at bounding box center [641, 634] width 28 height 28
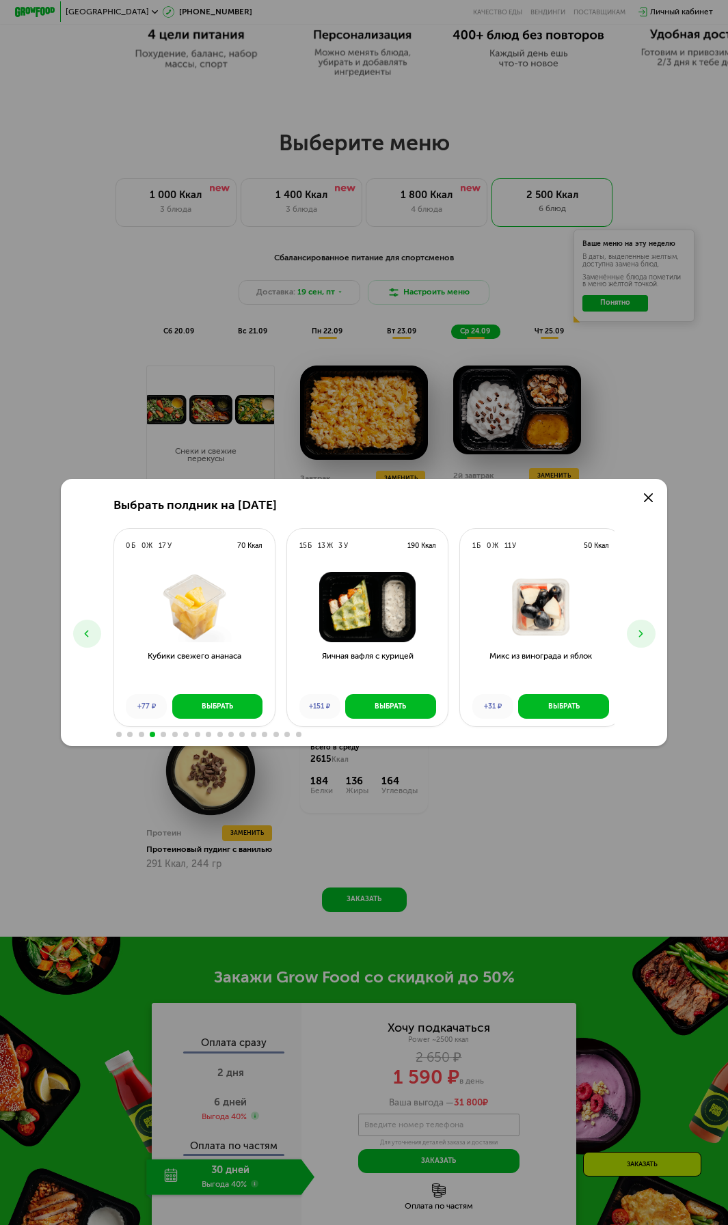
click at [652, 628] on button at bounding box center [641, 634] width 28 height 28
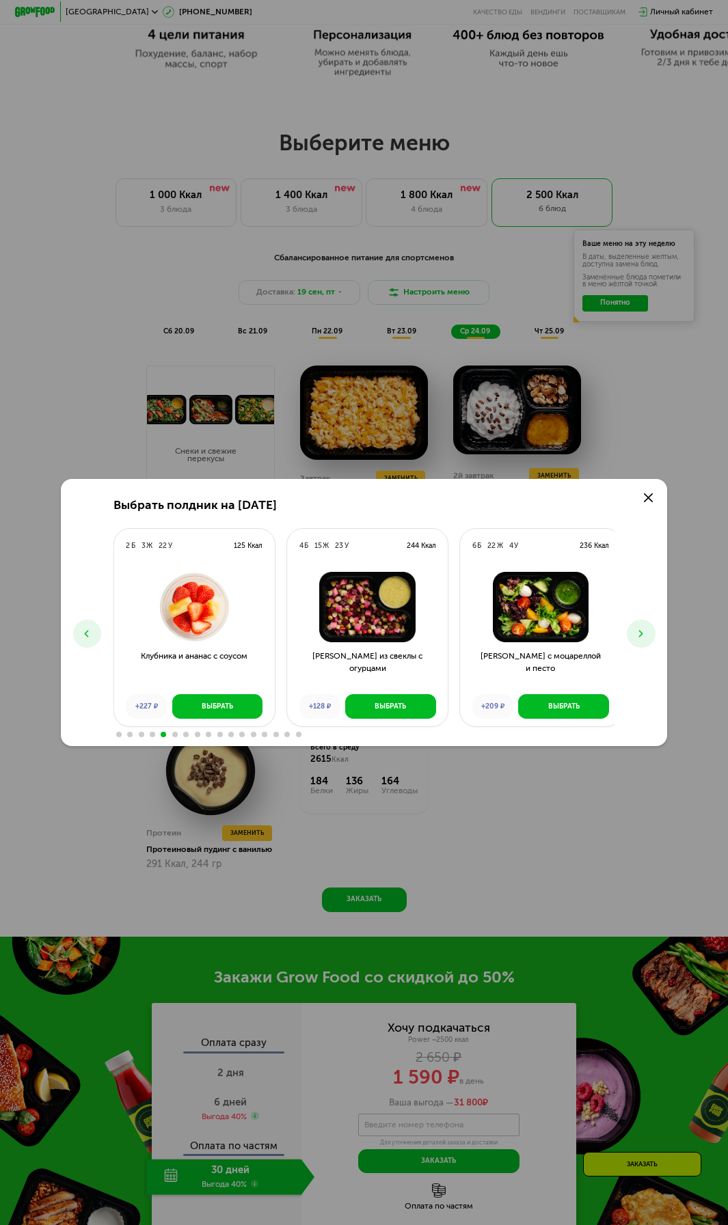
click at [652, 628] on button at bounding box center [641, 634] width 28 height 28
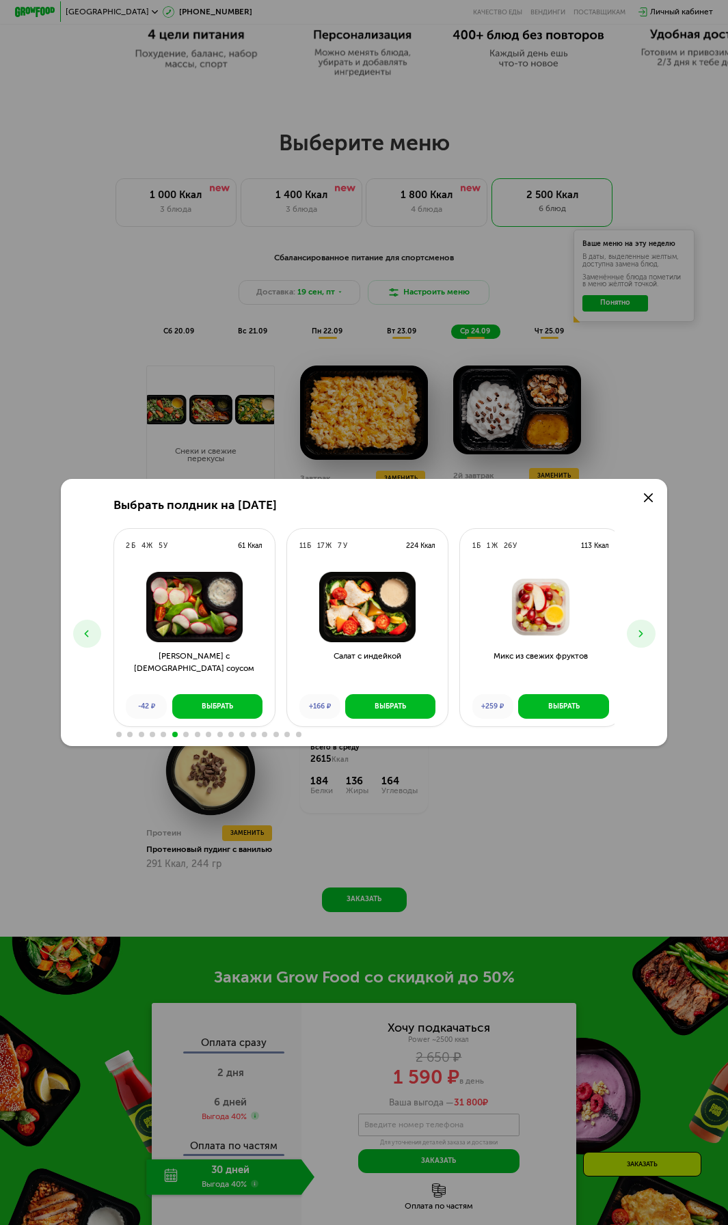
click at [652, 628] on button at bounding box center [641, 634] width 28 height 28
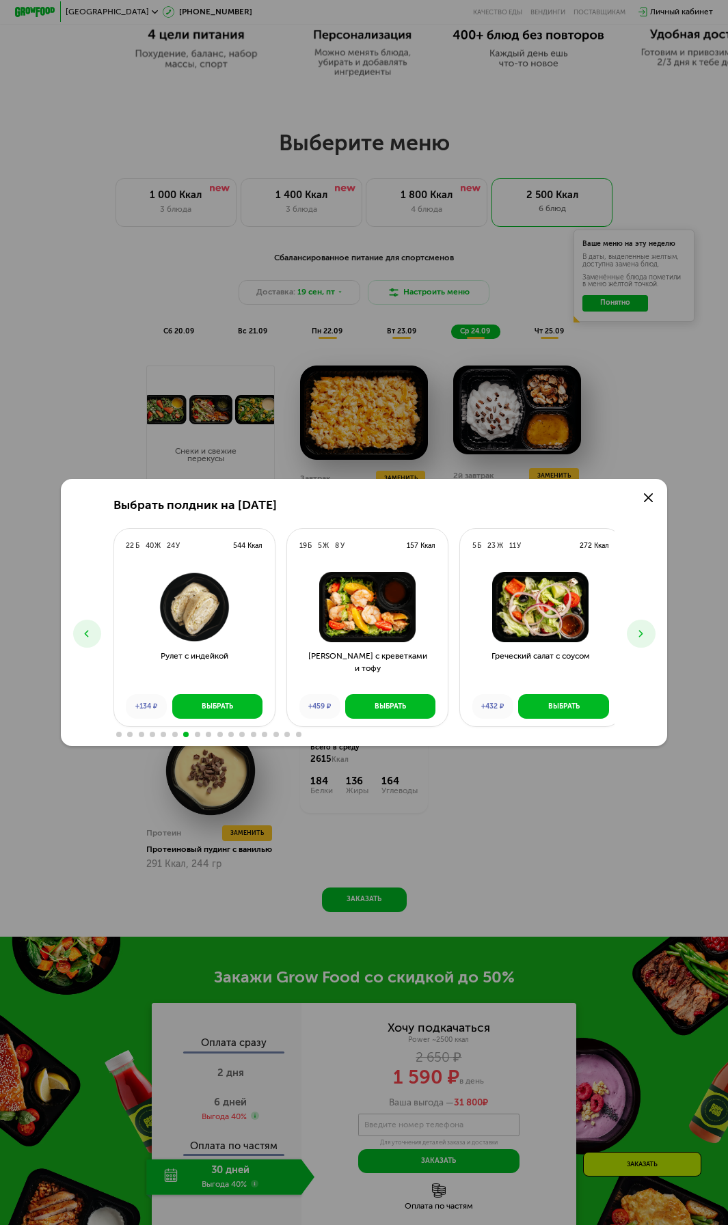
click at [652, 628] on button at bounding box center [641, 634] width 28 height 28
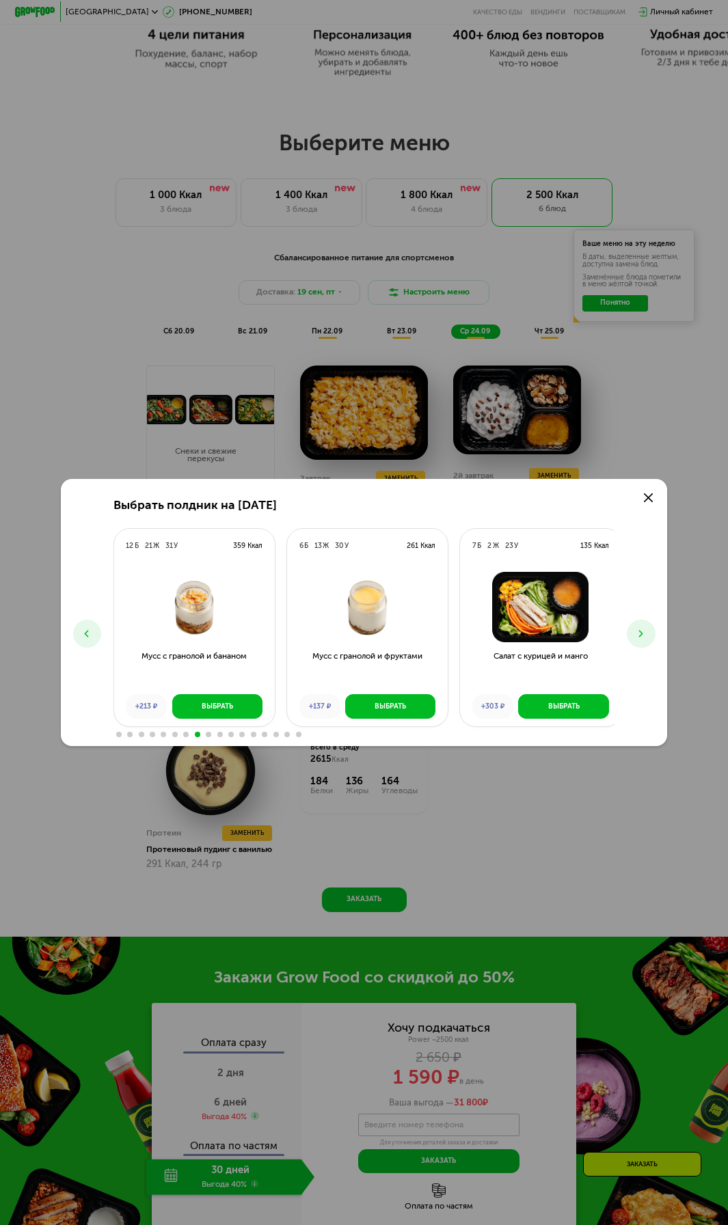
click at [83, 629] on icon at bounding box center [87, 634] width 12 height 12
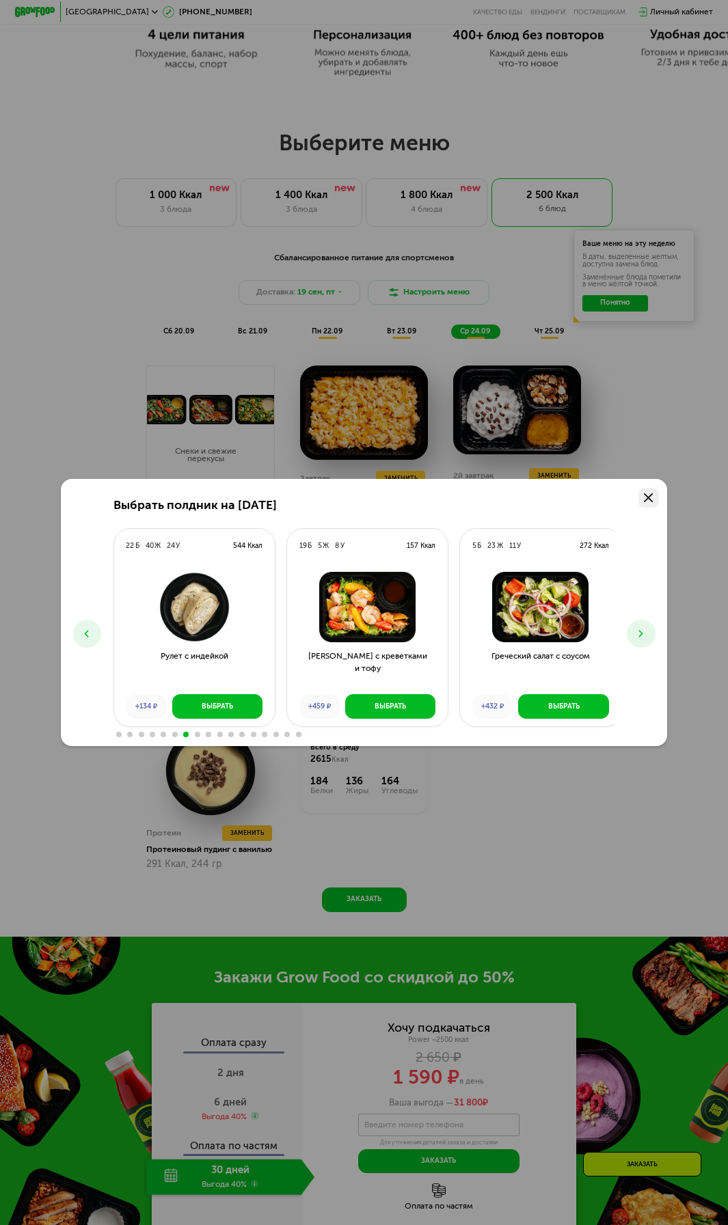
click at [655, 490] on link at bounding box center [648, 498] width 21 height 21
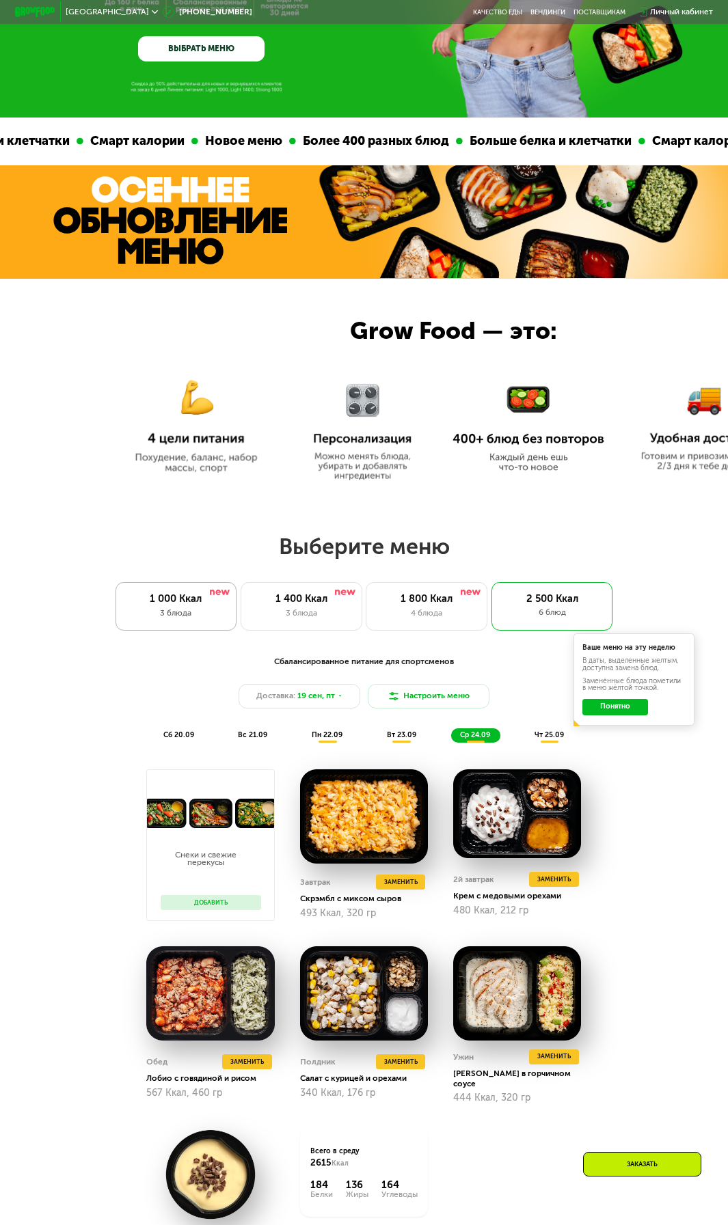
scroll to position [137, 0]
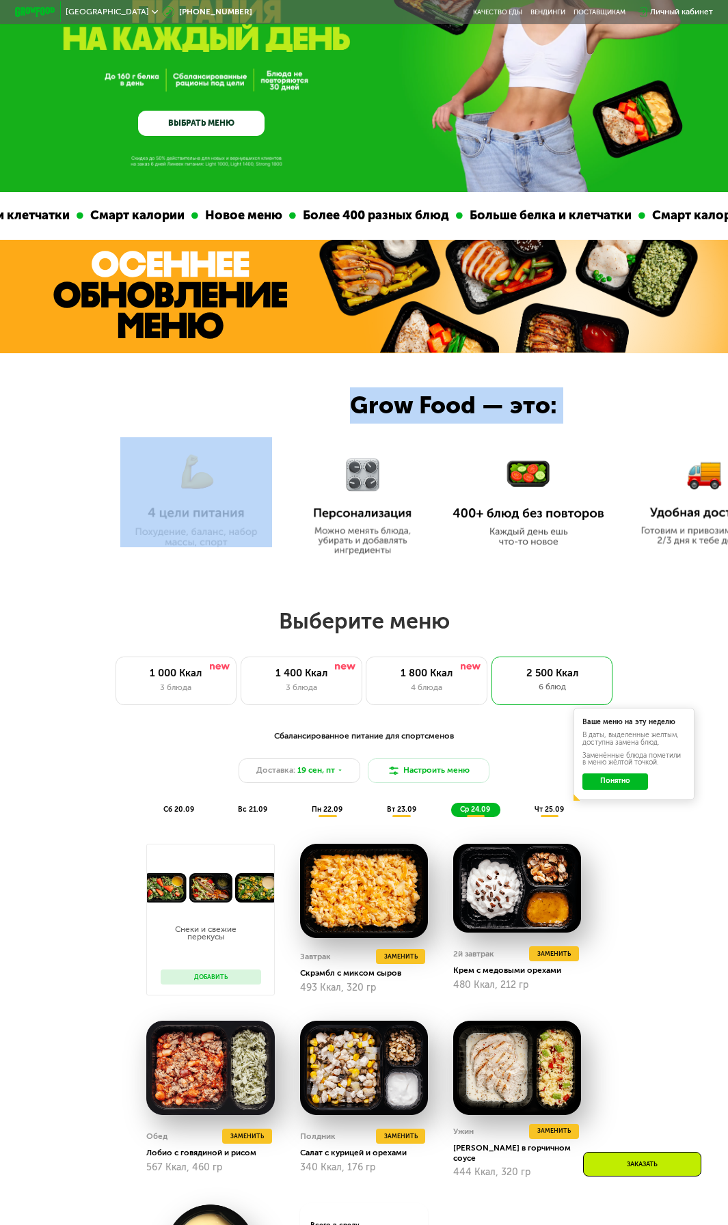
drag, startPoint x: 435, startPoint y: 501, endPoint x: 334, endPoint y: 501, distance: 101.1
click at [334, 501] on div "Grow Food — это:" at bounding box center [364, 462] width 728 height 219
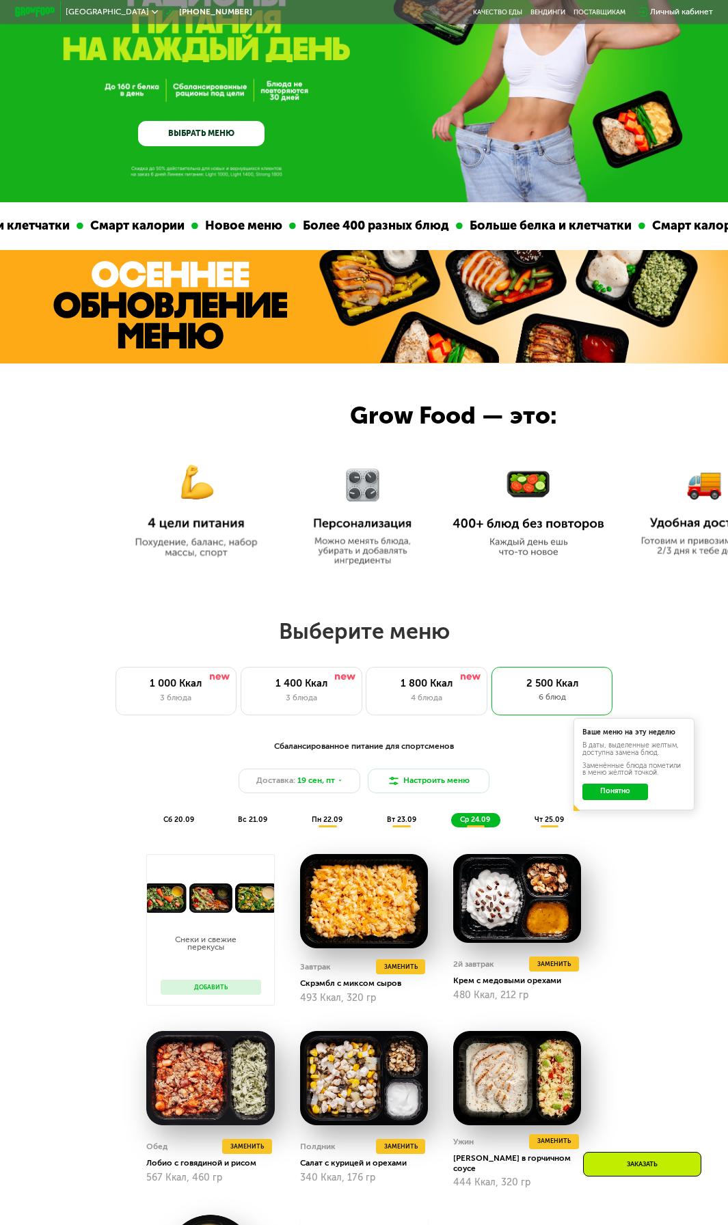
scroll to position [0, 0]
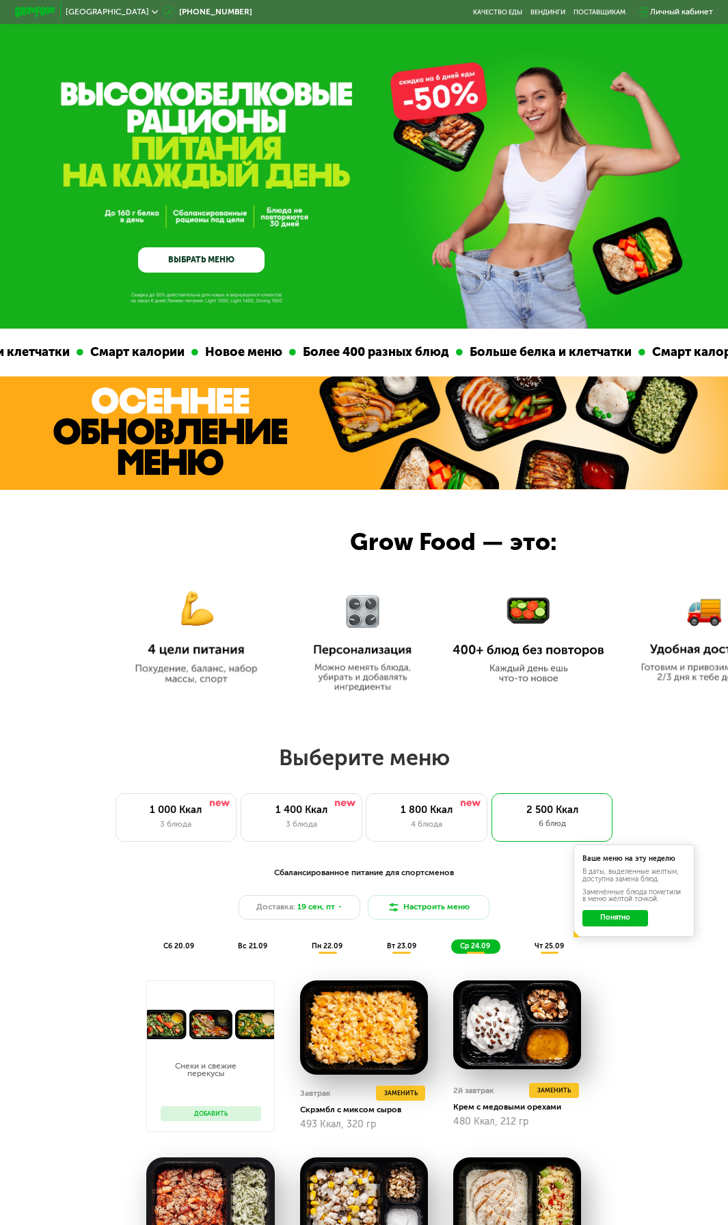
click at [92, 9] on div "[GEOGRAPHIC_DATA]" at bounding box center [112, 12] width 92 height 8
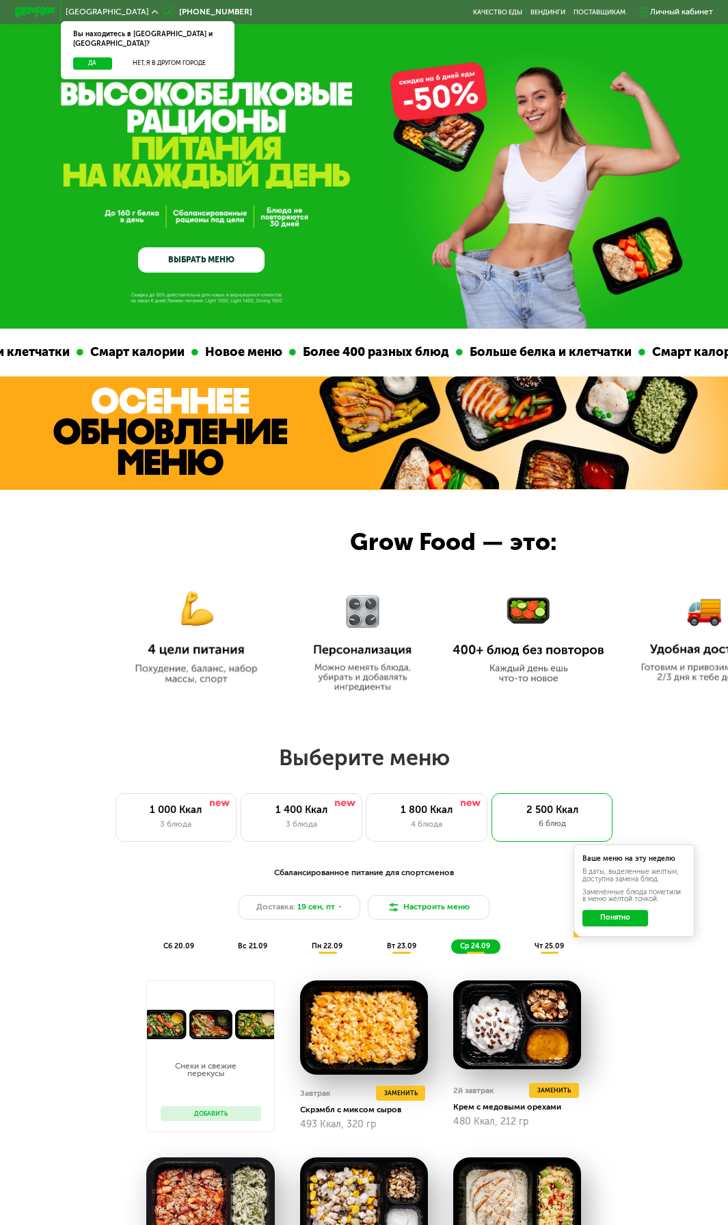
click at [152, 12] on icon at bounding box center [155, 12] width 6 height 6
click at [173, 59] on button "Нет, я в другом городе" at bounding box center [168, 63] width 107 height 12
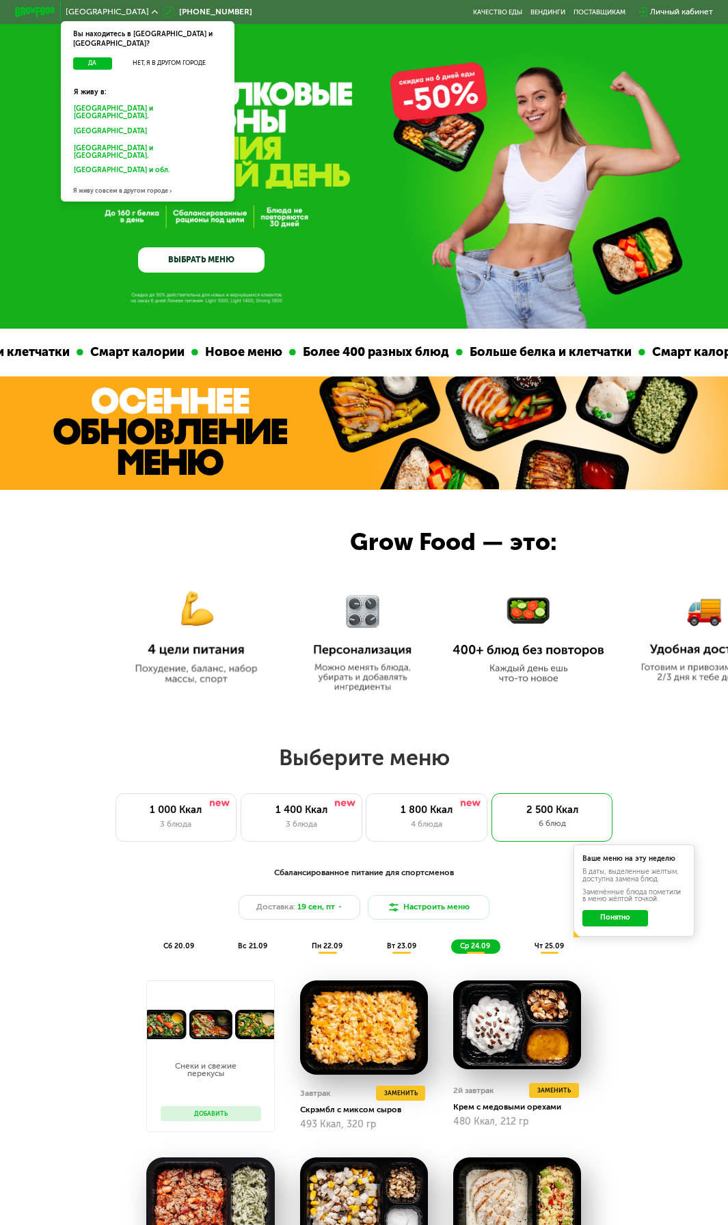
click at [117, 557] on div at bounding box center [364, 599] width 728 height 219
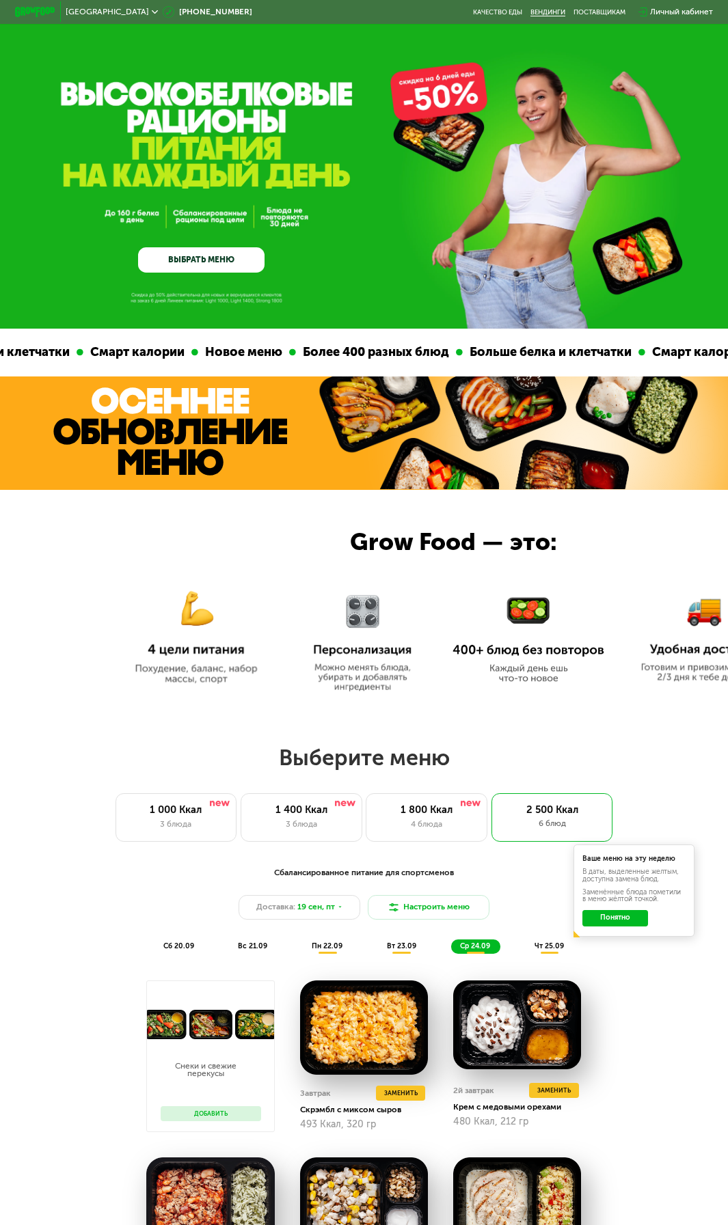
click at [538, 11] on link "Вендинги" at bounding box center [547, 12] width 35 height 8
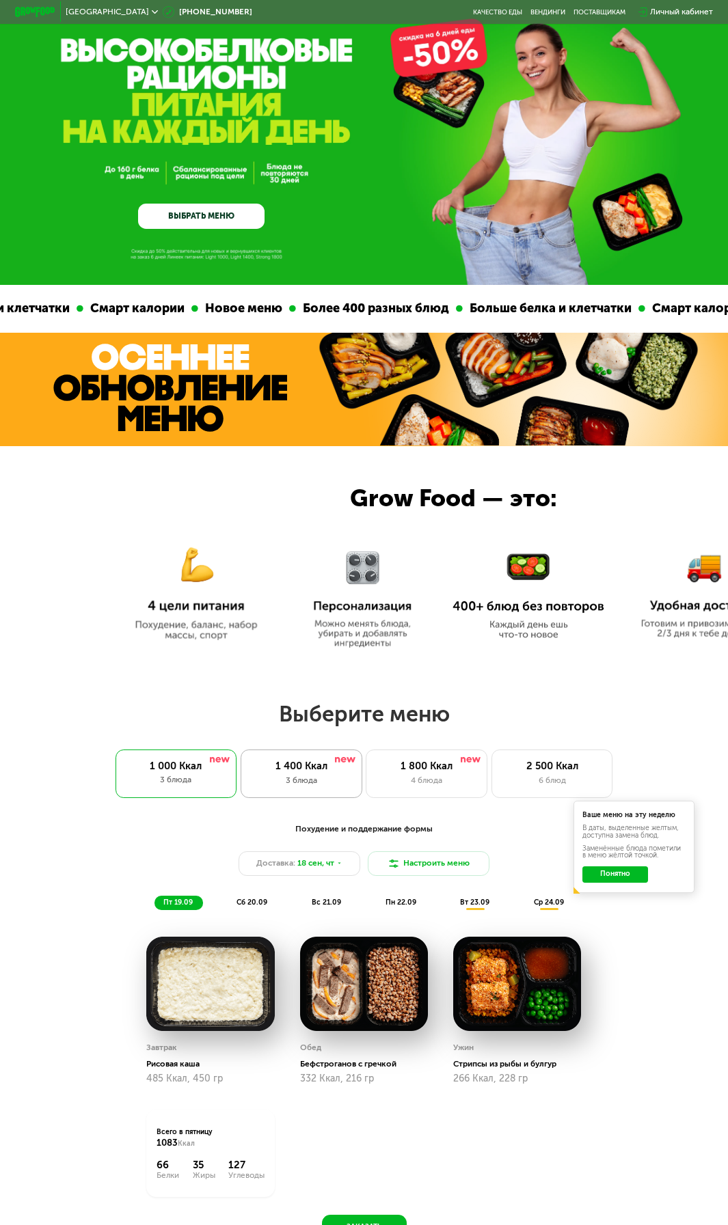
scroll to position [68, 0]
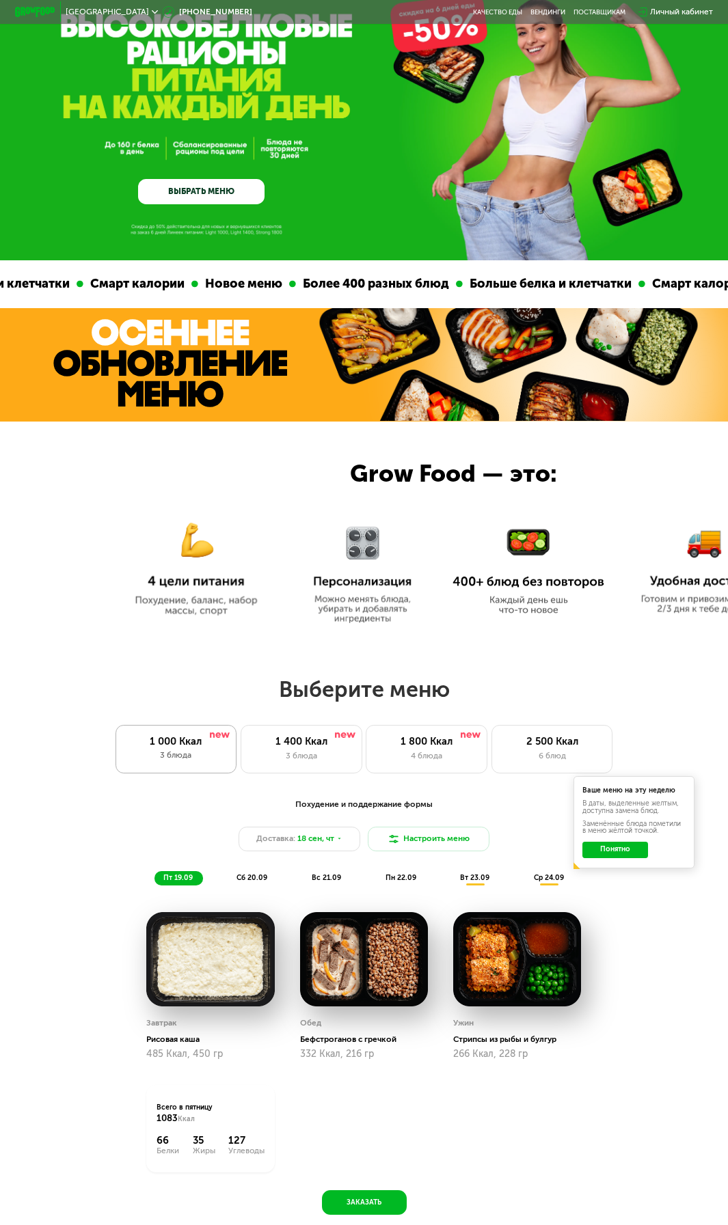
click at [198, 754] on div "1 000 Ккал 3 блюда" at bounding box center [176, 749] width 122 height 49
click at [264, 738] on div "1 400 Ккал 3 блюда" at bounding box center [302, 749] width 122 height 49
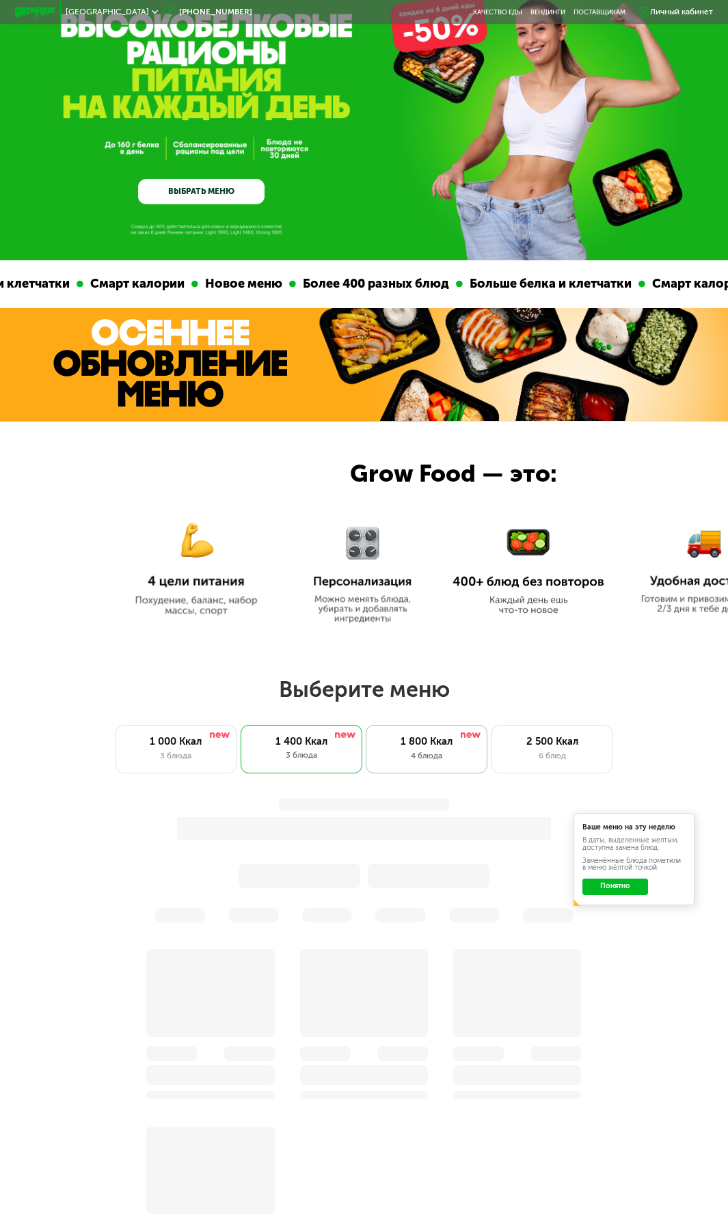
click at [427, 748] on div "1 800 Ккал" at bounding box center [427, 742] width 100 height 12
click at [555, 748] on div "2 500 Ккал" at bounding box center [552, 742] width 100 height 12
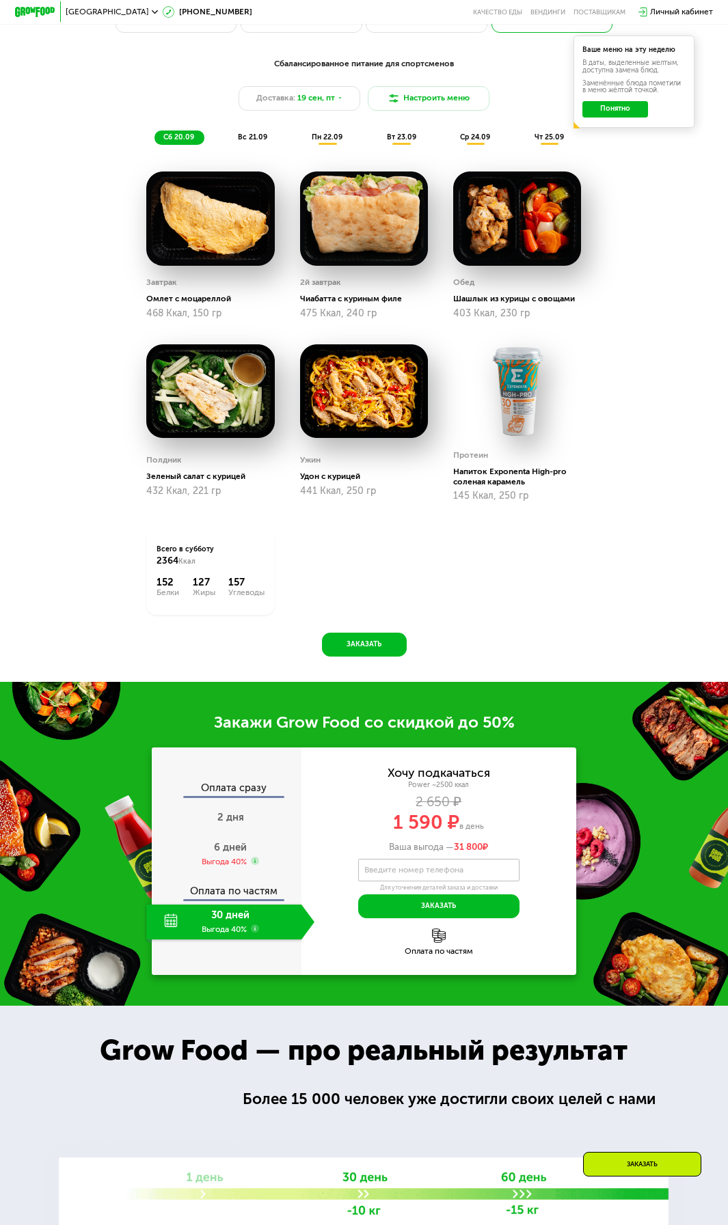
scroll to position [820, 0]
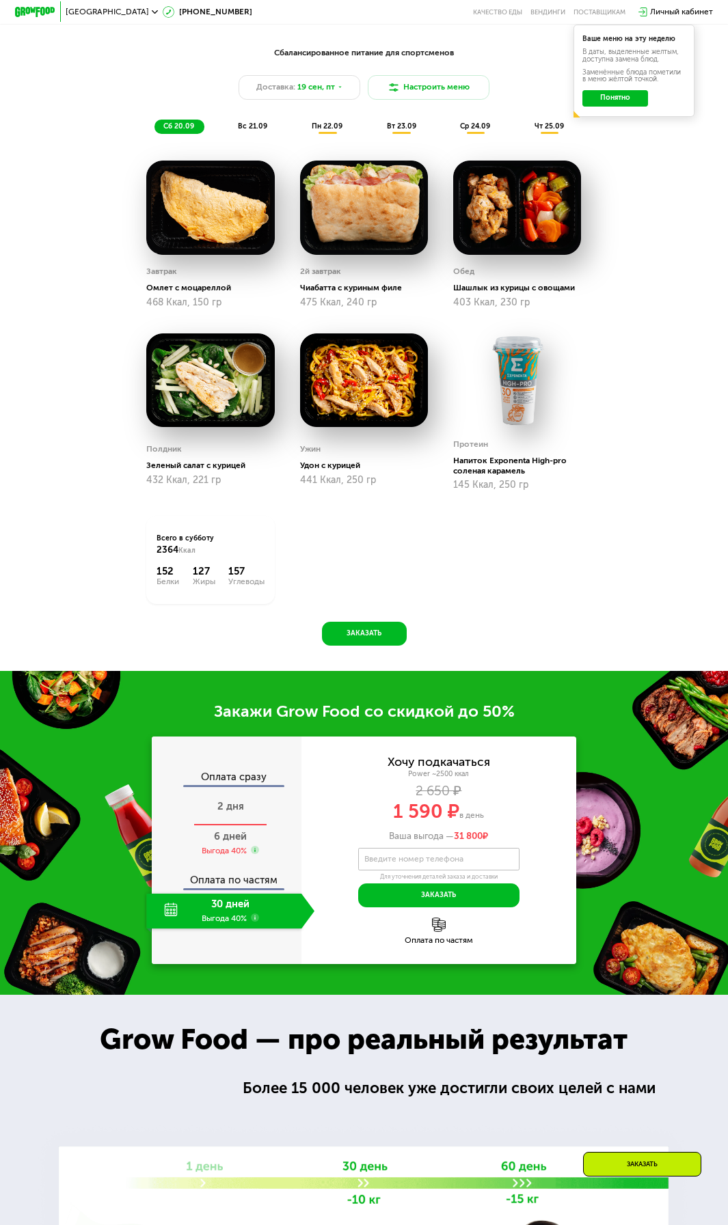
click at [250, 825] on div "2 дня" at bounding box center [230, 809] width 168 height 36
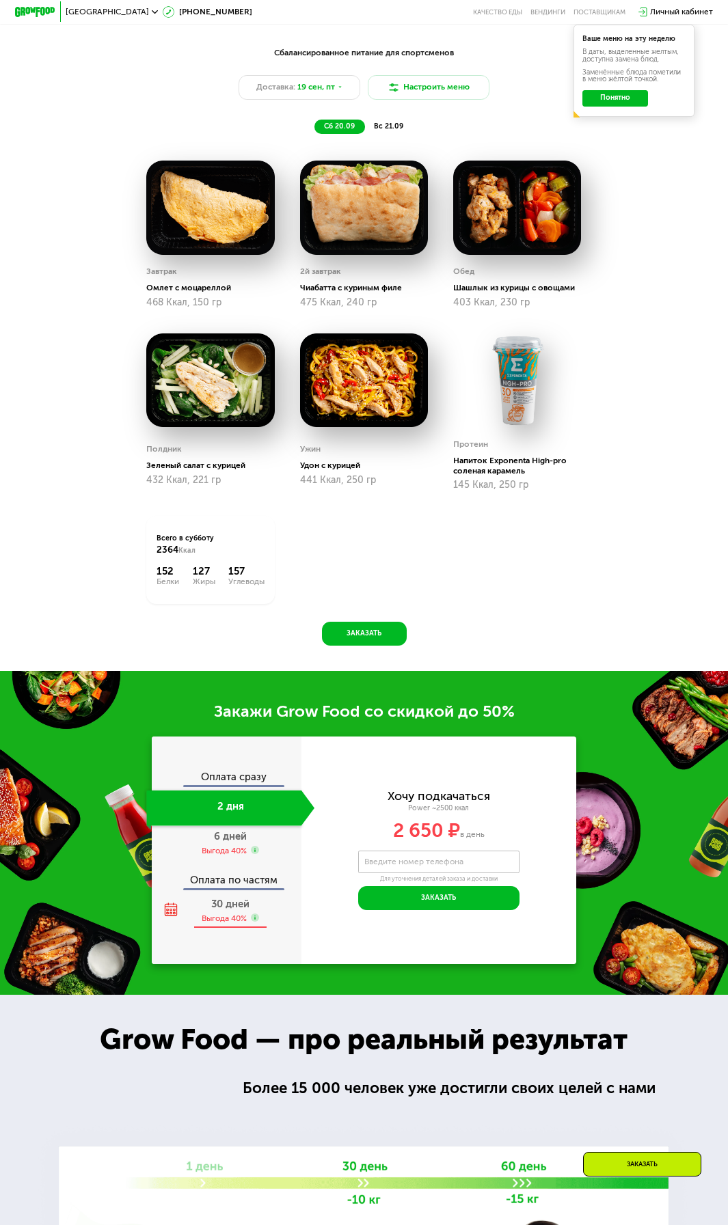
click at [234, 924] on div "Выгода 40%" at bounding box center [224, 918] width 45 height 11
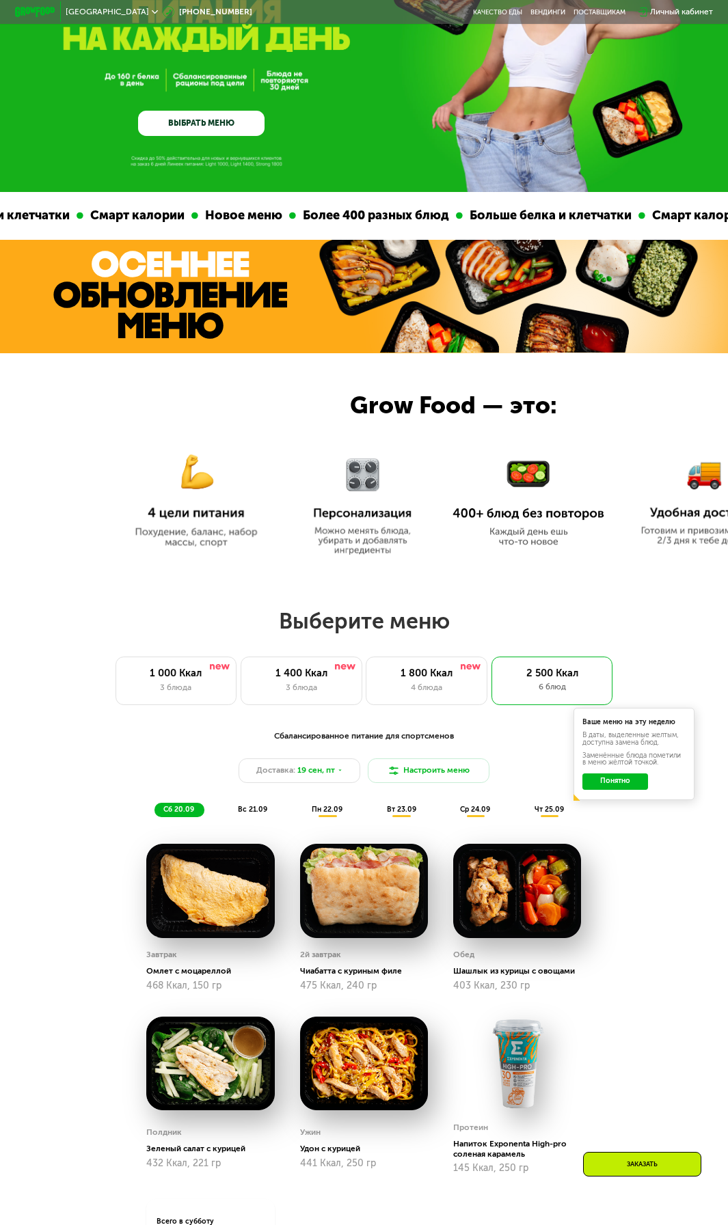
scroll to position [0, 0]
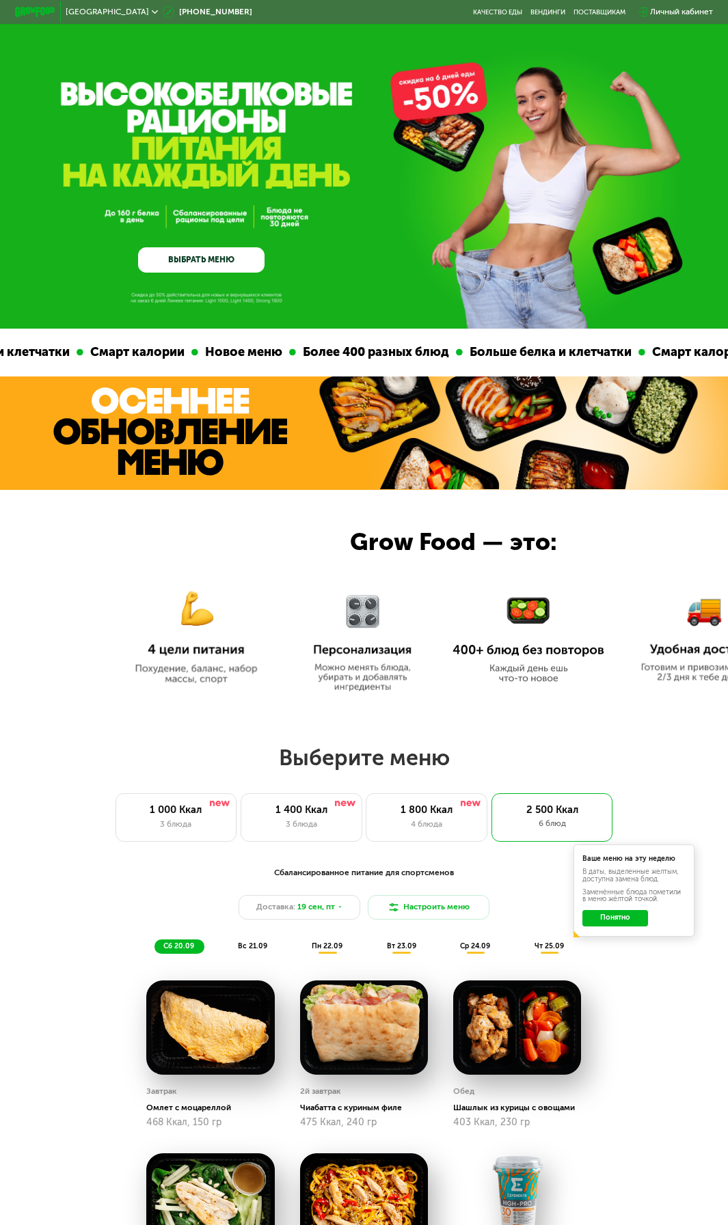
click at [644, 357] on div "Смарт калории" at bounding box center [698, 352] width 108 height 19
click at [357, 618] on img at bounding box center [362, 636] width 118 height 112
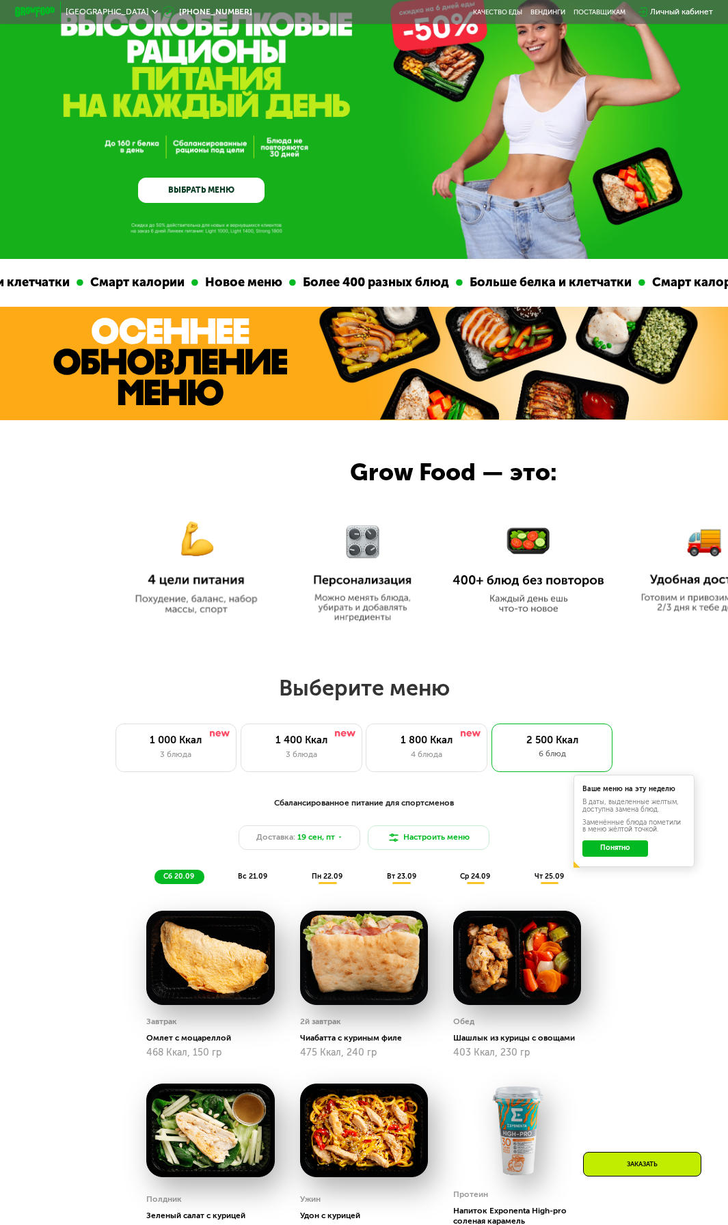
scroll to position [137, 0]
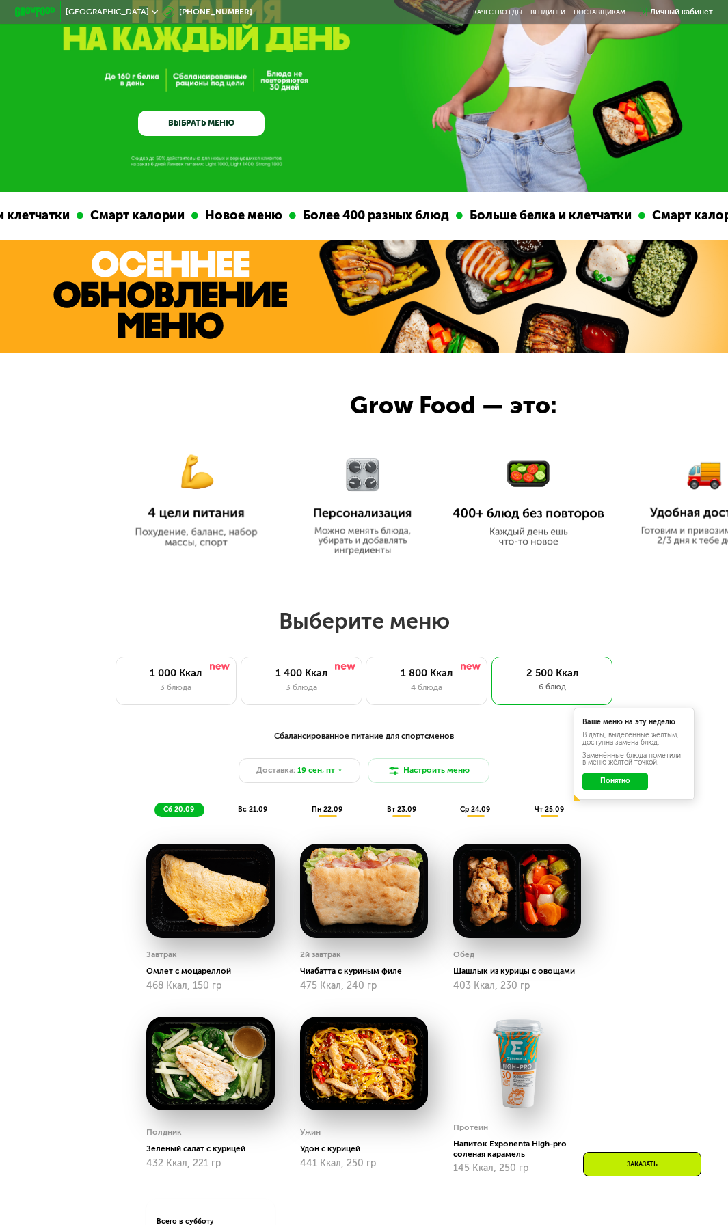
click at [198, 929] on img at bounding box center [210, 891] width 128 height 94
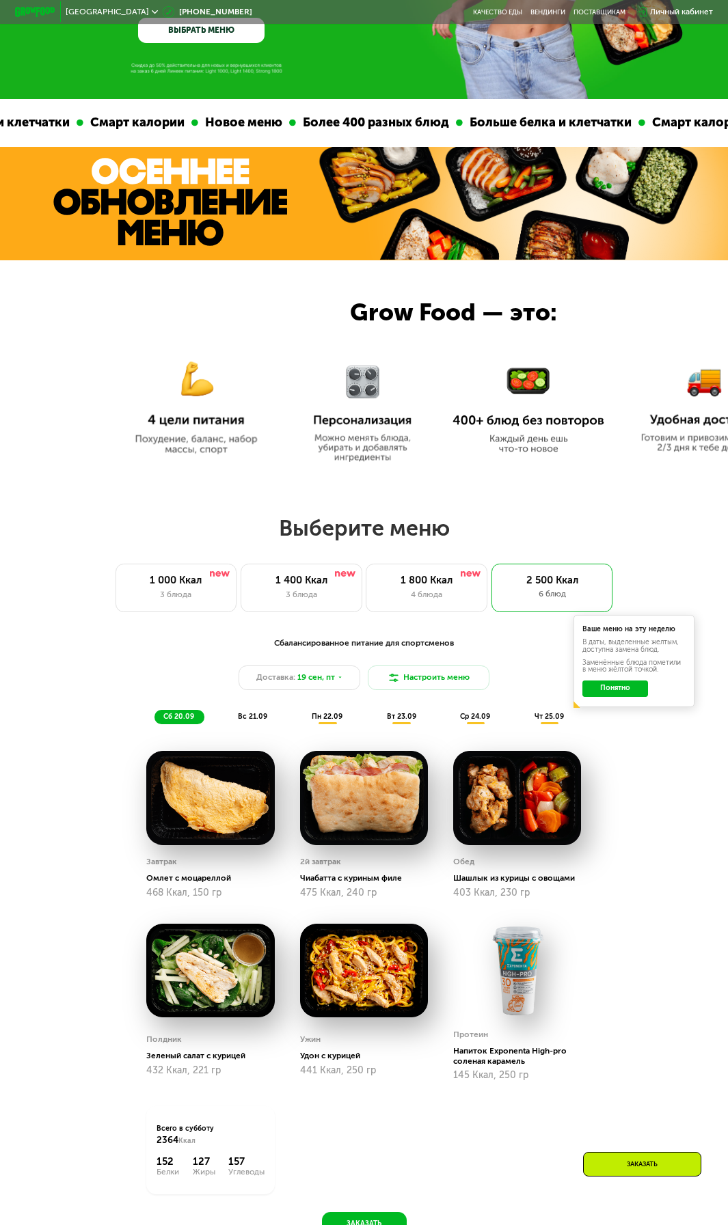
scroll to position [410, 0]
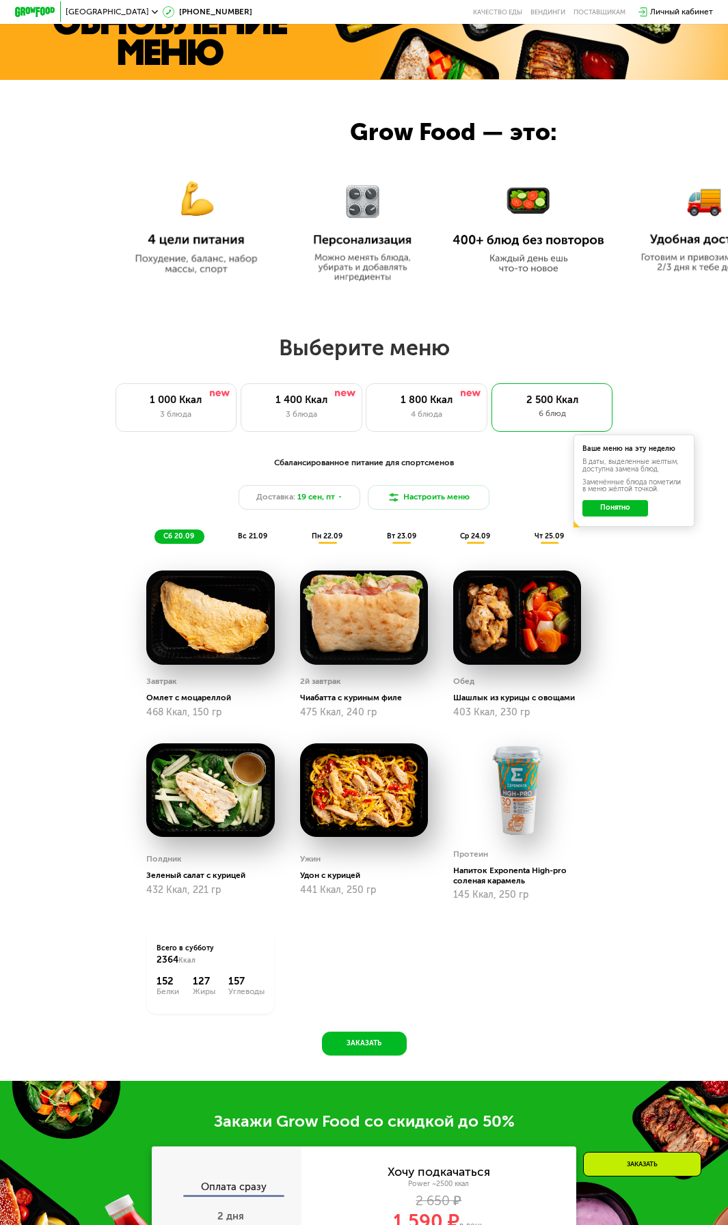
click at [181, 802] on img at bounding box center [210, 791] width 128 height 94
click at [426, 881] on div "Удон с курицей" at bounding box center [368, 876] width 136 height 10
click at [426, 421] on div "4 блюда" at bounding box center [427, 415] width 100 height 12
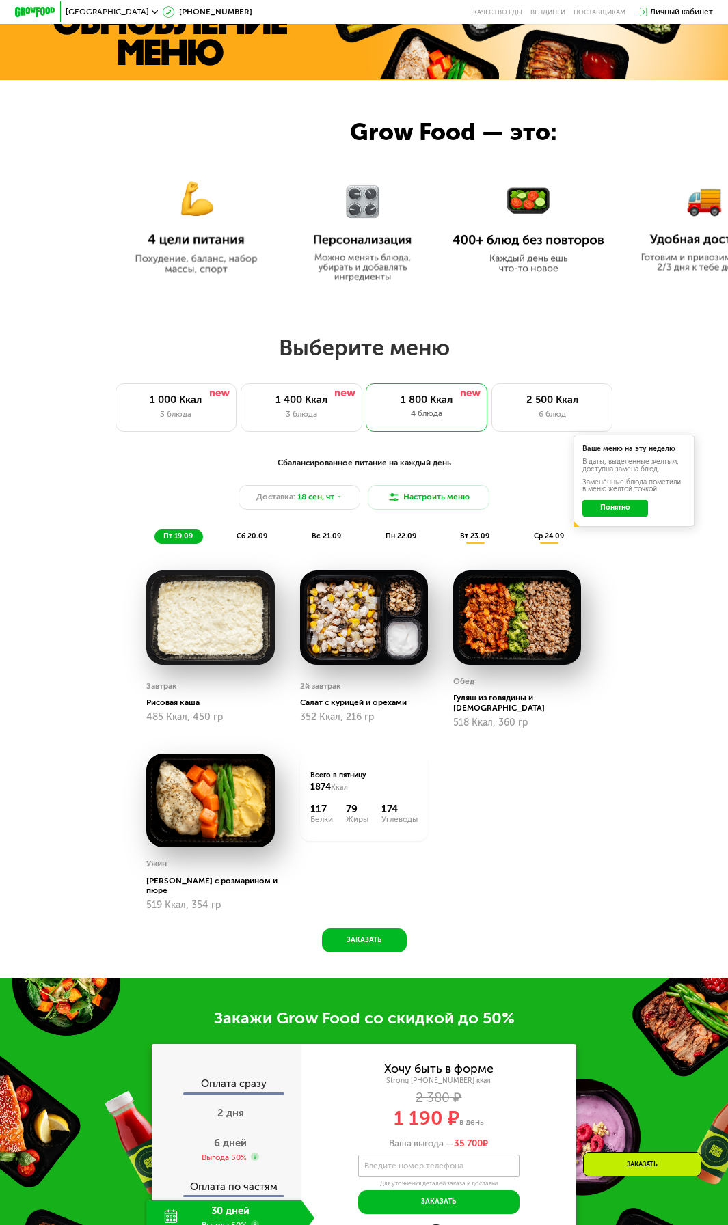
click at [189, 804] on img at bounding box center [210, 801] width 128 height 94
click at [372, 929] on button "Заказать" at bounding box center [364, 941] width 85 height 25
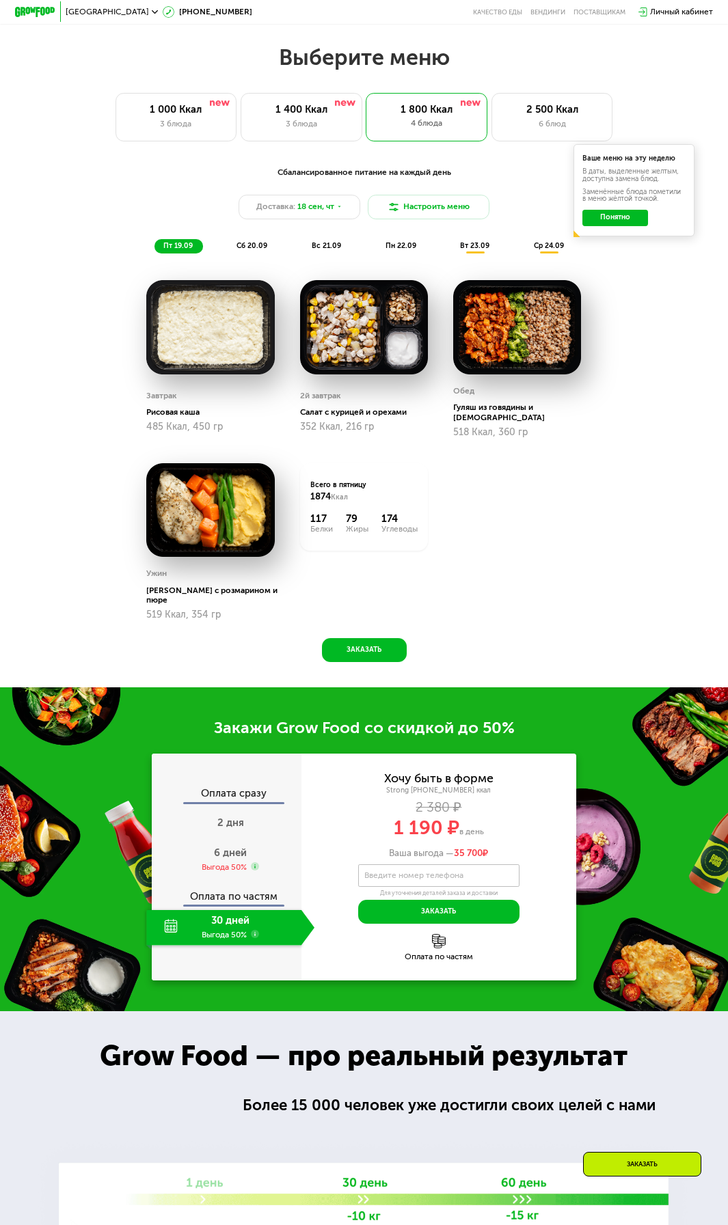
scroll to position [696, 0]
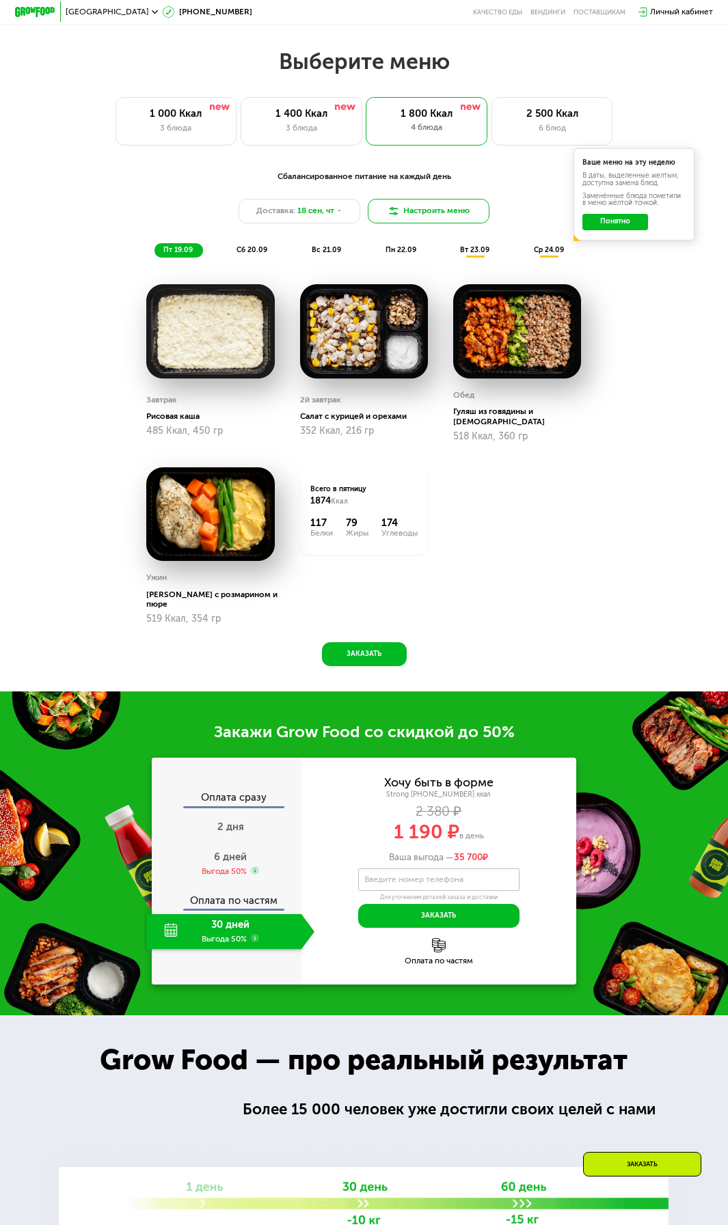
click at [395, 217] on img at bounding box center [393, 211] width 12 height 12
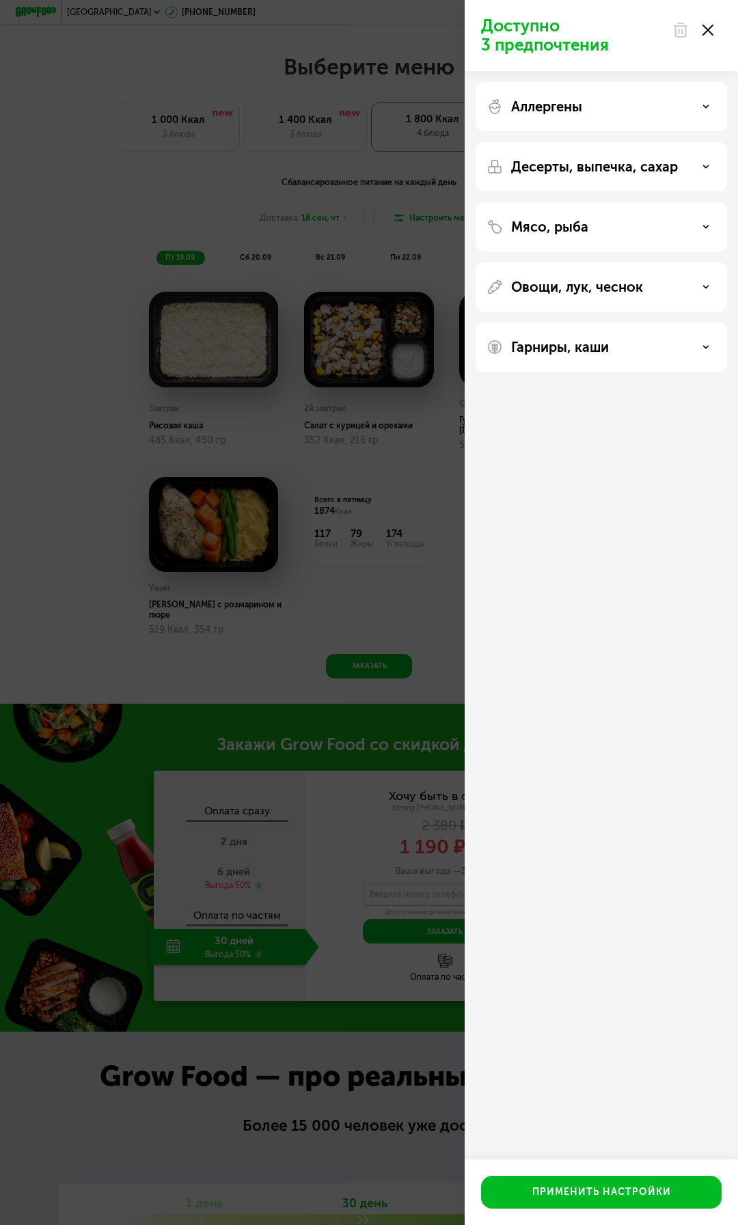
click at [695, 301] on div "Овощи, лук, чеснок" at bounding box center [601, 286] width 251 height 49
click at [701, 295] on div "Овощи, лук, чеснок" at bounding box center [602, 287] width 230 height 16
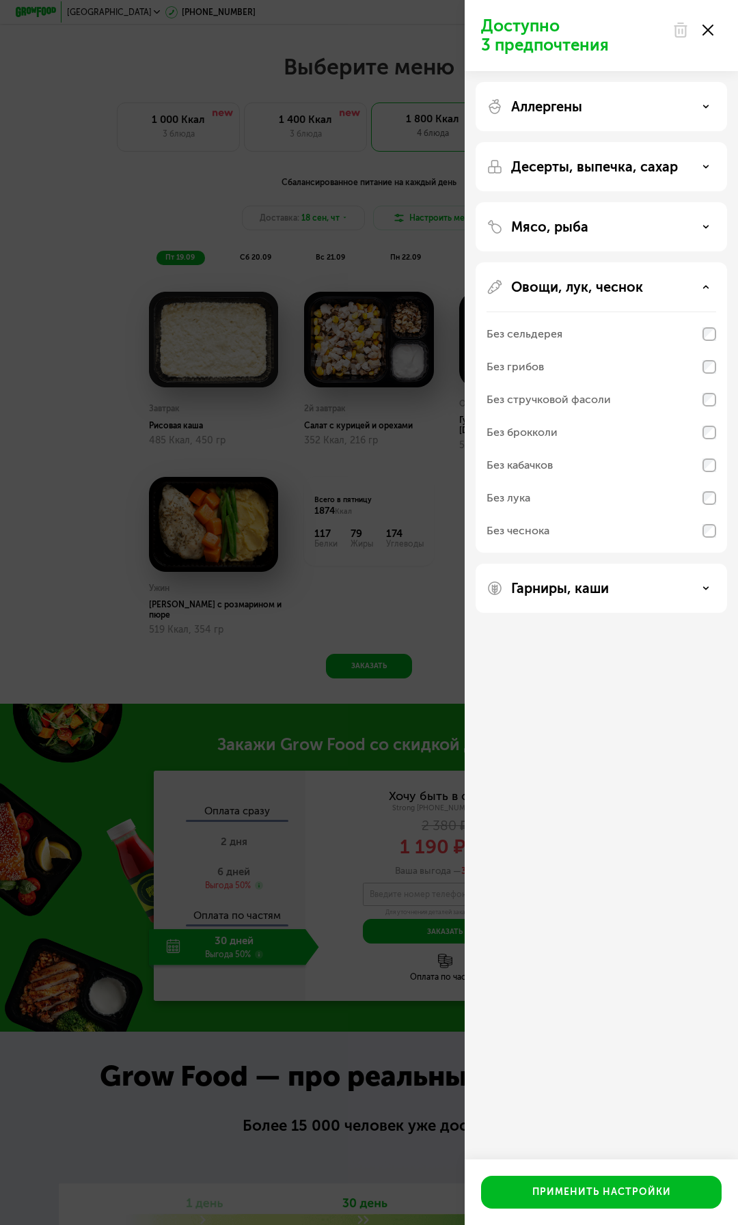
drag, startPoint x: 684, startPoint y: 597, endPoint x: 693, endPoint y: 593, distance: 9.8
click at [688, 595] on div "Гарниры, каши" at bounding box center [601, 588] width 251 height 49
click at [694, 593] on div "Гарниры, каши" at bounding box center [602, 588] width 230 height 16
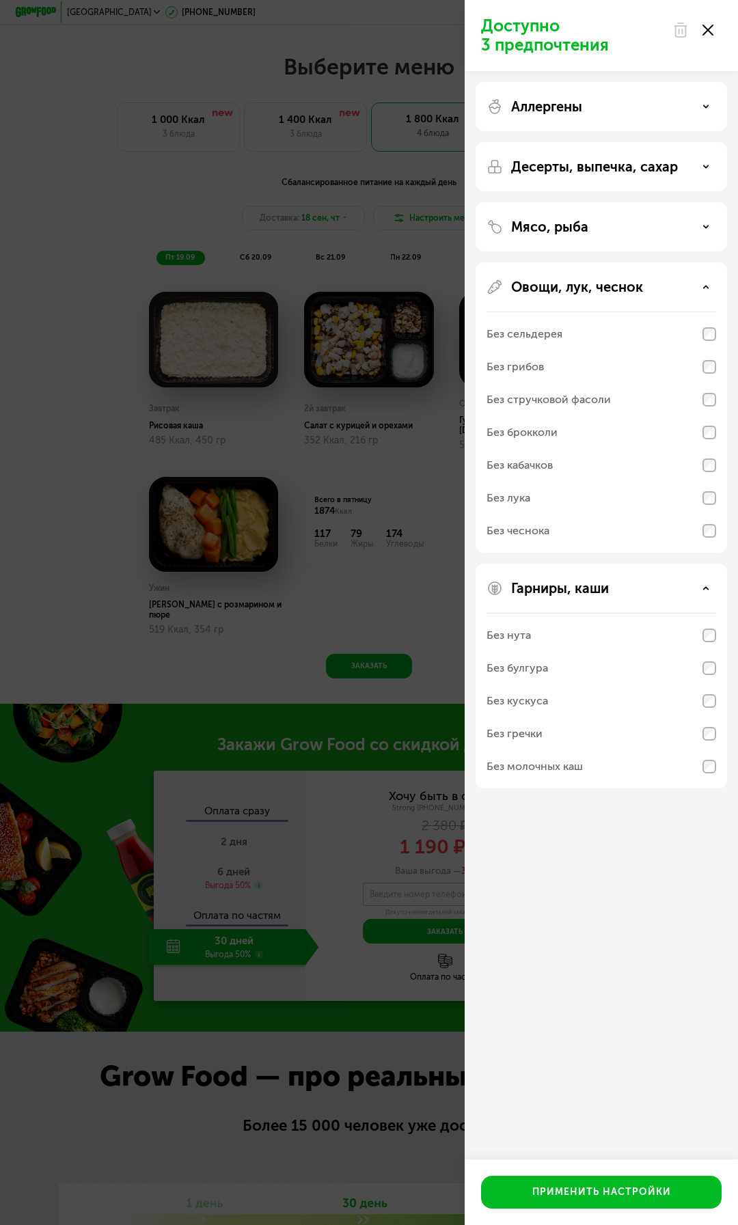
click at [377, 552] on div "Доступно 3 предпочтения Аллергены Десерты, выпечка, сахар Мясо, рыба Овощи, лук…" at bounding box center [369, 612] width 738 height 1225
